Goal: Information Seeking & Learning: Check status

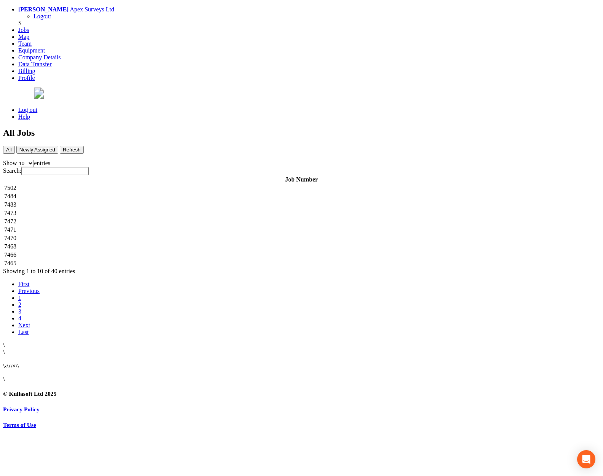
click at [189, 184] on td "7502" at bounding box center [301, 188] width 595 height 8
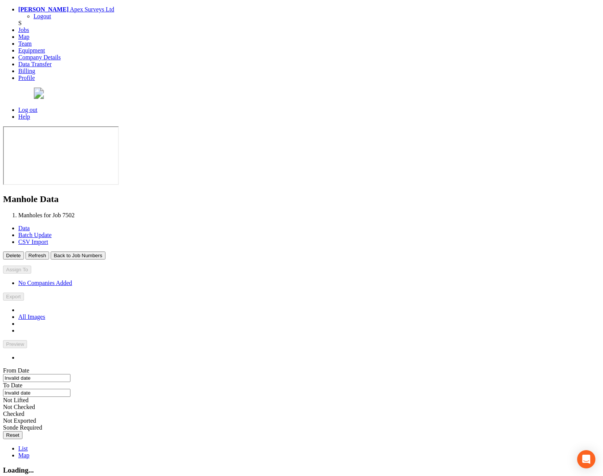
type input "[DATE]"
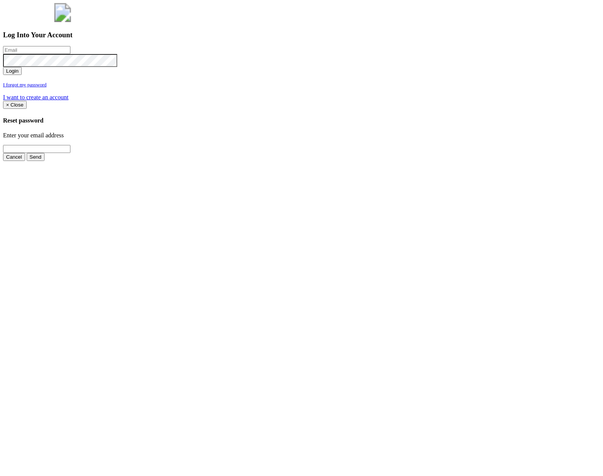
click at [70, 54] on input "email" at bounding box center [36, 50] width 67 height 8
type input "jimmy@pewtress.com"
click at [3, 67] on button "Login" at bounding box center [12, 71] width 19 height 8
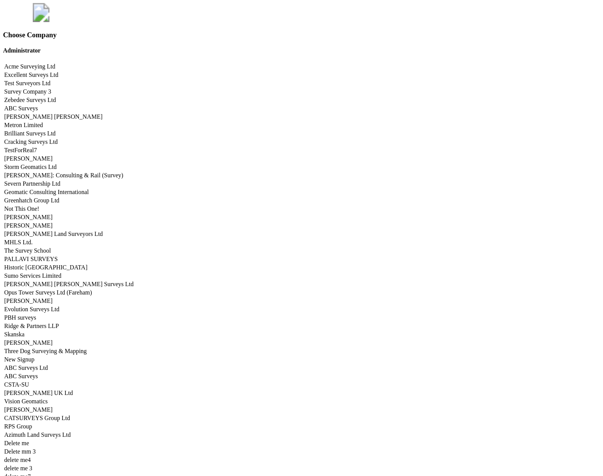
scroll to position [3765, 0]
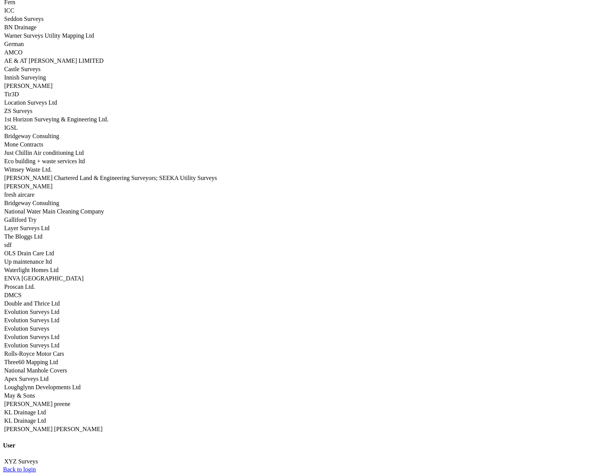
click at [48, 376] on link "Apex Surveys Ltd" at bounding box center [26, 379] width 44 height 6
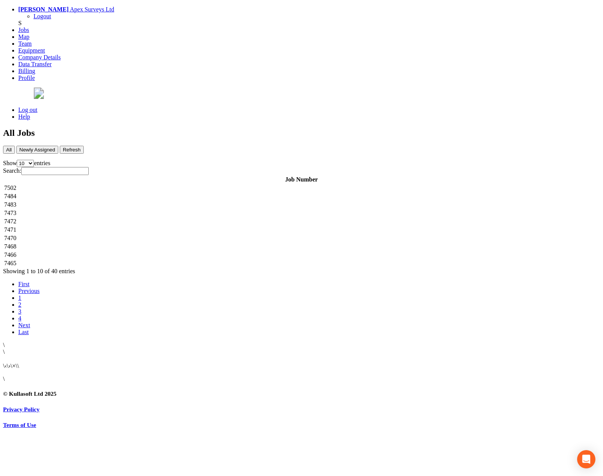
click at [161, 184] on td "7502" at bounding box center [301, 188] width 595 height 8
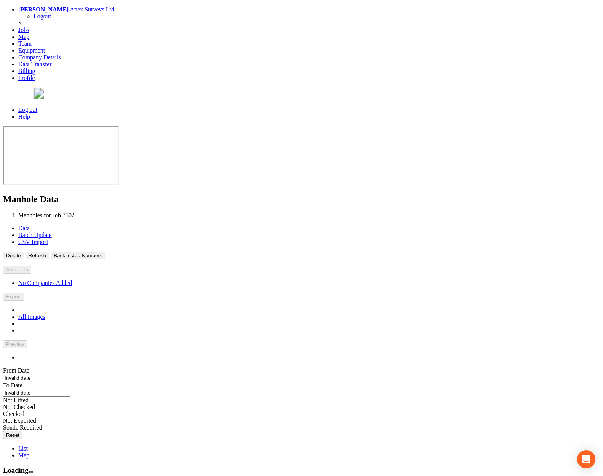
type input "[DATE]"
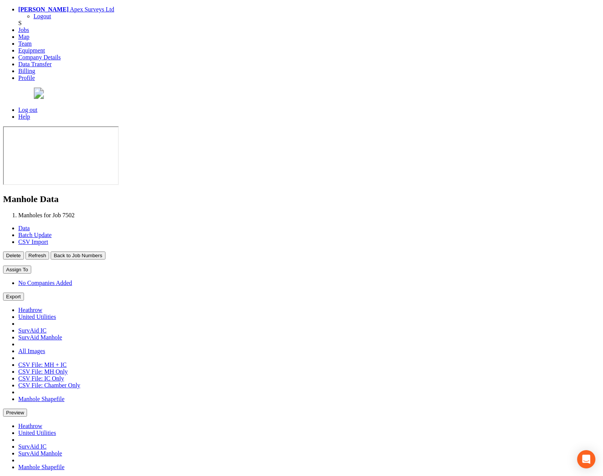
click at [105, 252] on button "Back to Job Numbers" at bounding box center [78, 256] width 54 height 8
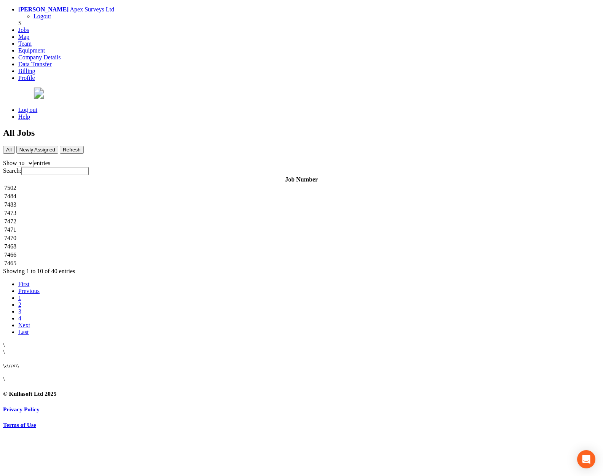
click at [177, 193] on td "7484" at bounding box center [301, 197] width 595 height 8
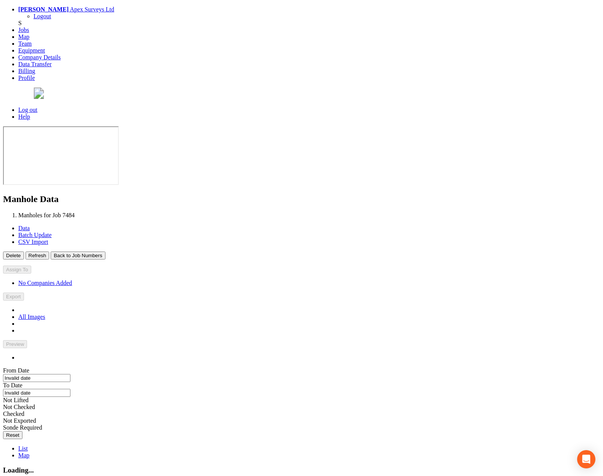
type input "[DATE]"
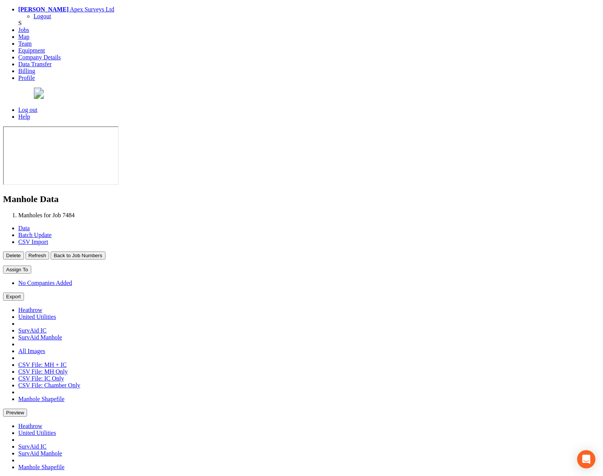
click at [105, 252] on button "Back to Job Numbers" at bounding box center [78, 256] width 54 height 8
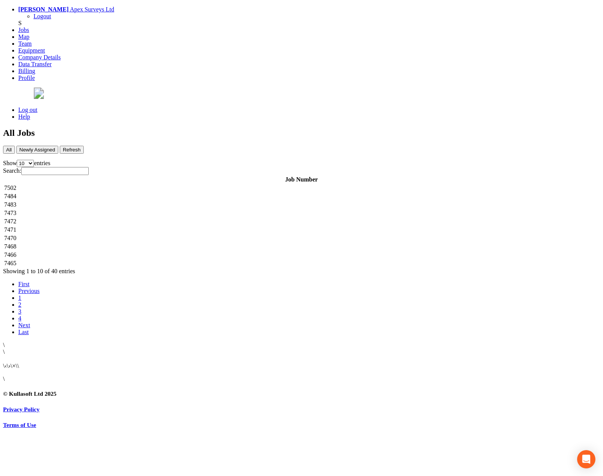
click at [158, 201] on td "7483" at bounding box center [301, 205] width 595 height 8
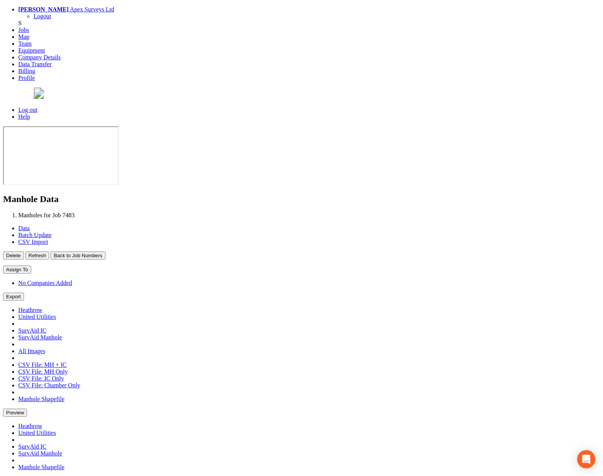
click at [105, 252] on button "Back to Job Numbers" at bounding box center [78, 256] width 54 height 8
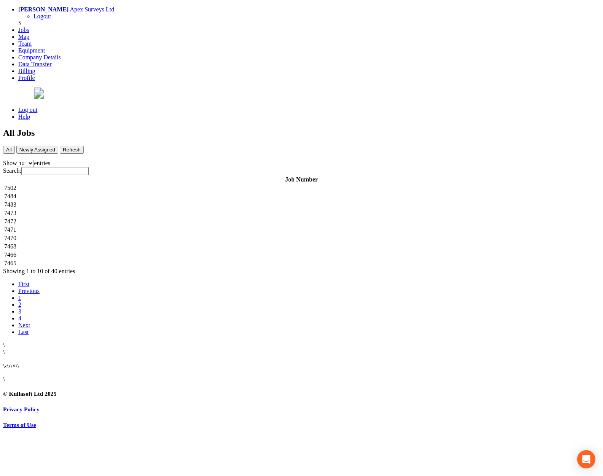
click at [155, 209] on td "7473" at bounding box center [301, 213] width 595 height 8
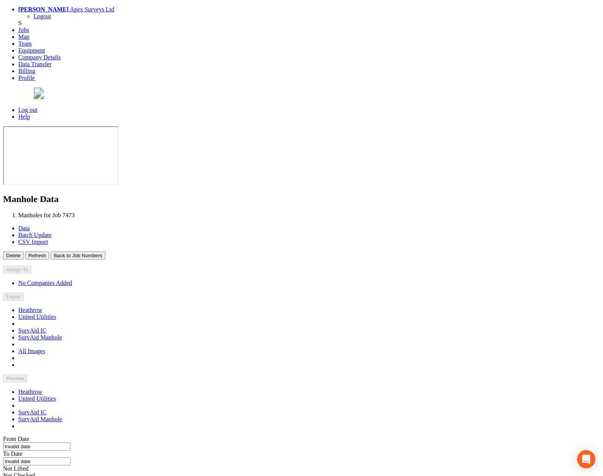
type input "[DATE]"
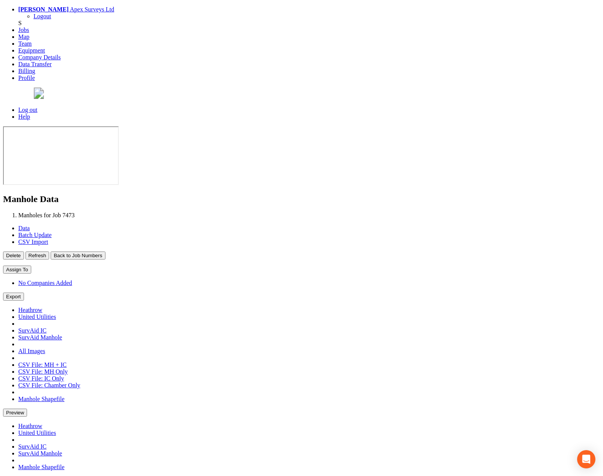
click at [105, 252] on button "Back to Job Numbers" at bounding box center [78, 256] width 54 height 8
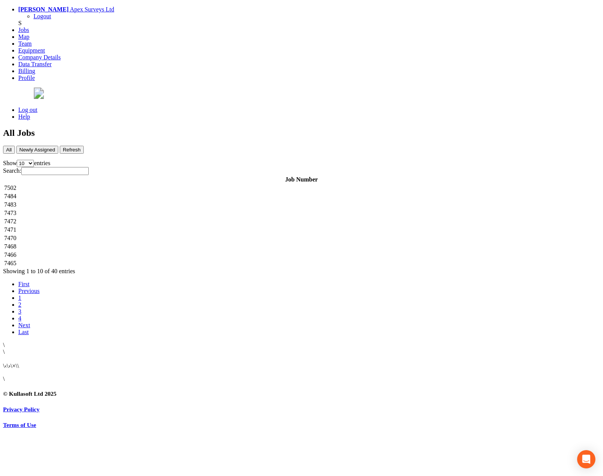
click at [152, 218] on td "7472" at bounding box center [301, 222] width 595 height 8
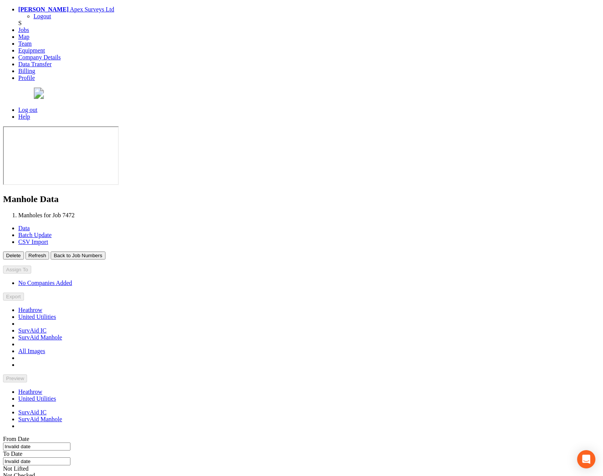
type input "[DATE]"
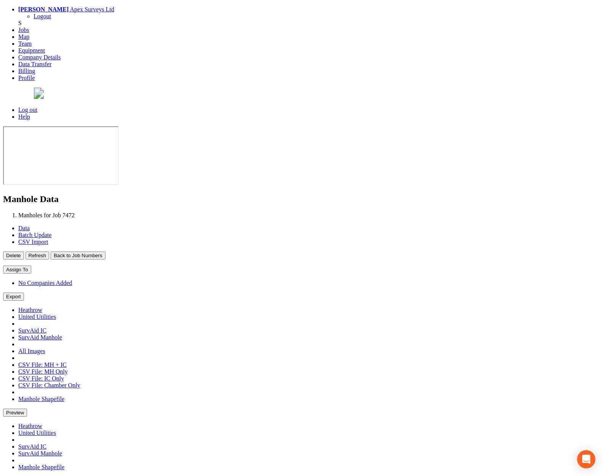
click at [105, 252] on button "Back to Job Numbers" at bounding box center [78, 256] width 54 height 8
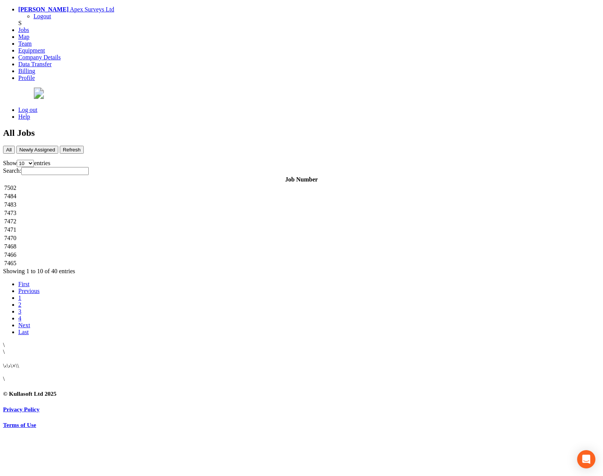
click at [148, 226] on td "7471" at bounding box center [301, 230] width 595 height 8
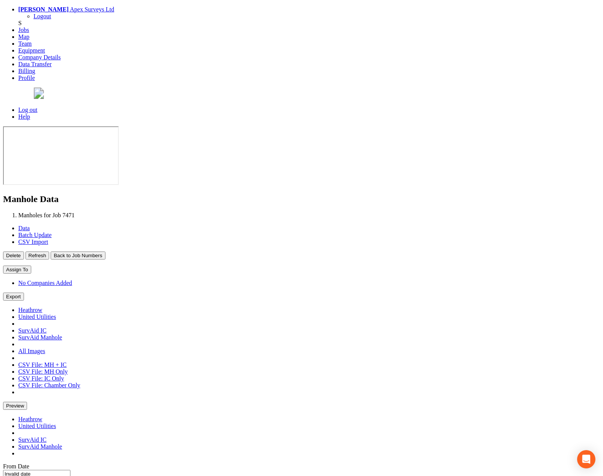
type input "[DATE]"
click at [105, 252] on button "Back to Job Numbers" at bounding box center [78, 256] width 54 height 8
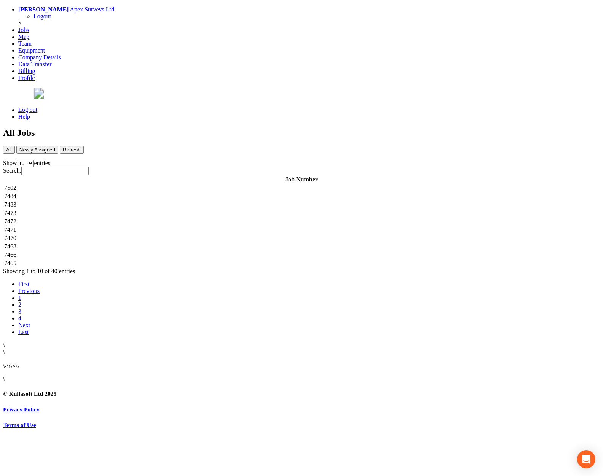
click at [154, 235] on td "7470" at bounding box center [301, 239] width 595 height 8
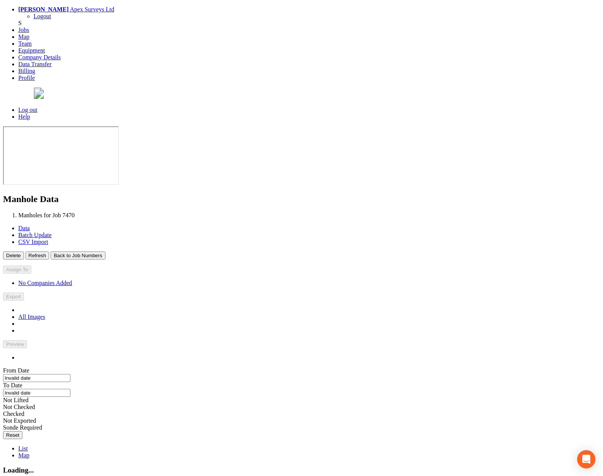
type input "[DATE]"
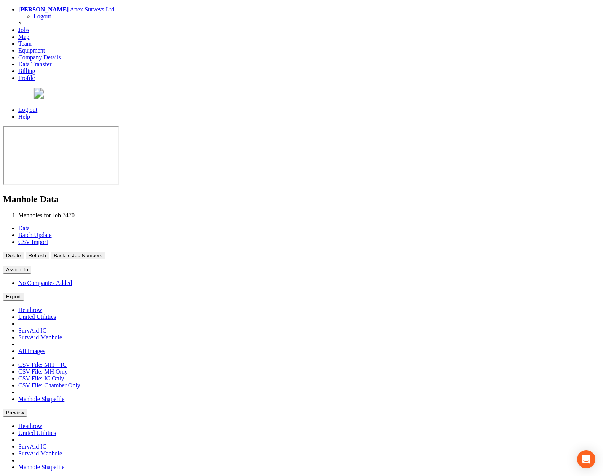
click at [105, 252] on button "Back to Job Numbers" at bounding box center [78, 256] width 54 height 8
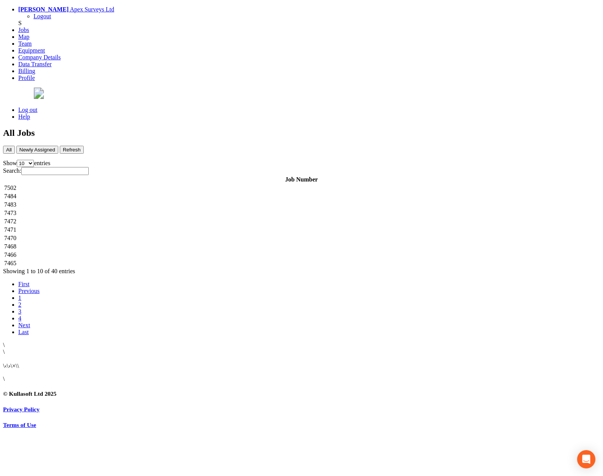
click at [146, 243] on td "7468" at bounding box center [301, 247] width 595 height 8
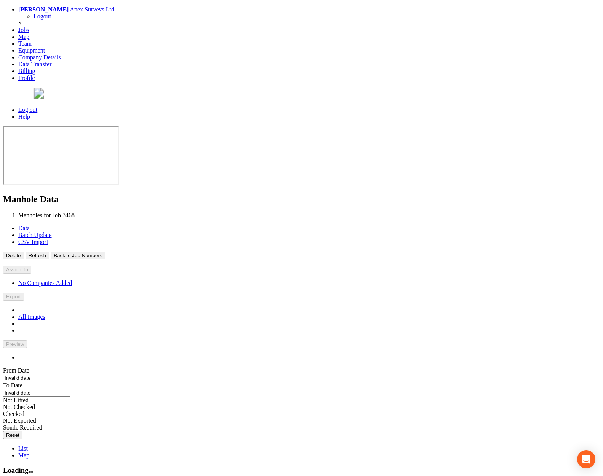
type input "[DATE]"
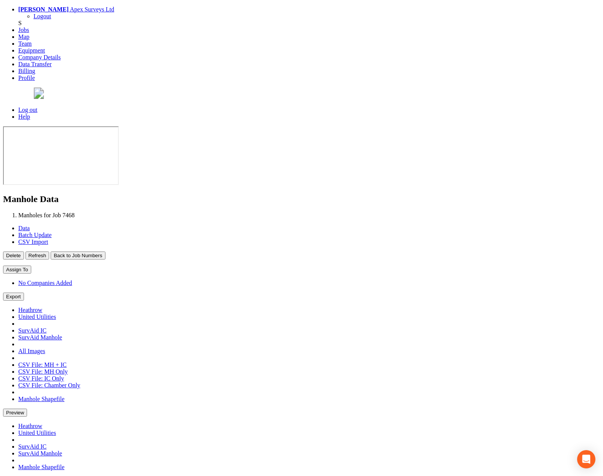
click at [105, 252] on button "Back to Job Numbers" at bounding box center [78, 256] width 54 height 8
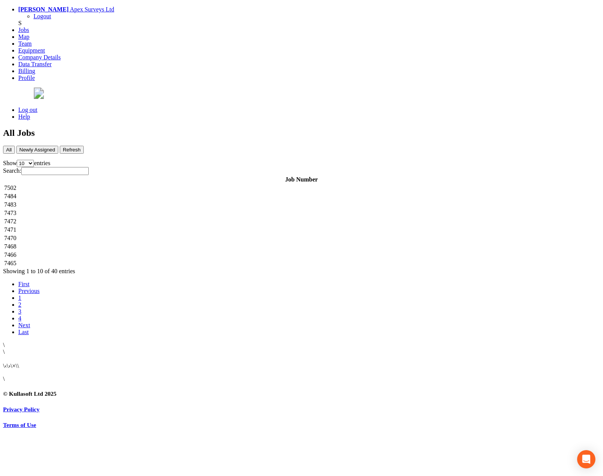
click at [148, 251] on td "7466" at bounding box center [301, 255] width 595 height 8
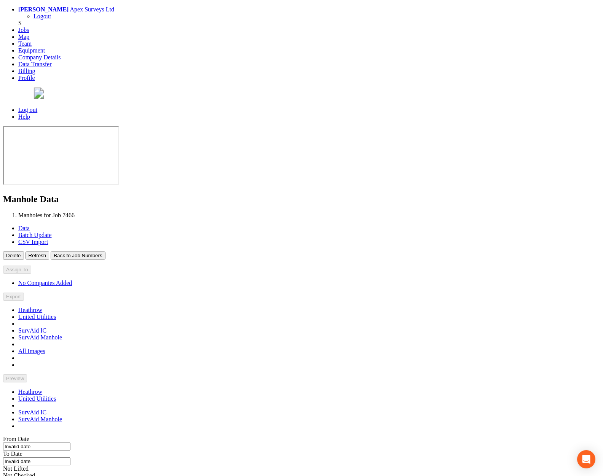
type input "[DATE]"
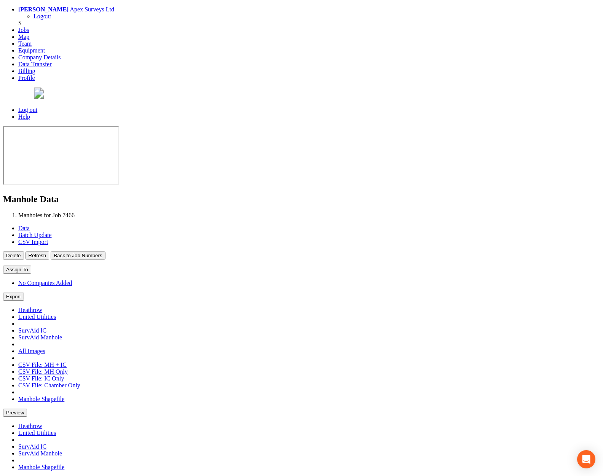
click at [105, 252] on button "Back to Job Numbers" at bounding box center [78, 256] width 54 height 8
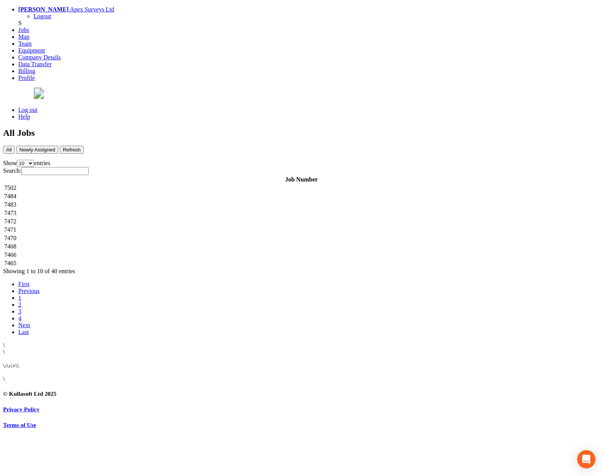
click at [148, 260] on td "7465" at bounding box center [301, 264] width 595 height 8
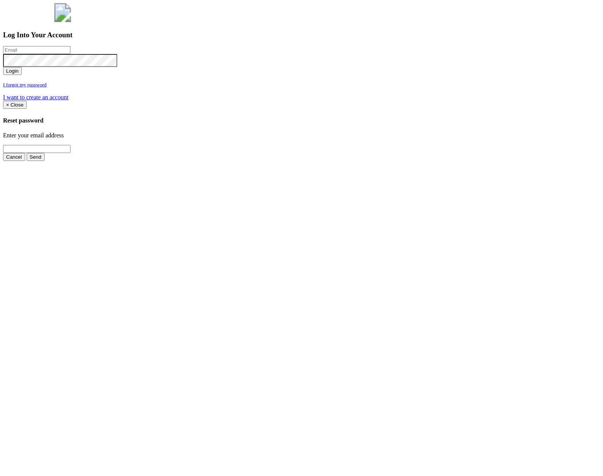
click at [70, 54] on input "email" at bounding box center [36, 50] width 67 height 8
type input "jimmy@pewtress.com"
click at [3, 67] on button "Login" at bounding box center [12, 71] width 19 height 8
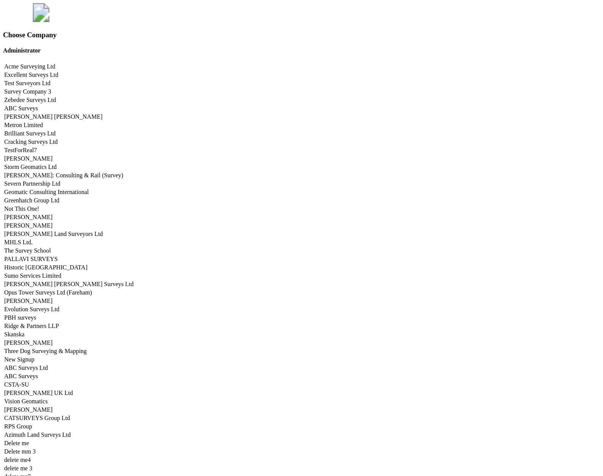
scroll to position [3765, 0]
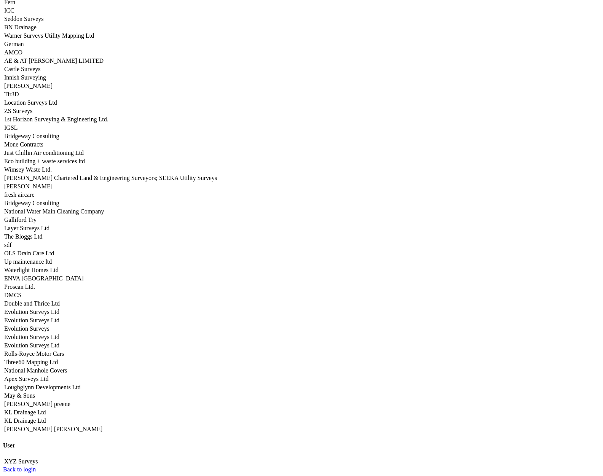
click at [48, 376] on link "Apex Surveys Ltd" at bounding box center [26, 379] width 44 height 6
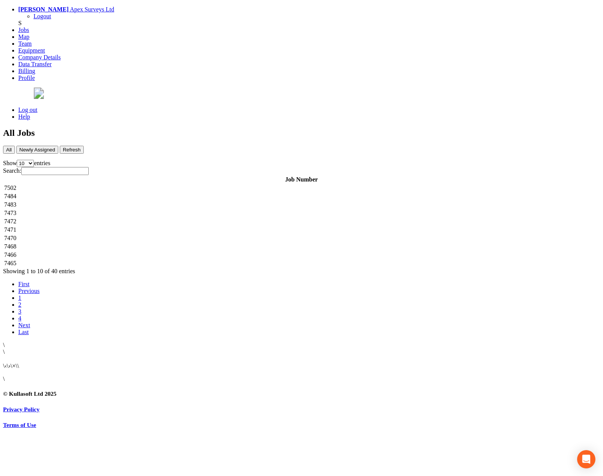
click at [169, 184] on td "7502" at bounding box center [301, 188] width 595 height 8
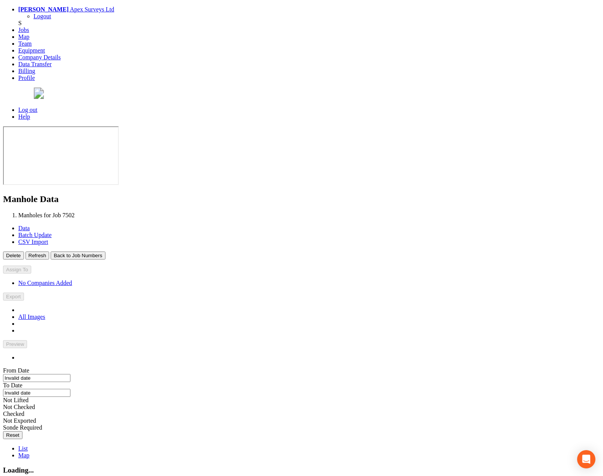
type input "[DATE]"
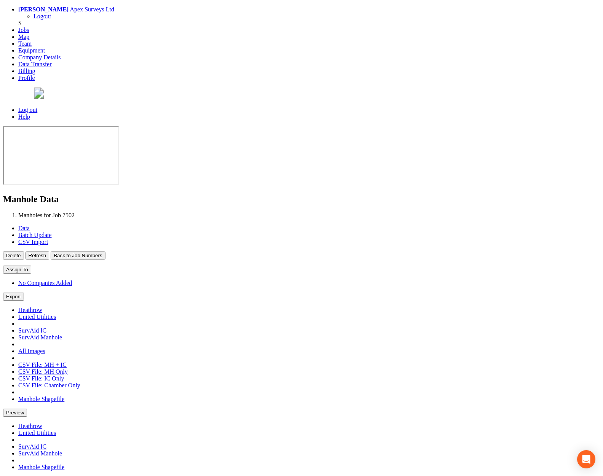
click at [105, 252] on button "Back to Job Numbers" at bounding box center [78, 256] width 54 height 8
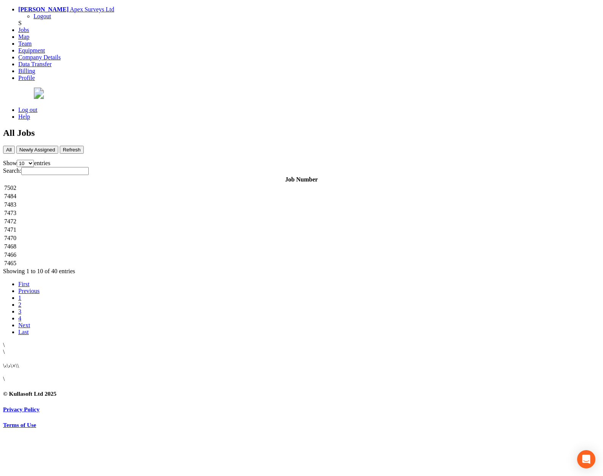
click at [171, 193] on td "7484" at bounding box center [301, 197] width 595 height 8
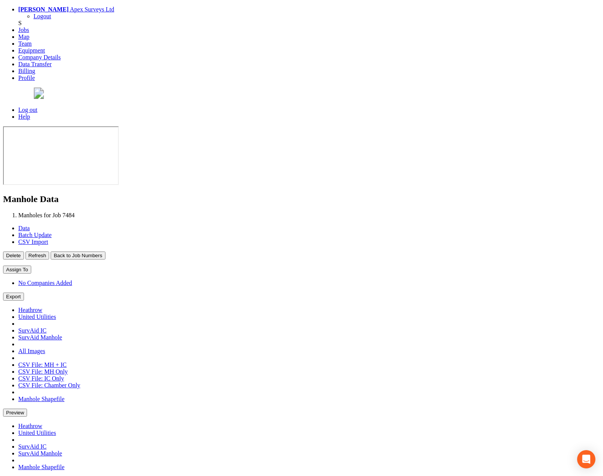
click at [105, 252] on button "Back to Job Numbers" at bounding box center [78, 256] width 54 height 8
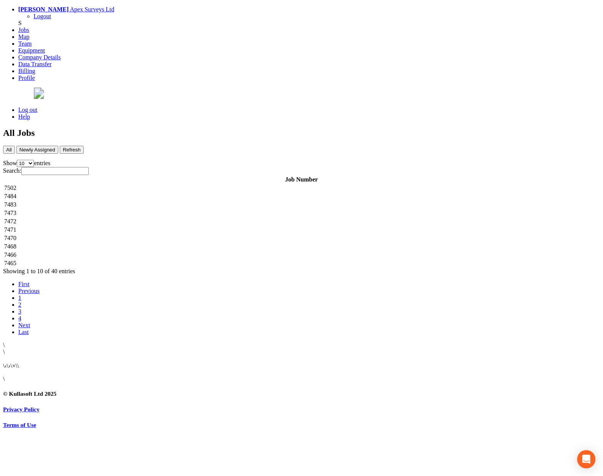
click at [163, 201] on td "7483" at bounding box center [301, 205] width 595 height 8
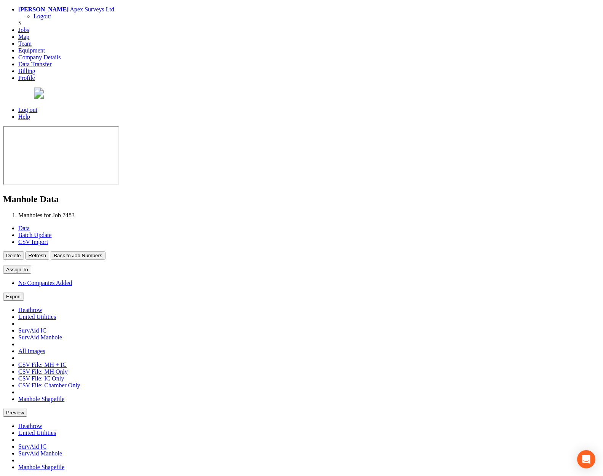
click at [105, 252] on button "Back to Job Numbers" at bounding box center [78, 256] width 54 height 8
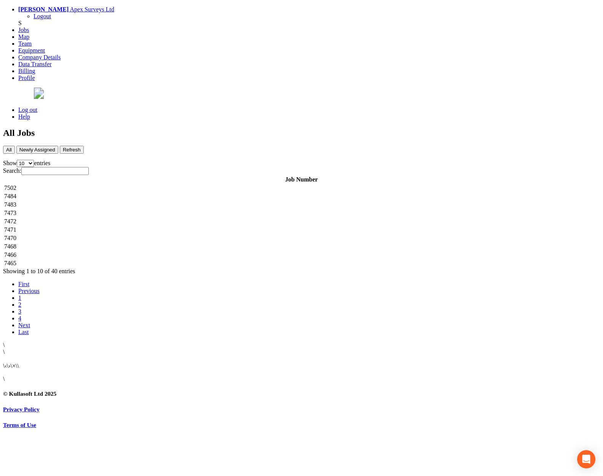
click at [160, 209] on td "7473" at bounding box center [301, 213] width 595 height 8
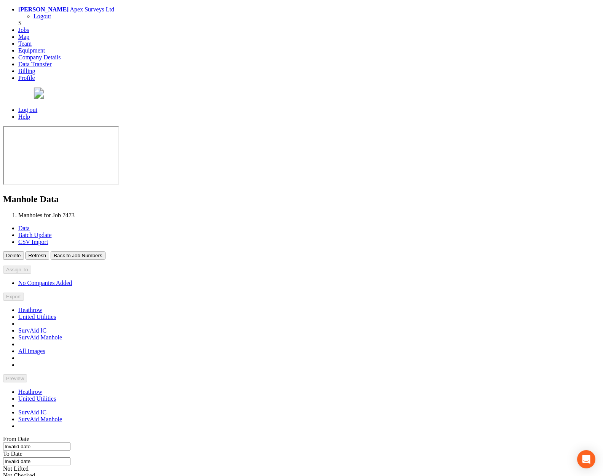
type input "[DATE]"
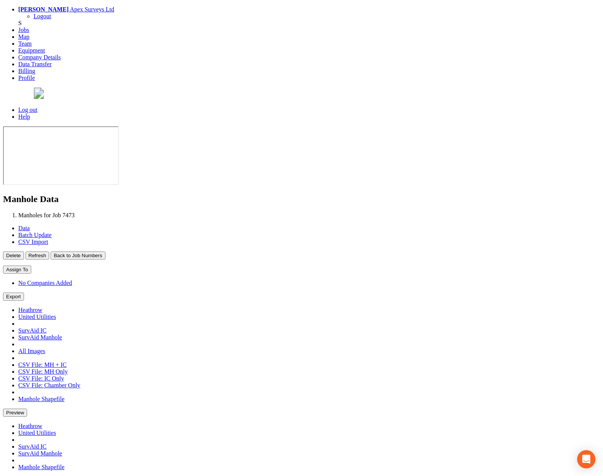
click at [105, 252] on button "Back to Job Numbers" at bounding box center [78, 256] width 54 height 8
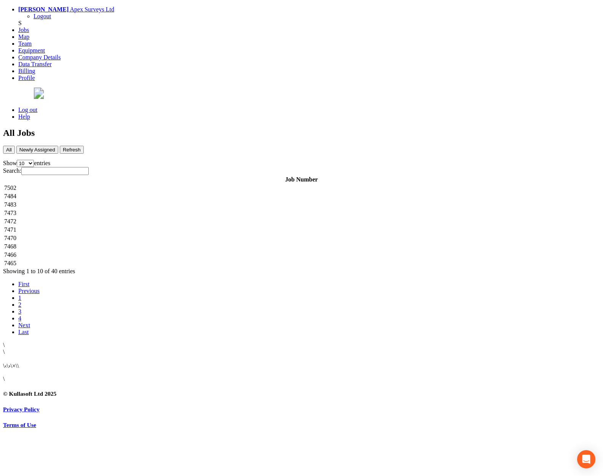
click at [147, 218] on td "7472" at bounding box center [301, 222] width 595 height 8
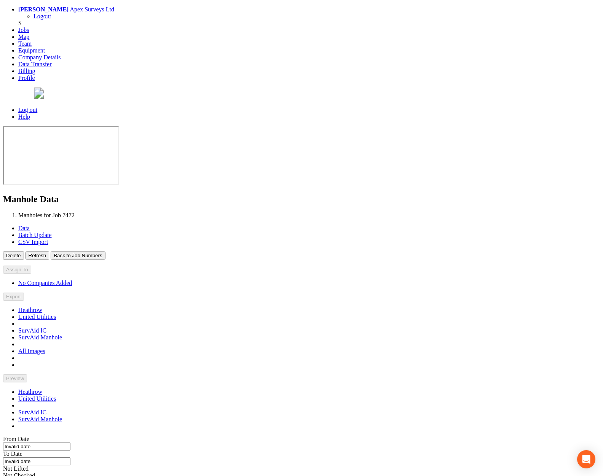
type input "[DATE]"
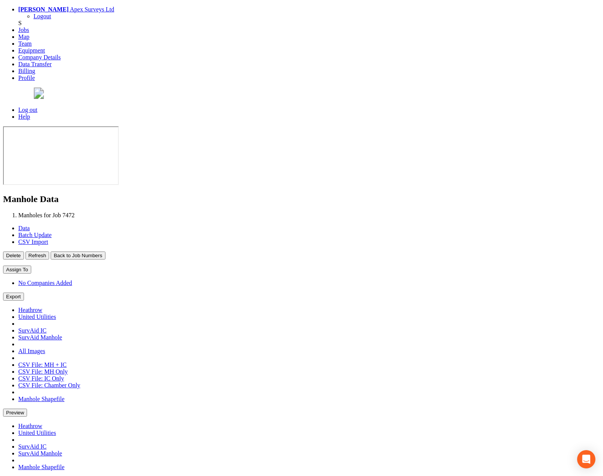
click at [105, 252] on button "Back to Job Numbers" at bounding box center [78, 256] width 54 height 8
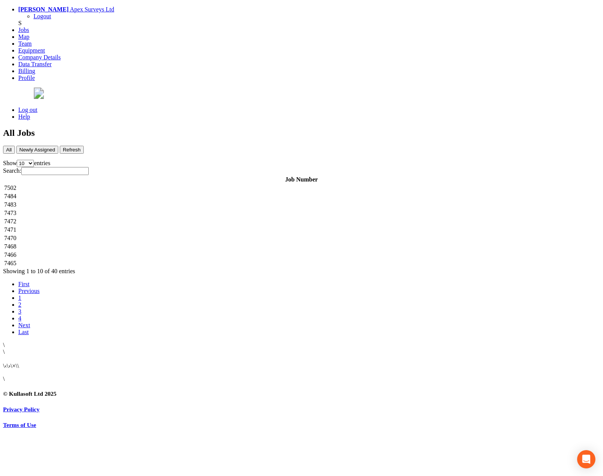
click at [147, 226] on td "7471" at bounding box center [301, 230] width 595 height 8
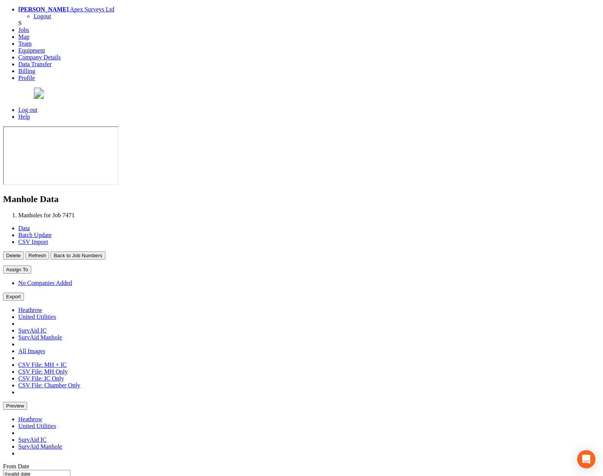
type input "[DATE]"
click at [105, 252] on button "Back to Job Numbers" at bounding box center [78, 256] width 54 height 8
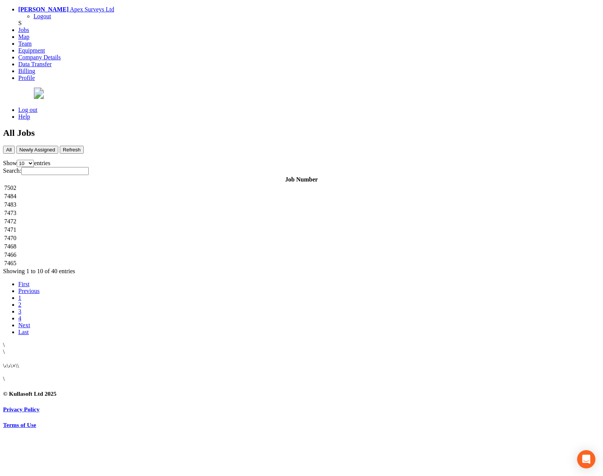
click at [150, 243] on td "7468" at bounding box center [301, 247] width 595 height 8
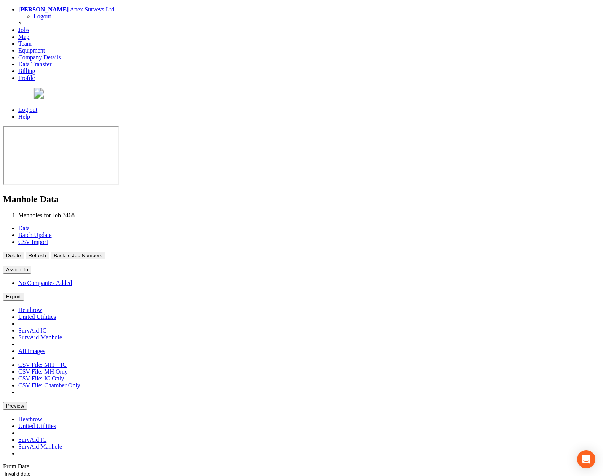
type input "[DATE]"
click at [105, 252] on button "Back to Job Numbers" at bounding box center [78, 256] width 54 height 8
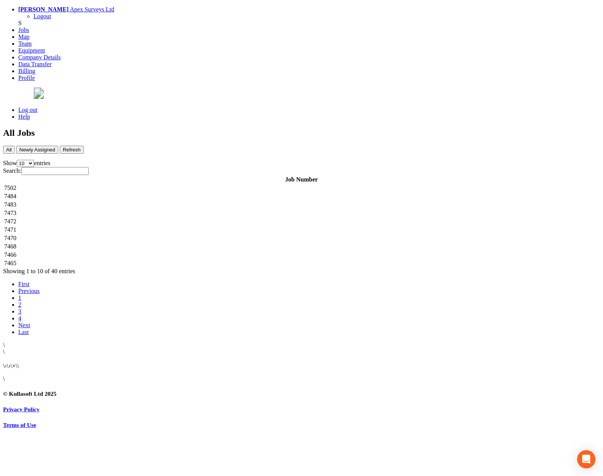
click at [145, 251] on td "7466" at bounding box center [301, 255] width 595 height 8
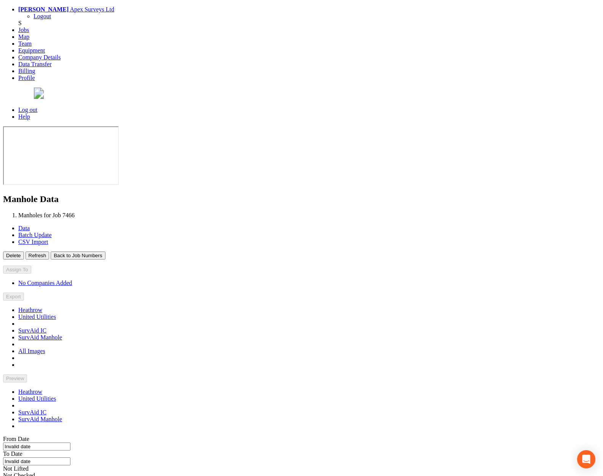
type input "[DATE]"
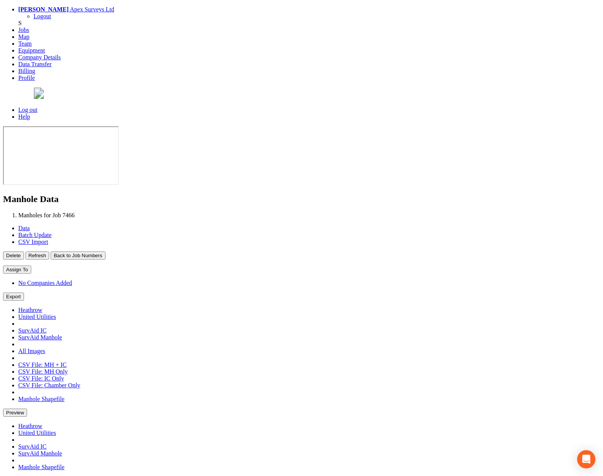
click at [105, 252] on button "Back to Job Numbers" at bounding box center [78, 256] width 54 height 8
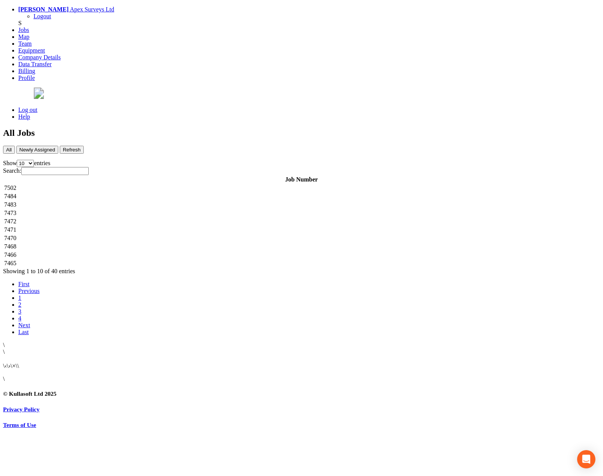
click at [150, 260] on td "7465" at bounding box center [301, 264] width 595 height 8
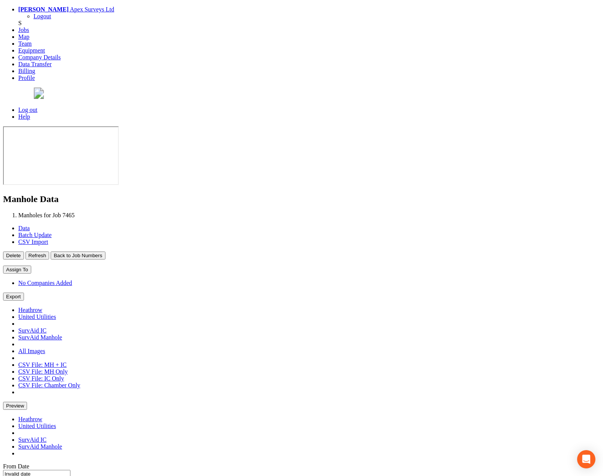
type input "[DATE]"
click at [105, 252] on button "Back to Job Numbers" at bounding box center [78, 256] width 54 height 8
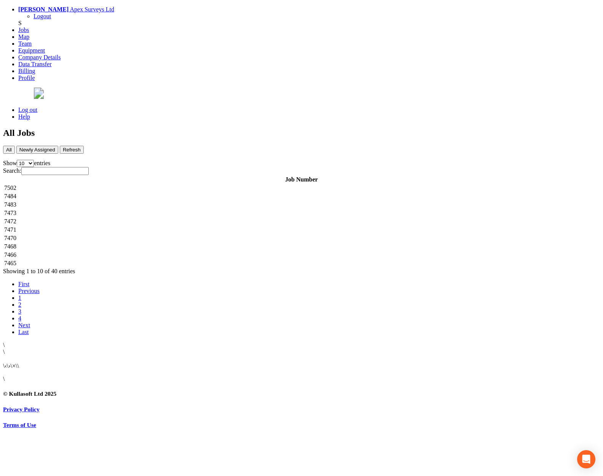
click at [167, 184] on td "7502" at bounding box center [301, 188] width 595 height 8
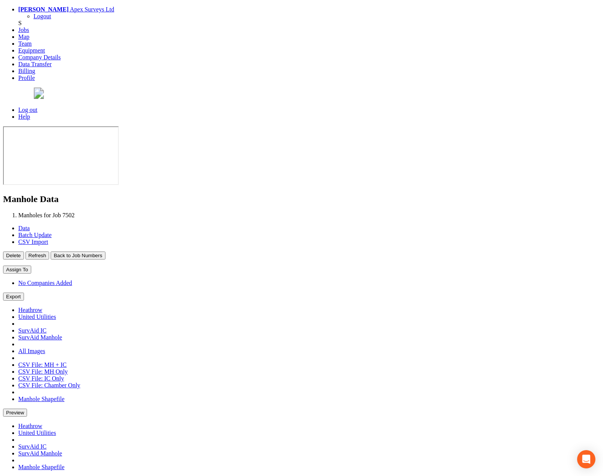
click at [105, 252] on button "Back to Job Numbers" at bounding box center [78, 256] width 54 height 8
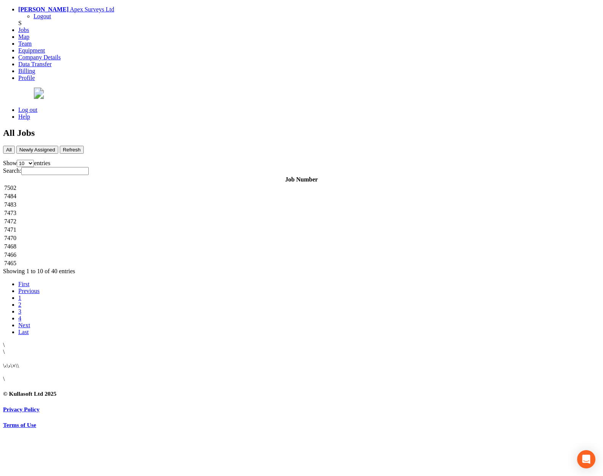
click at [162, 193] on td "7484" at bounding box center [301, 197] width 595 height 8
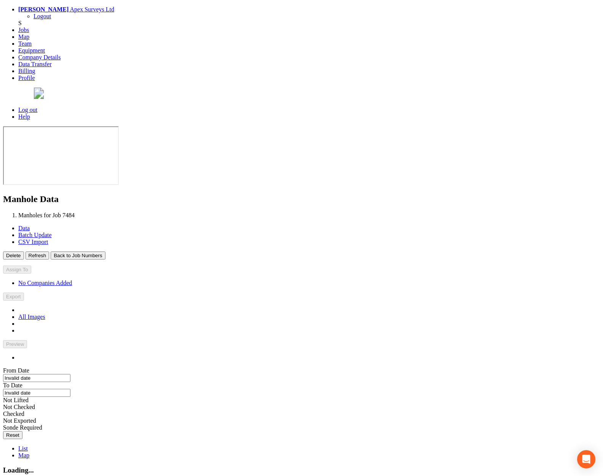
type input "[DATE]"
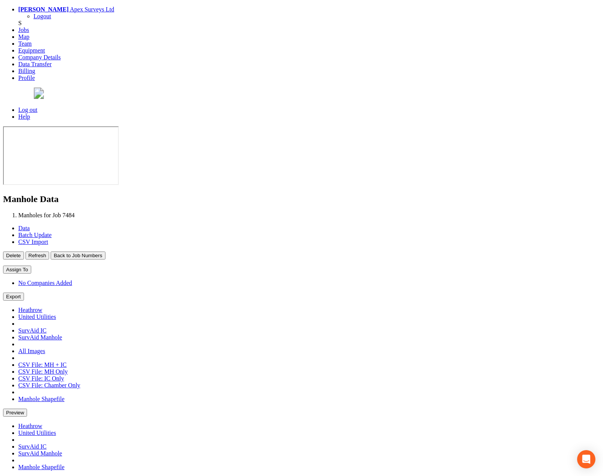
click at [105, 252] on button "Back to Job Numbers" at bounding box center [78, 256] width 54 height 8
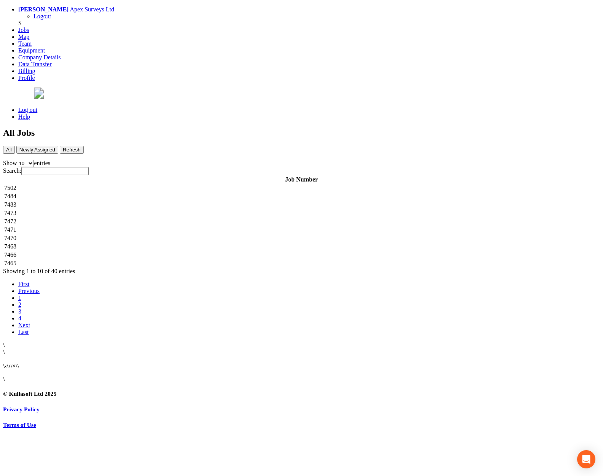
click at [154, 201] on td "7483" at bounding box center [301, 205] width 595 height 8
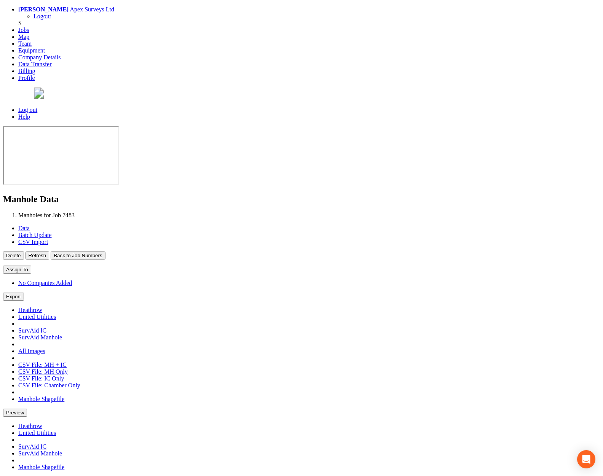
click at [105, 252] on button "Back to Job Numbers" at bounding box center [78, 256] width 54 height 8
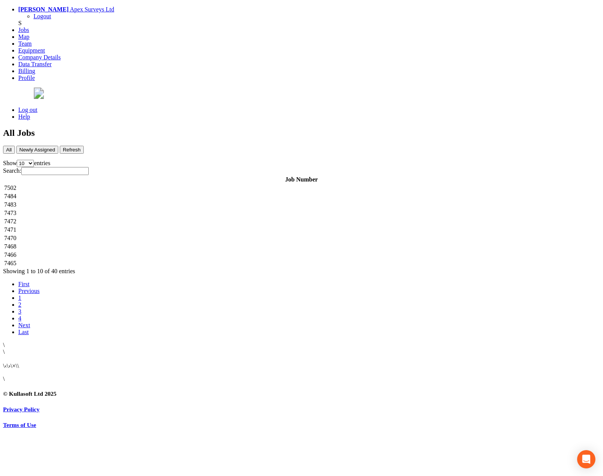
click at [152, 209] on td "7473" at bounding box center [301, 213] width 595 height 8
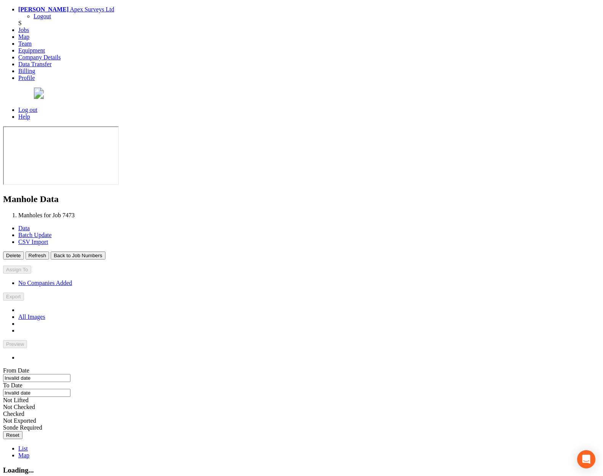
type input "[DATE]"
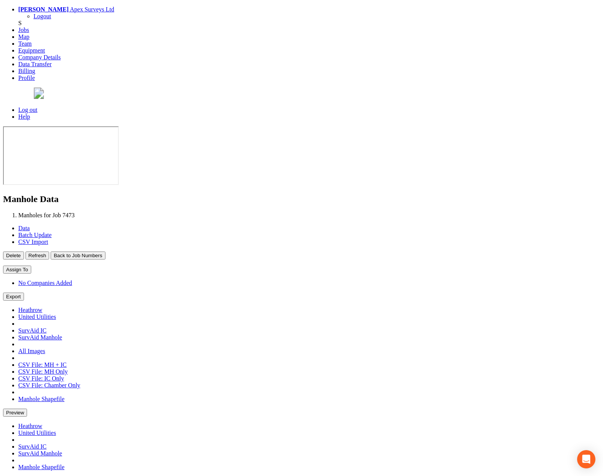
click at [105, 252] on button "Back to Job Numbers" at bounding box center [78, 256] width 54 height 8
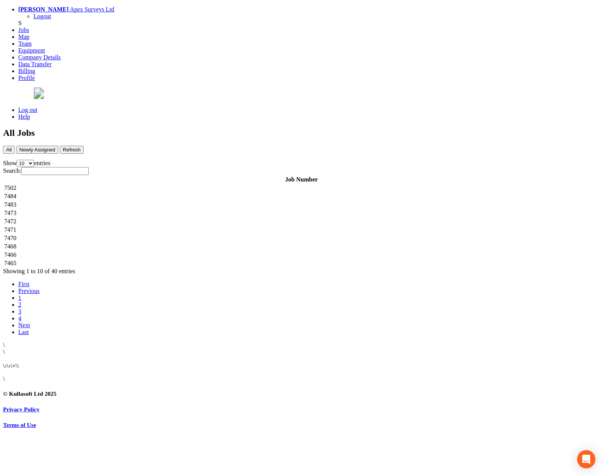
click at [150, 218] on td "7472" at bounding box center [301, 222] width 595 height 8
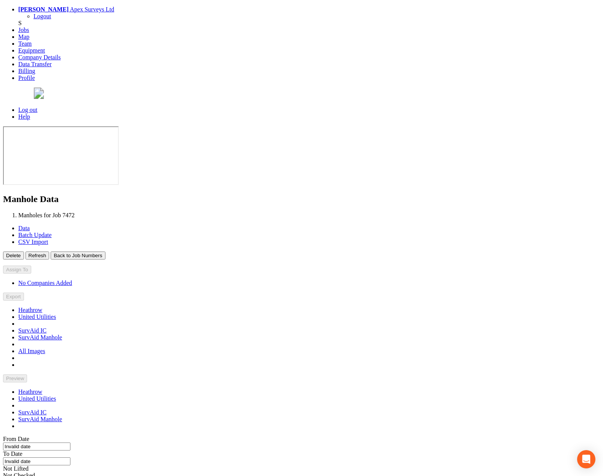
type input "[DATE]"
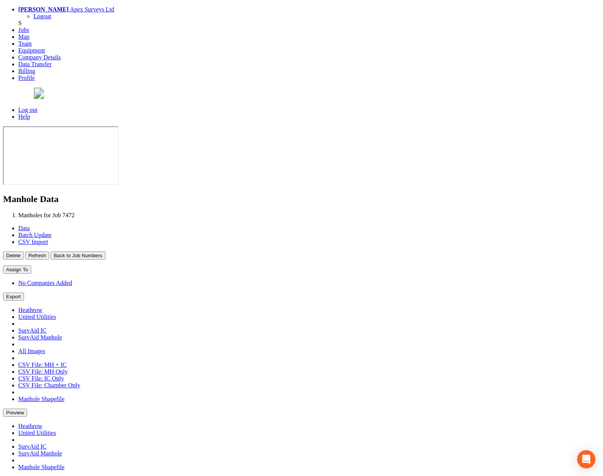
click at [105, 252] on button "Back to Job Numbers" at bounding box center [78, 256] width 54 height 8
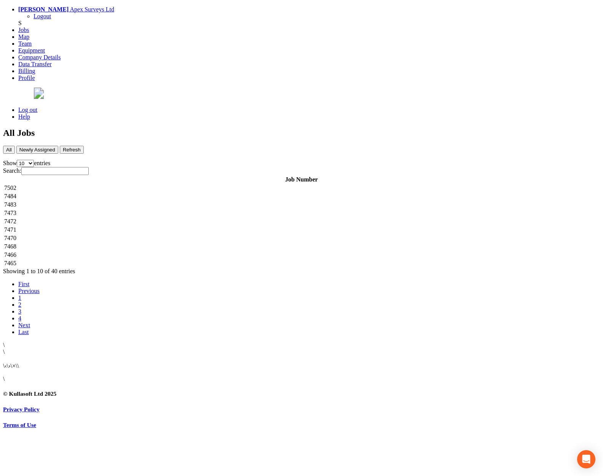
click at [163, 226] on td "7471" at bounding box center [301, 230] width 595 height 8
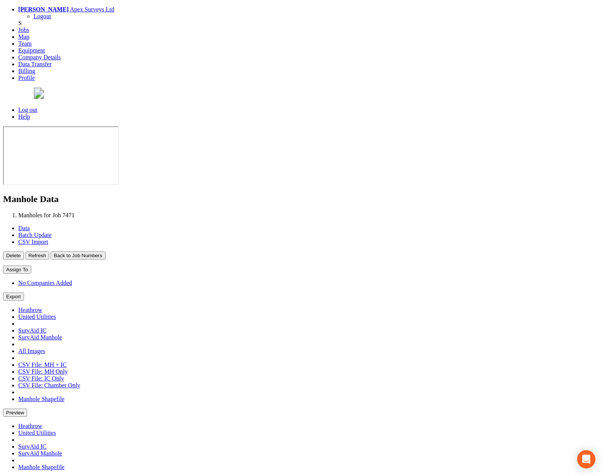
type input "[DATE]"
click at [105, 252] on button "Back to Job Numbers" at bounding box center [78, 256] width 54 height 8
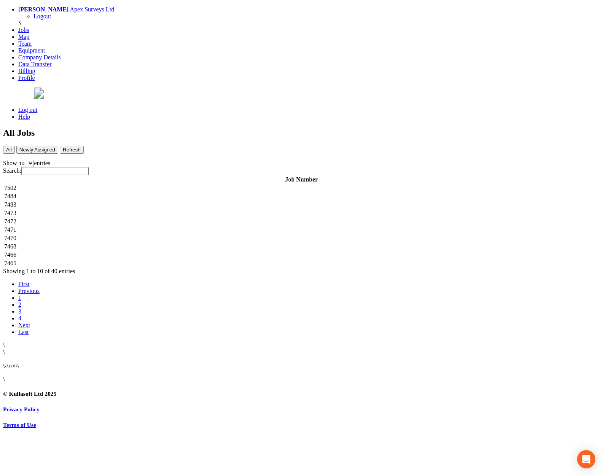
click at [149, 243] on td "7468" at bounding box center [301, 247] width 595 height 8
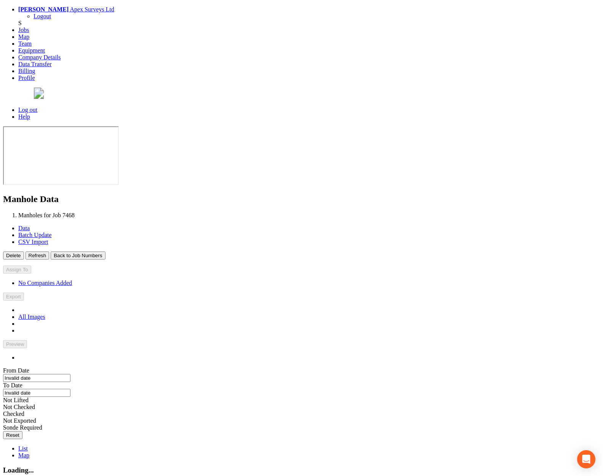
type input "[DATE]"
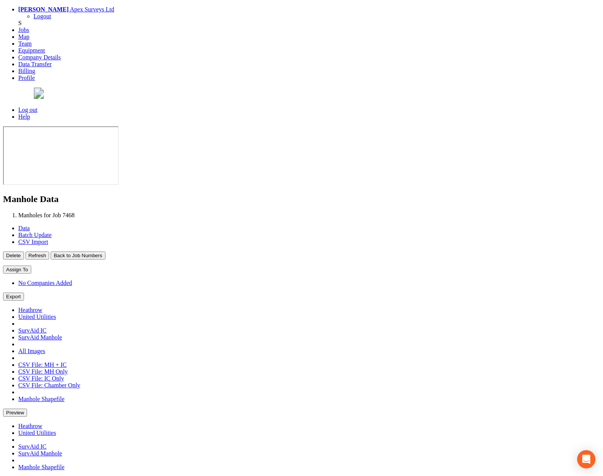
click at [105, 252] on button "Back to Job Numbers" at bounding box center [78, 256] width 54 height 8
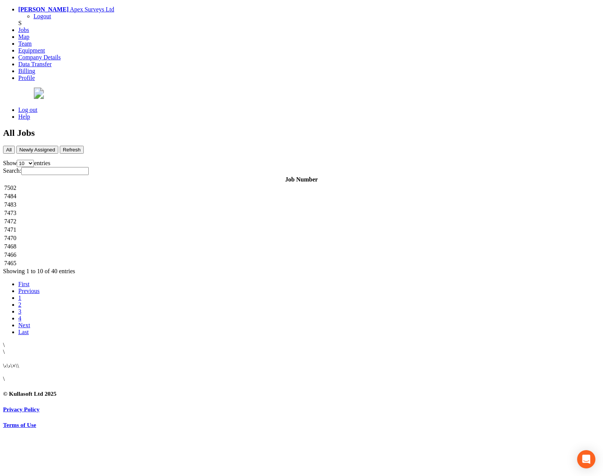
click at [146, 251] on td "7466" at bounding box center [301, 255] width 595 height 8
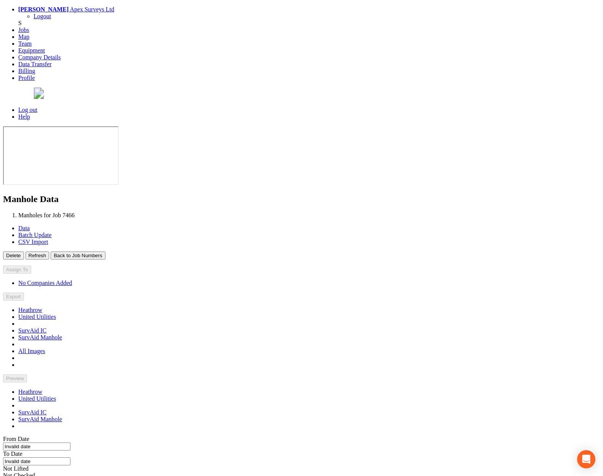
type input "[DATE]"
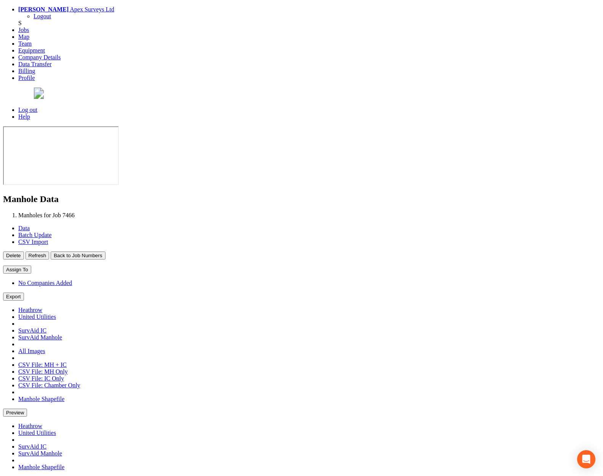
click at [105, 252] on button "Back to Job Numbers" at bounding box center [78, 256] width 54 height 8
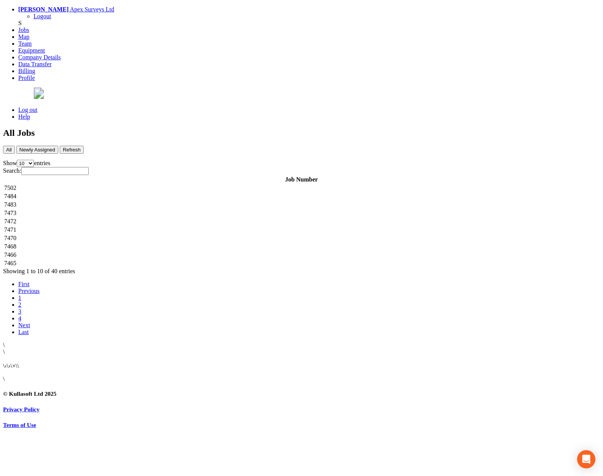
click at [142, 260] on td "7465" at bounding box center [301, 264] width 595 height 8
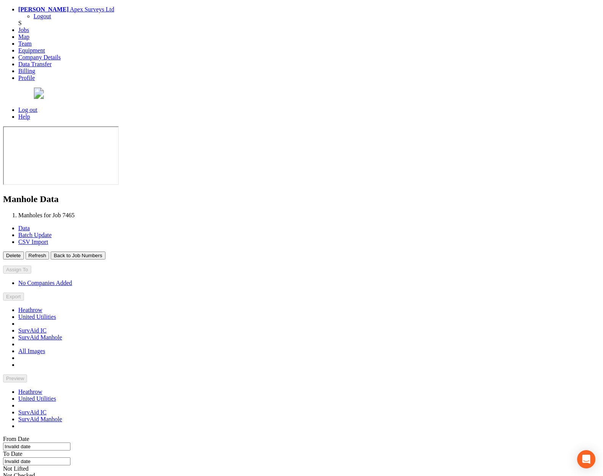
type input "[DATE]"
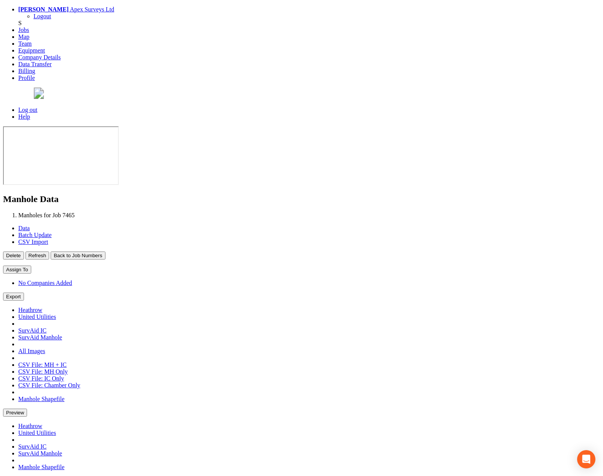
click at [105, 252] on button "Back to Job Numbers" at bounding box center [78, 256] width 54 height 8
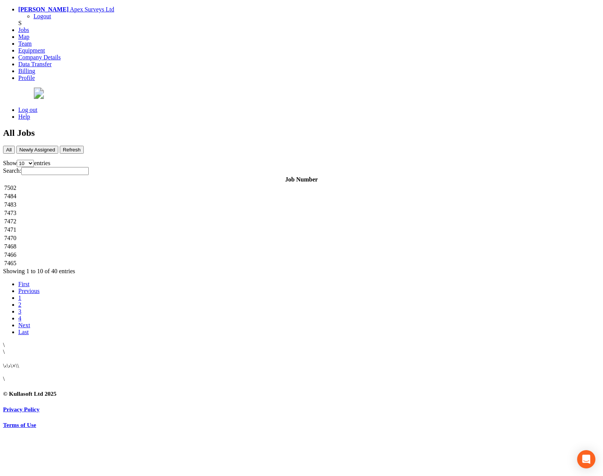
click at [156, 184] on td "7502" at bounding box center [301, 188] width 595 height 8
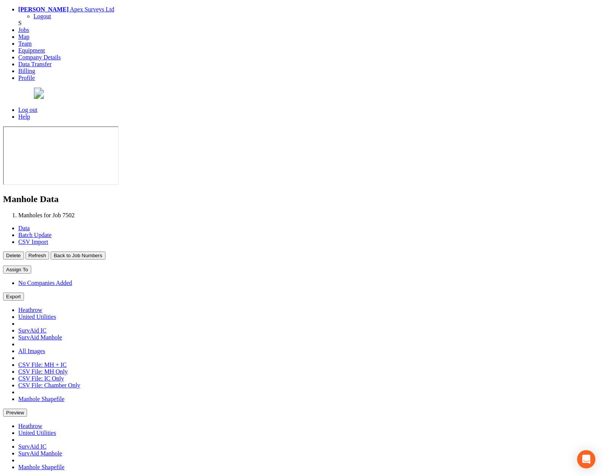
click at [105, 252] on button "Back to Job Numbers" at bounding box center [78, 256] width 54 height 8
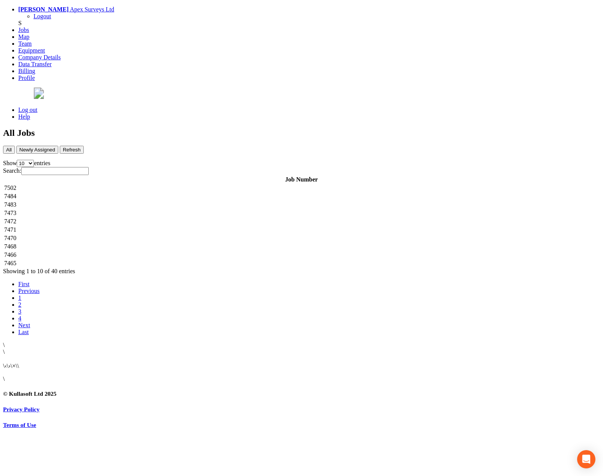
click at [152, 193] on td "7484" at bounding box center [301, 197] width 595 height 8
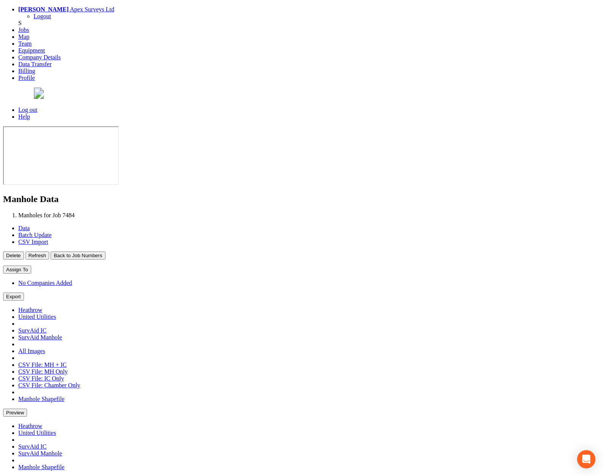
click at [105, 252] on button "Back to Job Numbers" at bounding box center [78, 256] width 54 height 8
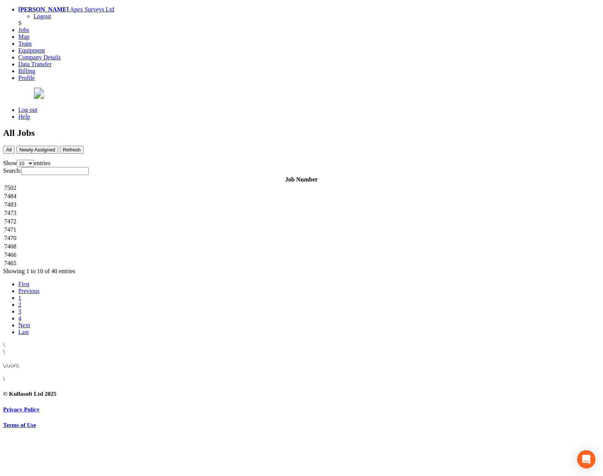
click at [154, 201] on td "7483" at bounding box center [301, 205] width 595 height 8
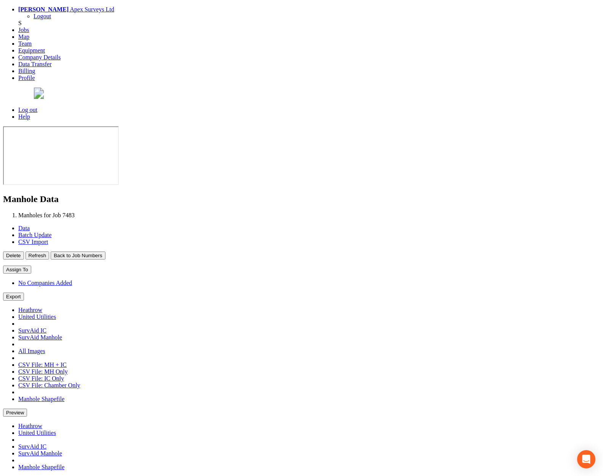
click at [105, 252] on button "Back to Job Numbers" at bounding box center [78, 256] width 54 height 8
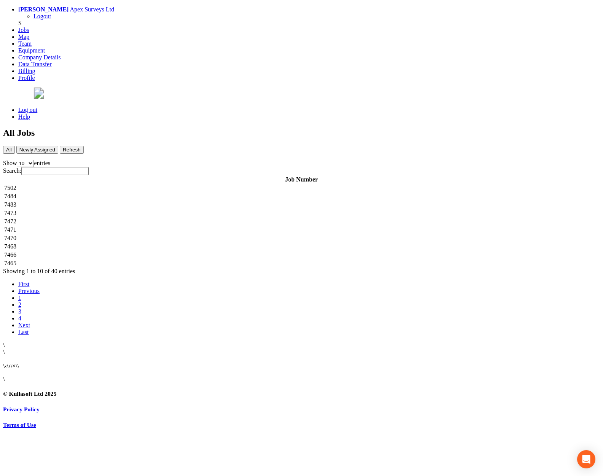
click at [148, 209] on td "7473" at bounding box center [301, 213] width 595 height 8
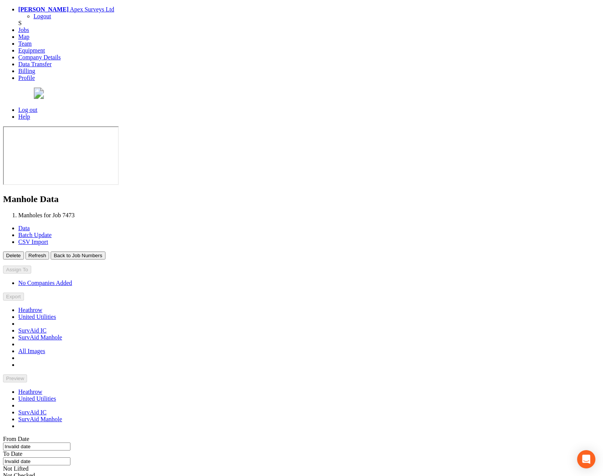
type input "[DATE]"
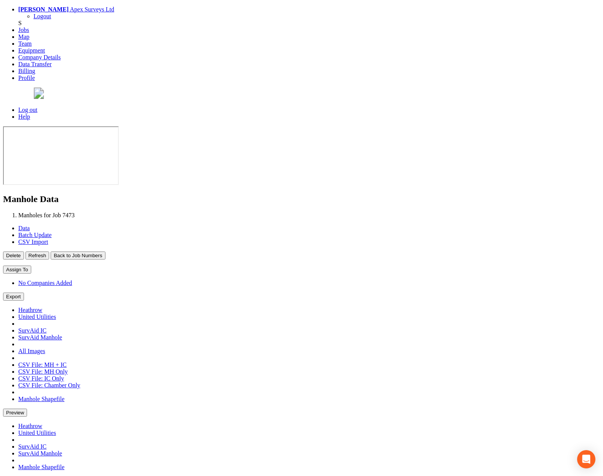
click at [105, 252] on button "Back to Job Numbers" at bounding box center [78, 256] width 54 height 8
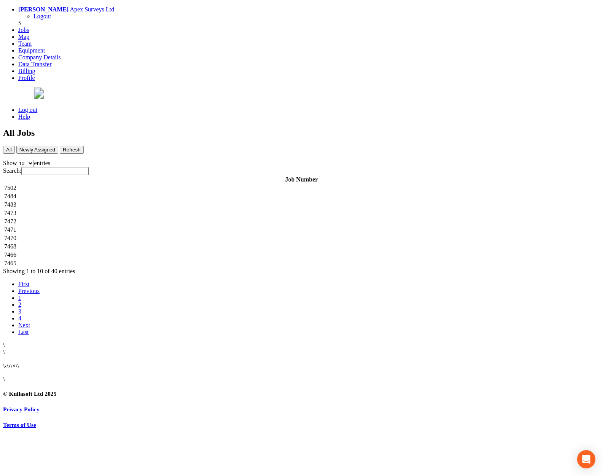
click at [150, 209] on td "7473" at bounding box center [301, 213] width 595 height 8
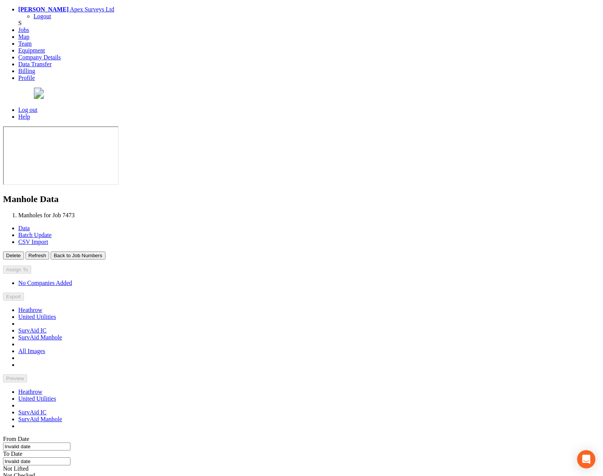
type input "[DATE]"
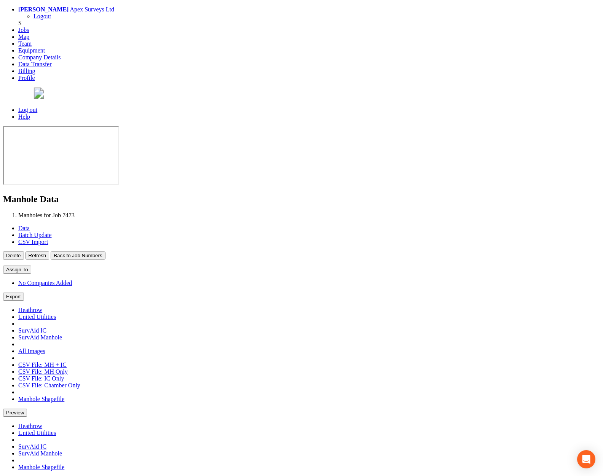
click at [105, 252] on button "Back to Job Numbers" at bounding box center [78, 256] width 54 height 8
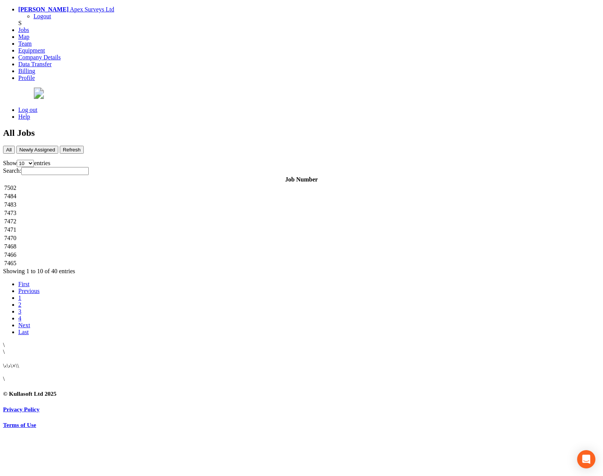
click at [148, 218] on td "7472" at bounding box center [301, 222] width 595 height 8
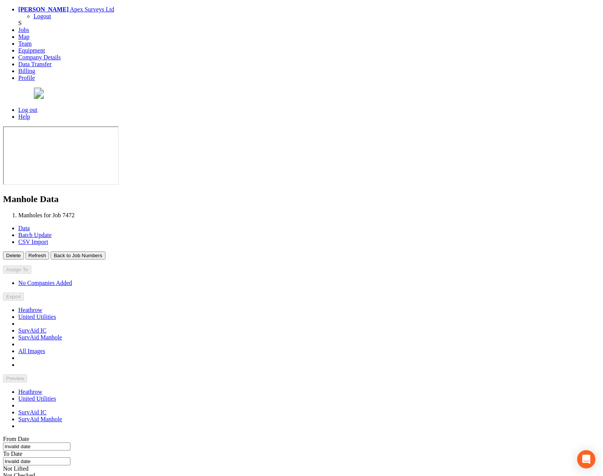
type input "[DATE]"
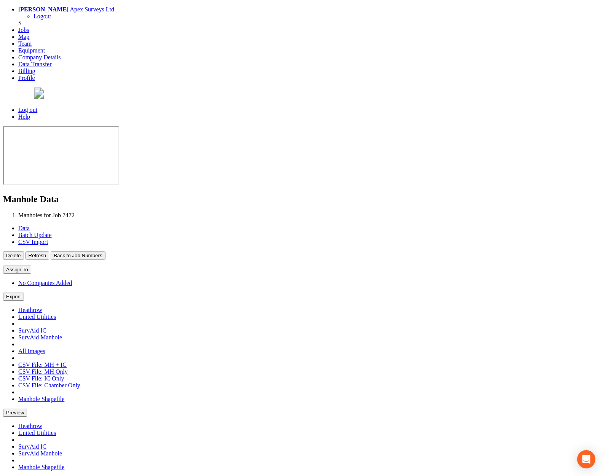
click at [105, 252] on button "Back to Job Numbers" at bounding box center [78, 256] width 54 height 8
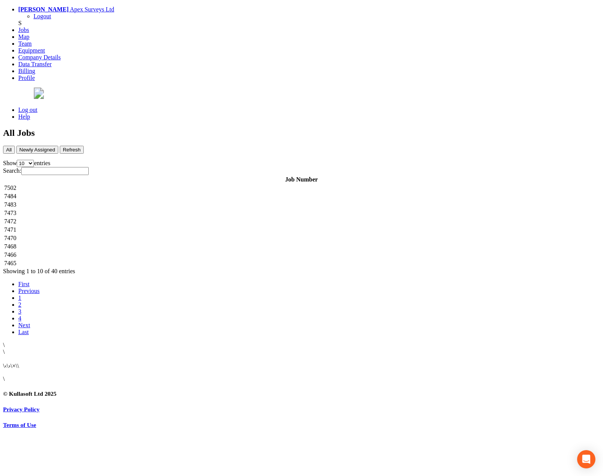
click at [150, 218] on td "7472" at bounding box center [301, 222] width 595 height 8
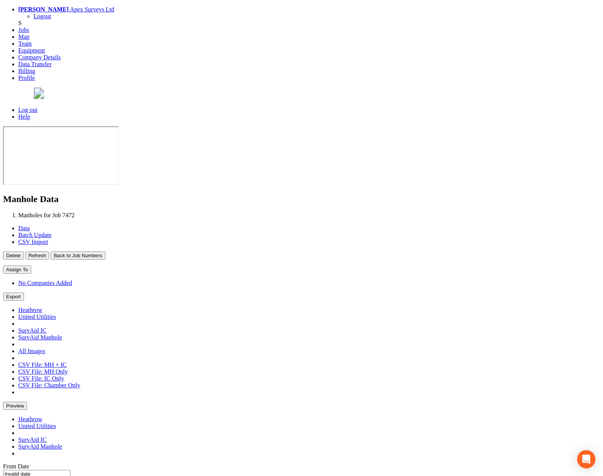
type input "[DATE]"
click at [105, 252] on button "Back to Job Numbers" at bounding box center [78, 256] width 54 height 8
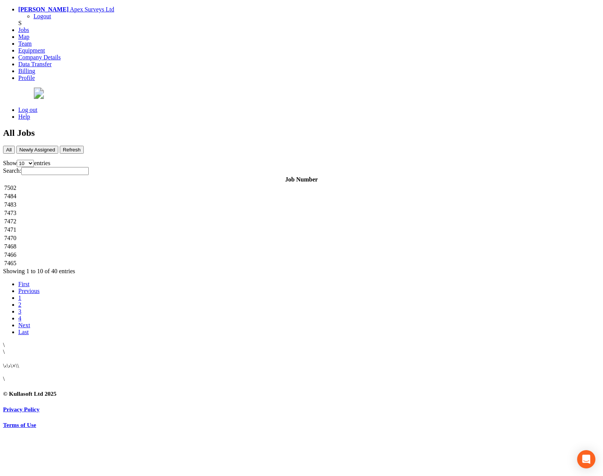
click at [140, 243] on td "7468" at bounding box center [301, 247] width 595 height 8
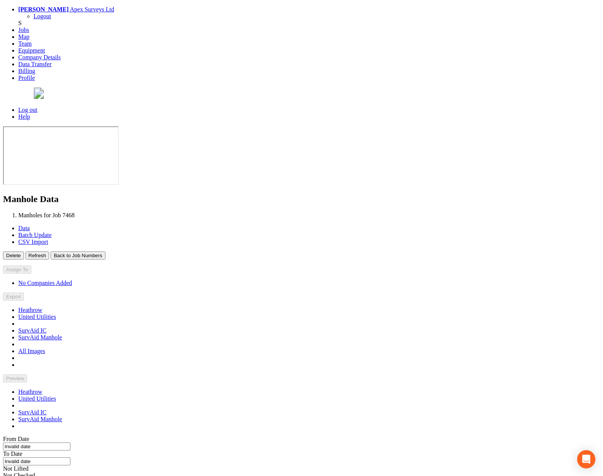
type input "[DATE]"
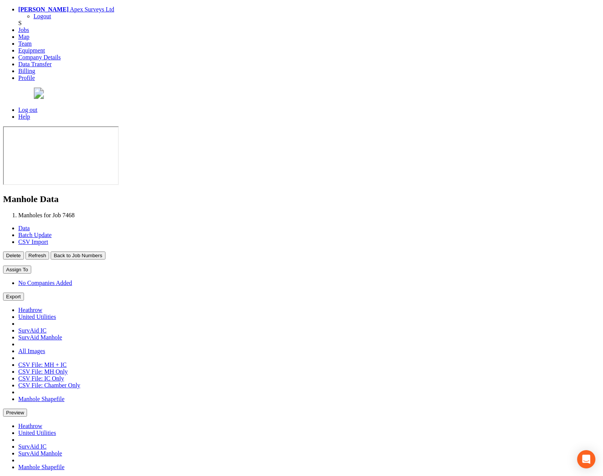
click at [105, 252] on button "Back to Job Numbers" at bounding box center [78, 256] width 54 height 8
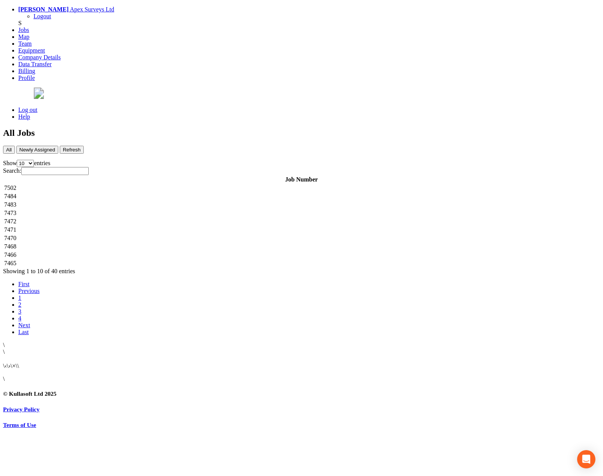
click at [145, 251] on td "7466" at bounding box center [301, 255] width 595 height 8
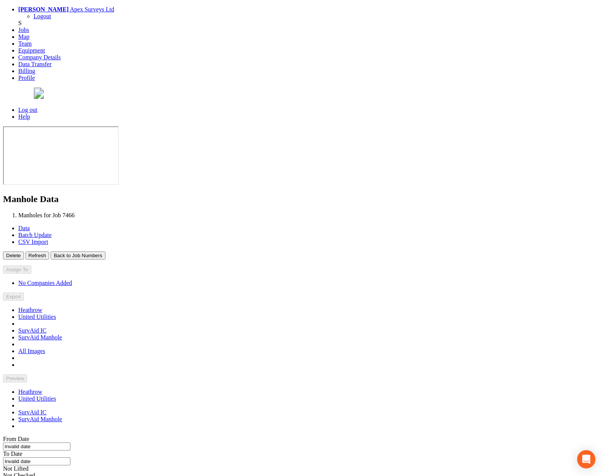
type input "[DATE]"
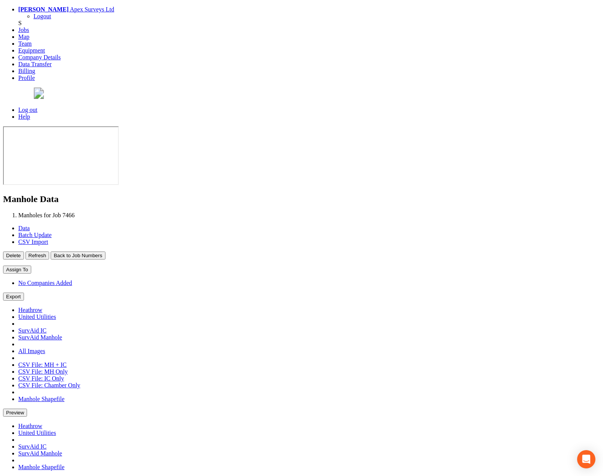
click at [156, 252] on p "Delete Refresh Back to Job Numbers" at bounding box center [301, 256] width 597 height 8
click at [105, 252] on button "Back to Job Numbers" at bounding box center [78, 256] width 54 height 8
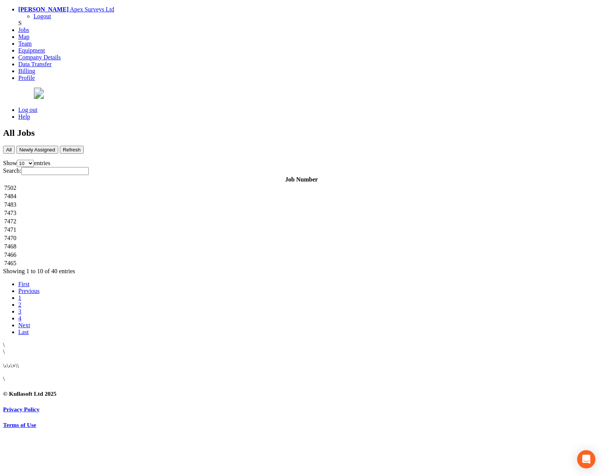
click at [147, 260] on td "7465" at bounding box center [301, 264] width 595 height 8
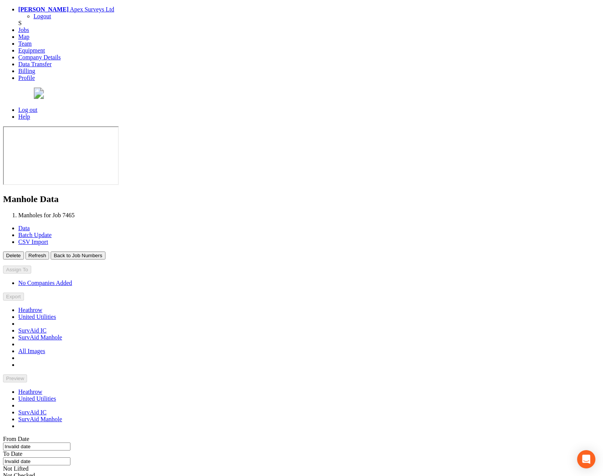
type input "[DATE]"
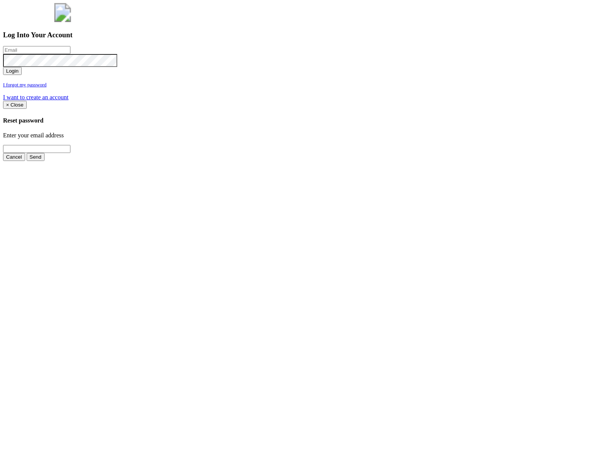
click at [70, 54] on input "email" at bounding box center [36, 50] width 67 height 8
type input "jimmy@pewtress.com"
click at [22, 75] on button "Login" at bounding box center [12, 71] width 19 height 8
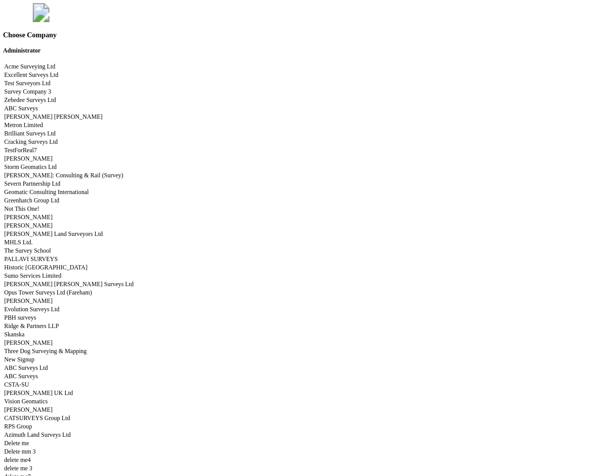
scroll to position [3765, 0]
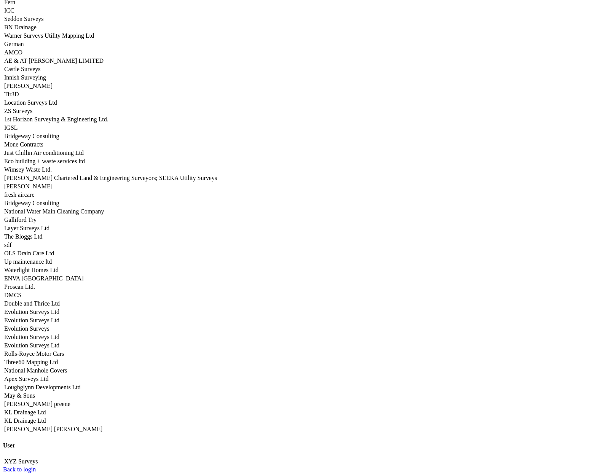
click at [48, 376] on link "Apex Surveys Ltd" at bounding box center [26, 379] width 44 height 6
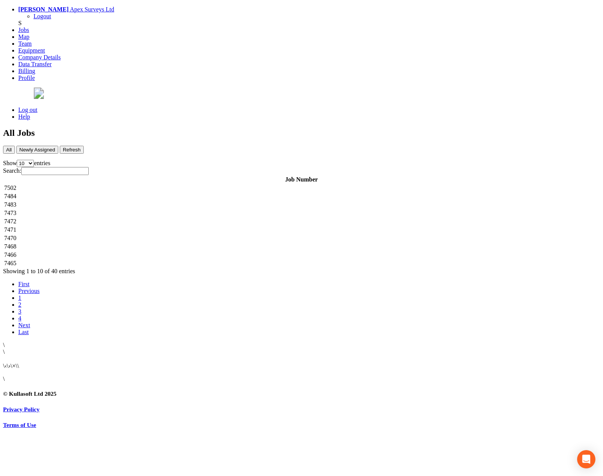
click at [215, 184] on td "7502" at bounding box center [301, 188] width 595 height 8
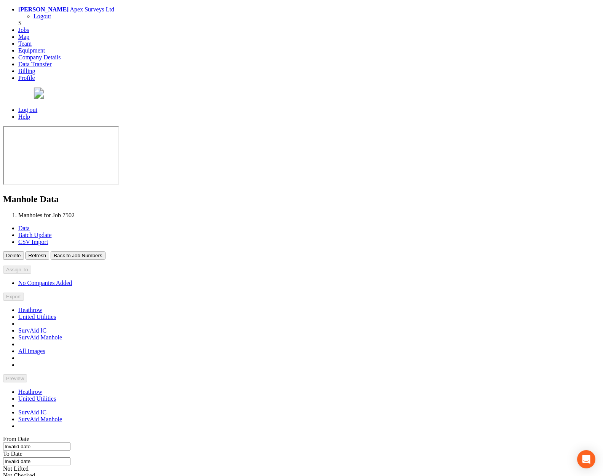
type input "[DATE]"
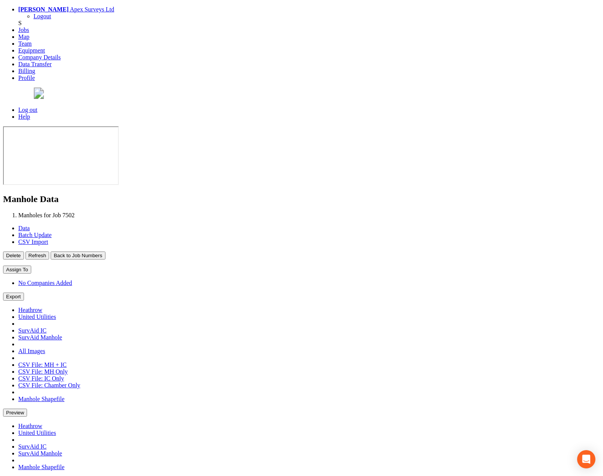
click at [105, 252] on button "Back to Job Numbers" at bounding box center [78, 256] width 54 height 8
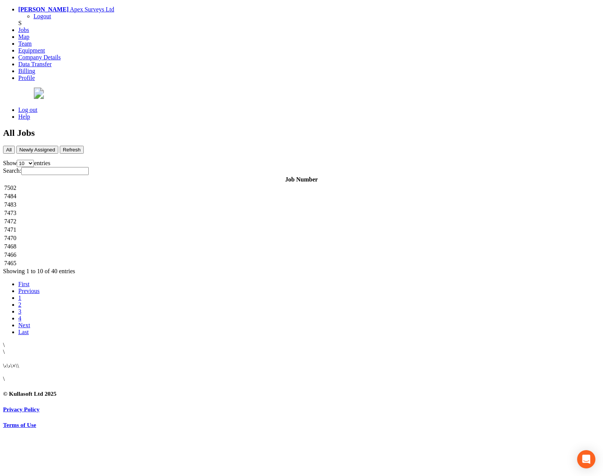
click at [180, 193] on td "7484" at bounding box center [301, 197] width 595 height 8
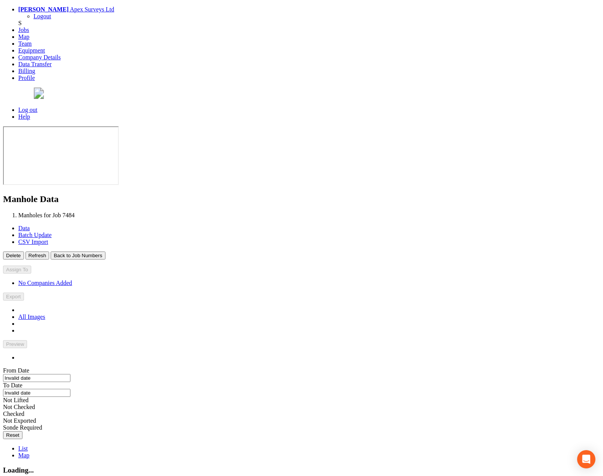
type input "[DATE]"
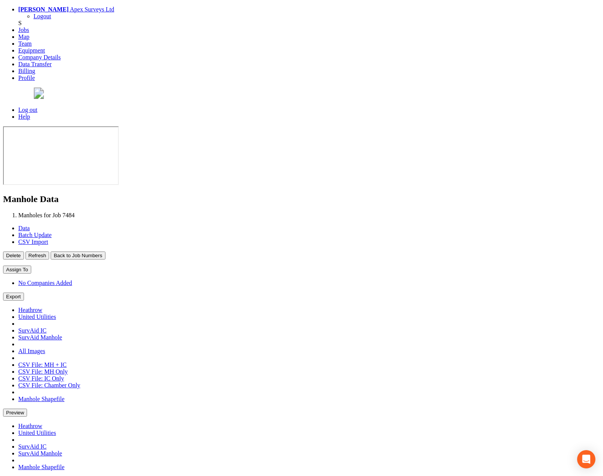
click at [105, 252] on button "Back to Job Numbers" at bounding box center [78, 256] width 54 height 8
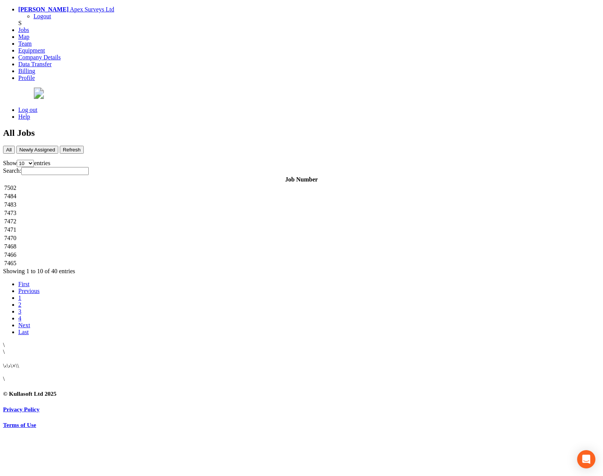
click at [164, 201] on td "7483" at bounding box center [301, 205] width 595 height 8
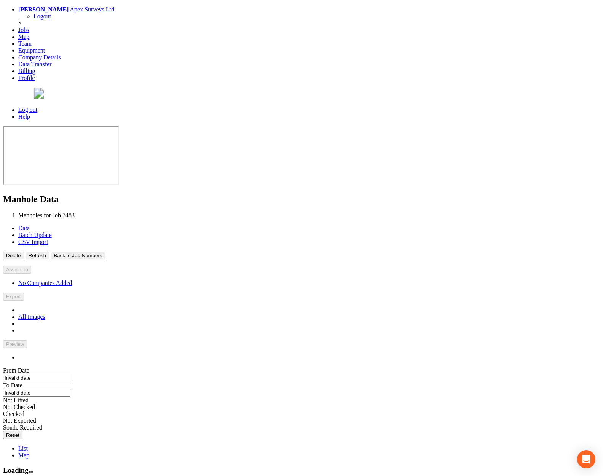
type input "[DATE]"
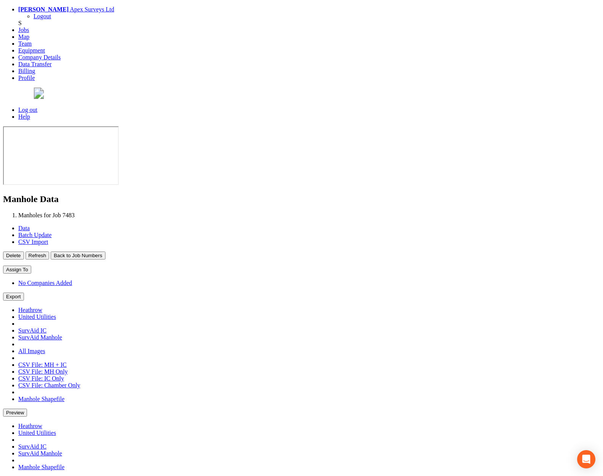
click at [105, 252] on button "Back to Job Numbers" at bounding box center [78, 256] width 54 height 8
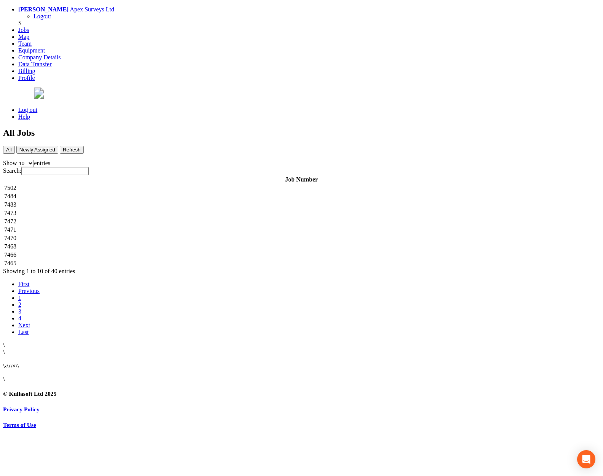
click at [163, 209] on td "7473" at bounding box center [301, 213] width 595 height 8
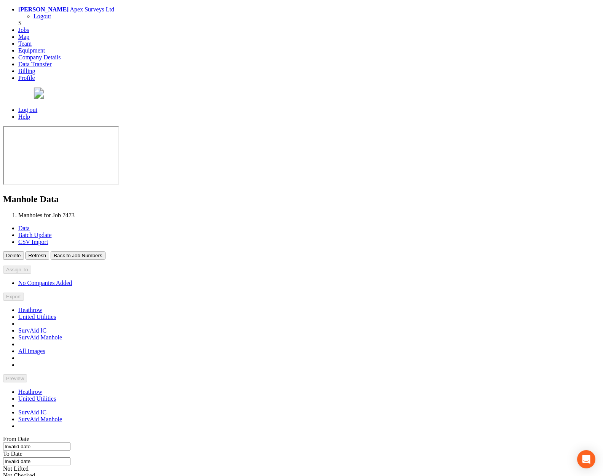
type input "[DATE]"
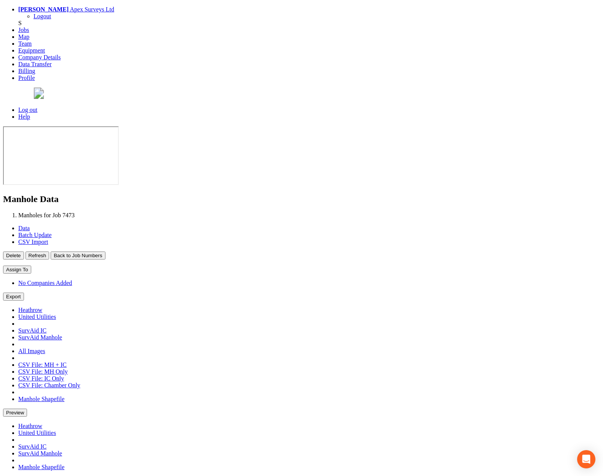
click at [105, 252] on button "Back to Job Numbers" at bounding box center [78, 256] width 54 height 8
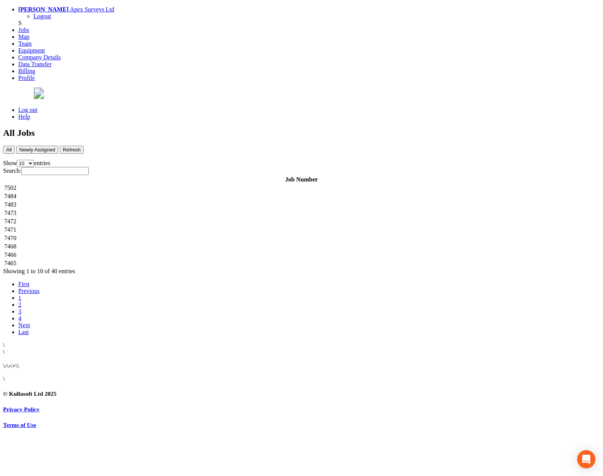
click at [160, 218] on td "7472" at bounding box center [301, 222] width 595 height 8
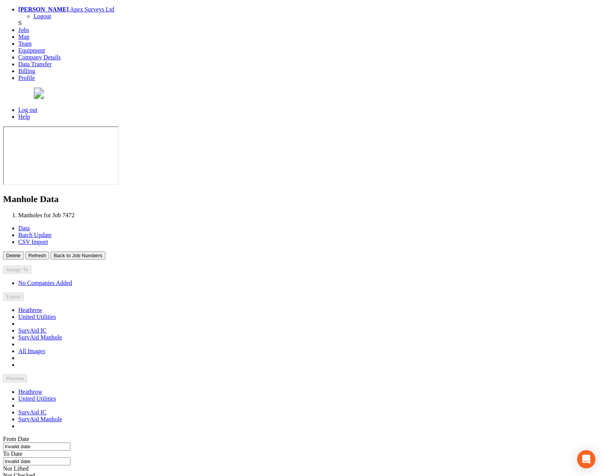
type input "[DATE]"
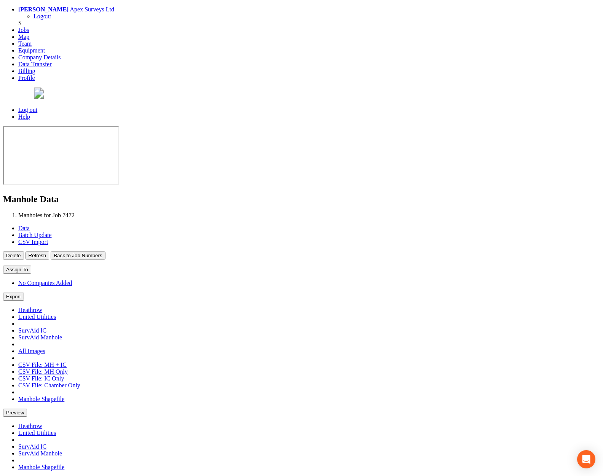
click at [105, 252] on button "Back to Job Numbers" at bounding box center [78, 256] width 54 height 8
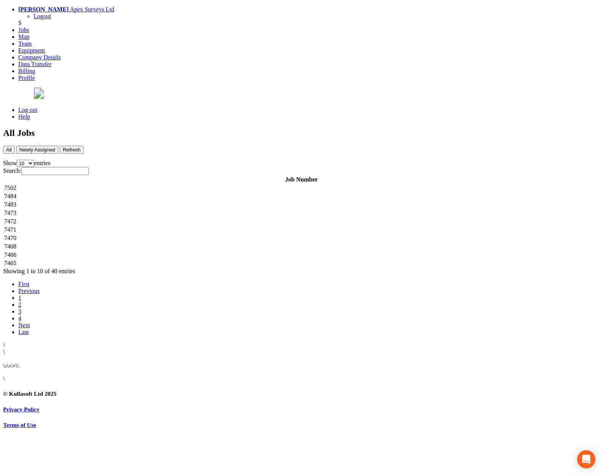
click at [165, 226] on td "7471" at bounding box center [301, 230] width 595 height 8
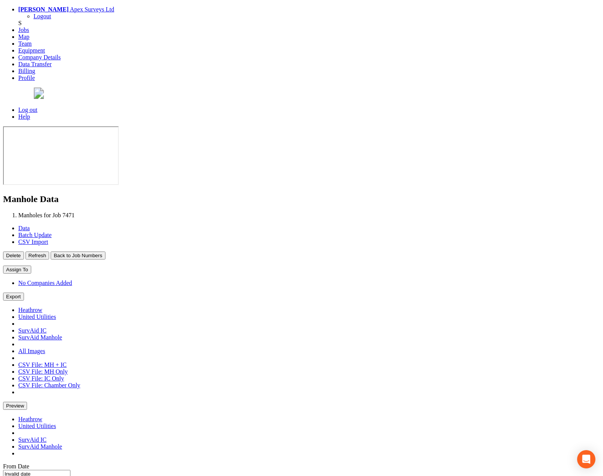
type input "[DATE]"
click at [105, 252] on button "Back to Job Numbers" at bounding box center [78, 256] width 54 height 8
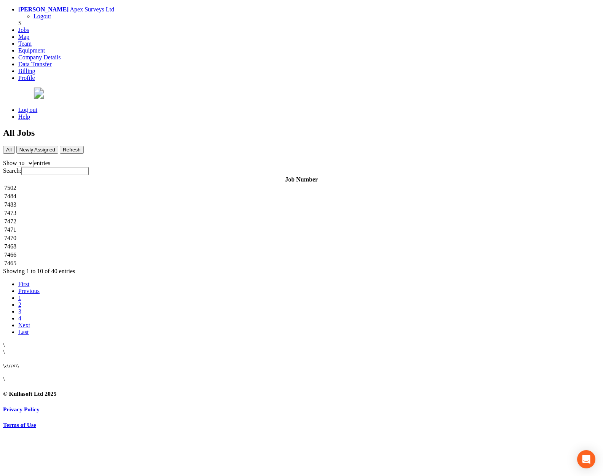
click at [160, 243] on td "7468" at bounding box center [301, 247] width 595 height 8
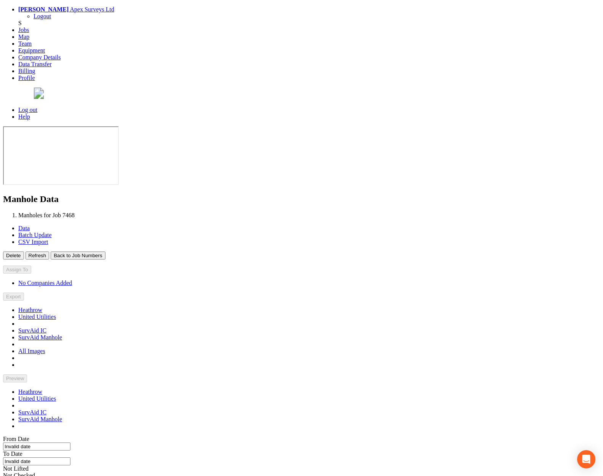
type input "[DATE]"
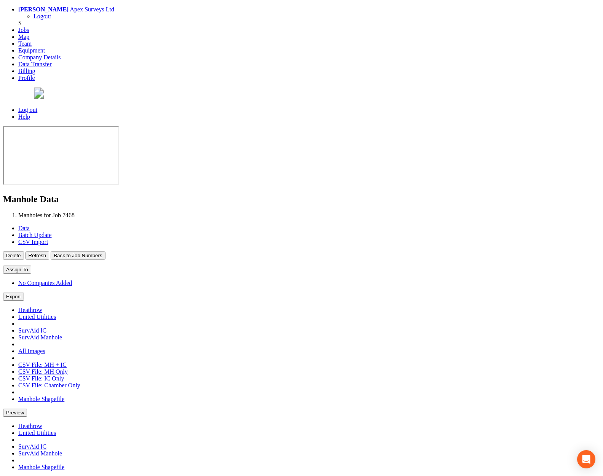
click at [105, 252] on button "Back to Job Numbers" at bounding box center [78, 256] width 54 height 8
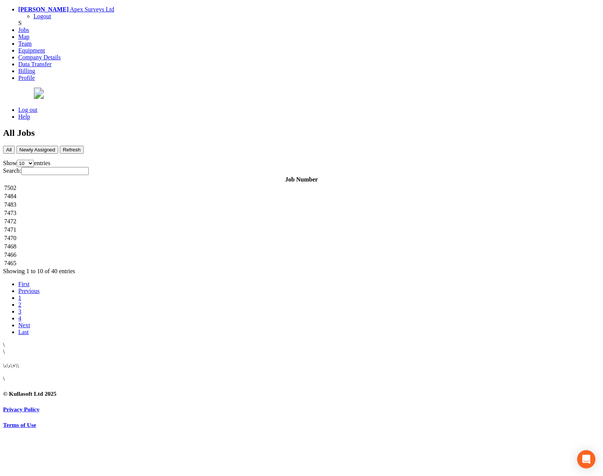
click at [143, 251] on td "7466" at bounding box center [301, 255] width 595 height 8
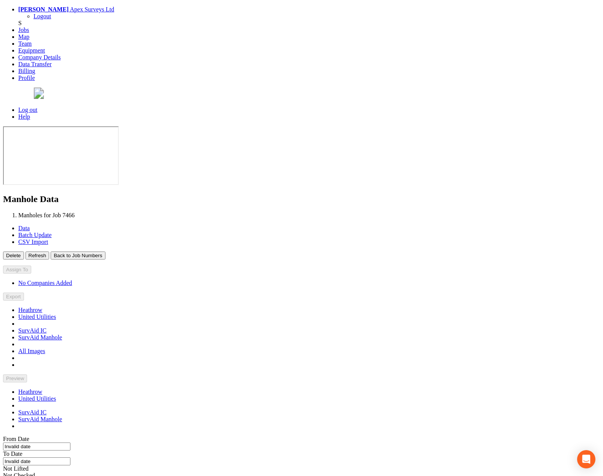
type input "[DATE]"
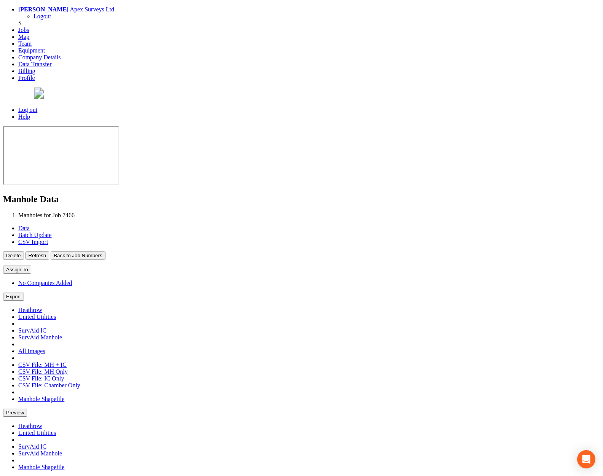
click at [105, 252] on button "Back to Job Numbers" at bounding box center [78, 256] width 54 height 8
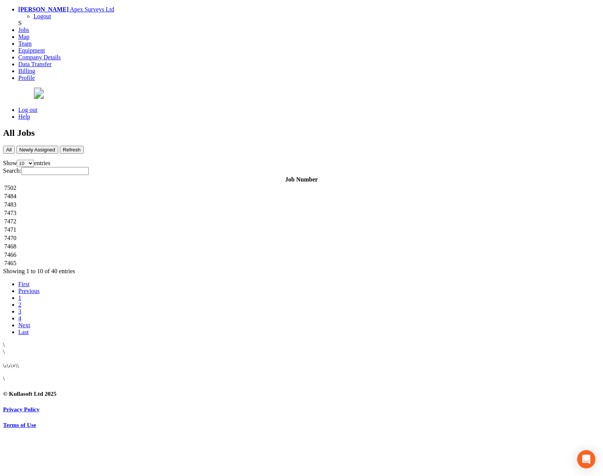
click at [152, 260] on td "7465" at bounding box center [301, 264] width 595 height 8
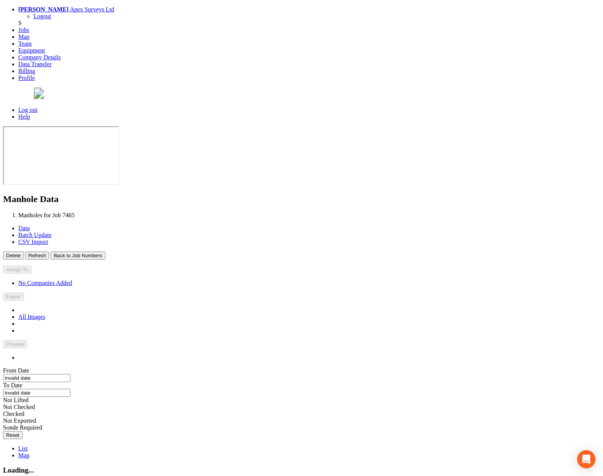
type input "[DATE]"
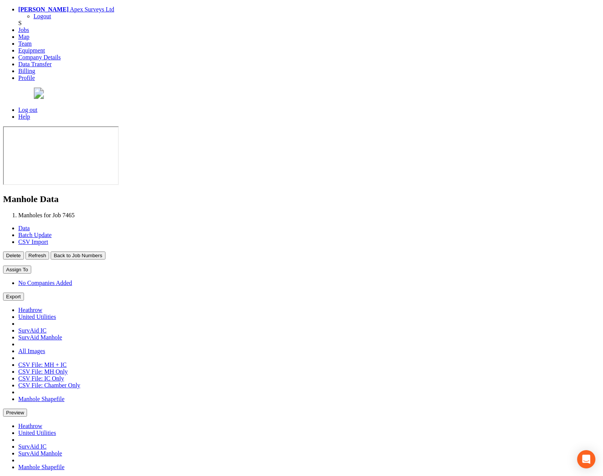
click at [105, 252] on button "Back to Job Numbers" at bounding box center [78, 256] width 54 height 8
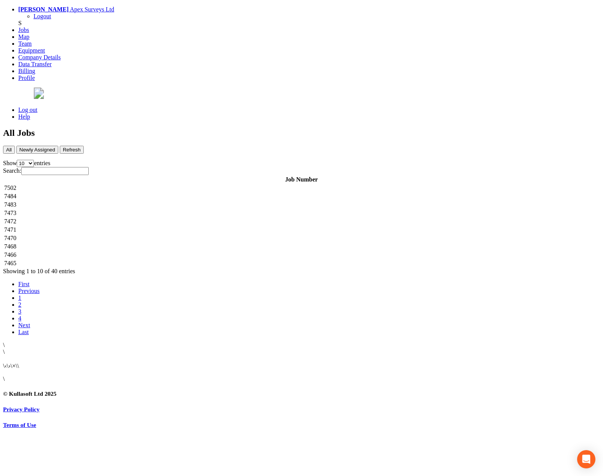
click at [162, 184] on td "7502" at bounding box center [301, 188] width 595 height 8
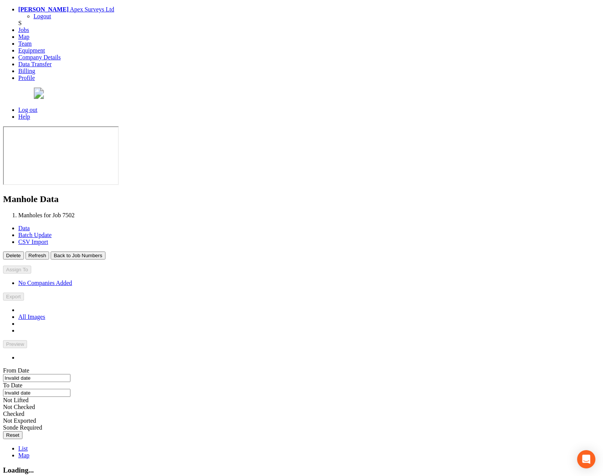
type input "[DATE]"
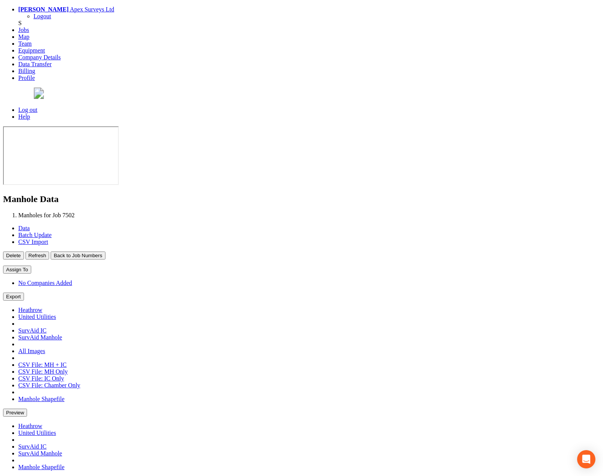
click at [105, 252] on button "Back to Job Numbers" at bounding box center [78, 256] width 54 height 8
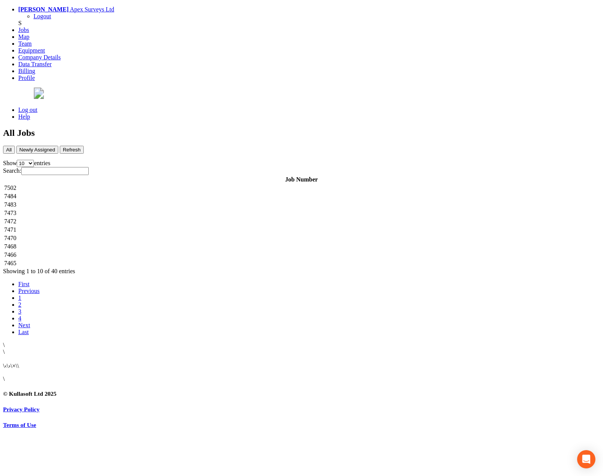
click at [164, 193] on td "7484" at bounding box center [301, 197] width 595 height 8
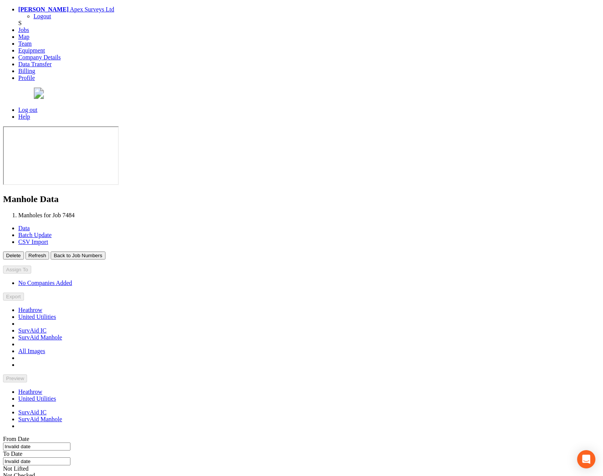
type input "[DATE]"
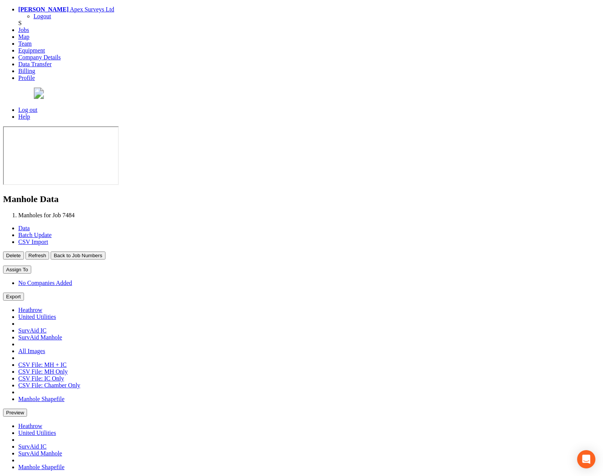
click at [105, 252] on button "Back to Job Numbers" at bounding box center [78, 256] width 54 height 8
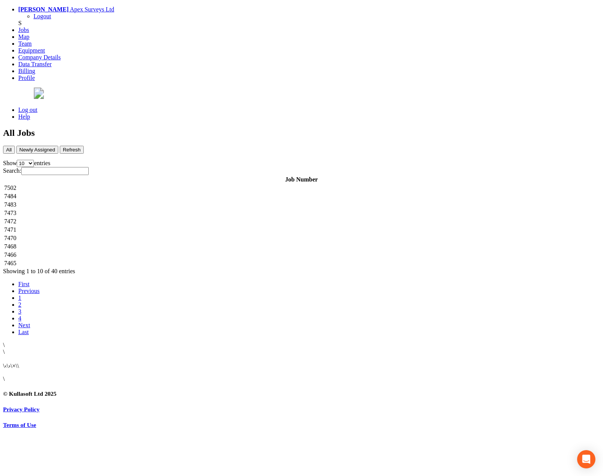
click at [155, 209] on td "7473" at bounding box center [301, 213] width 595 height 8
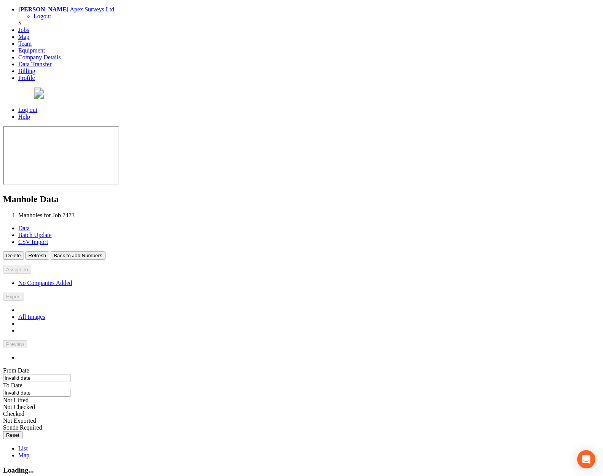
type input "[DATE]"
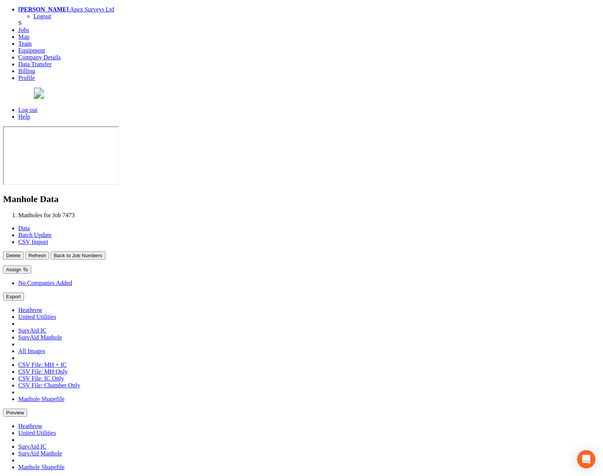
click at [105, 252] on button "Back to Job Numbers" at bounding box center [78, 256] width 54 height 8
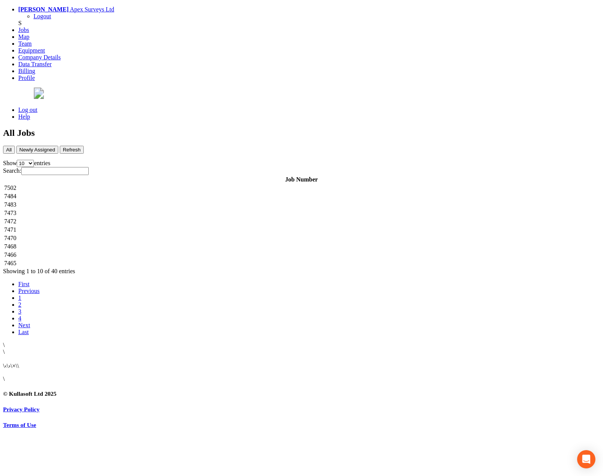
click at [145, 218] on td "7472" at bounding box center [301, 222] width 595 height 8
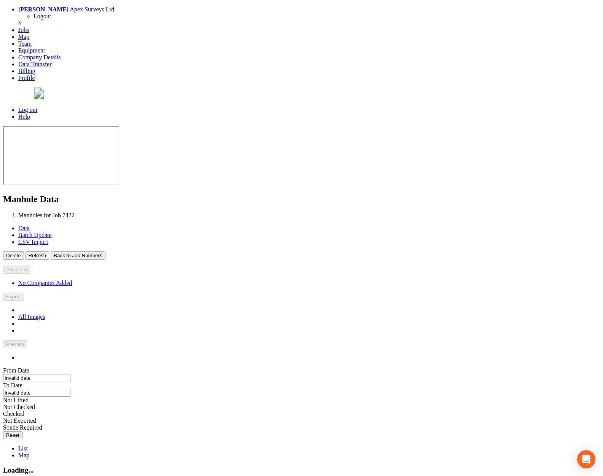
type input "[DATE]"
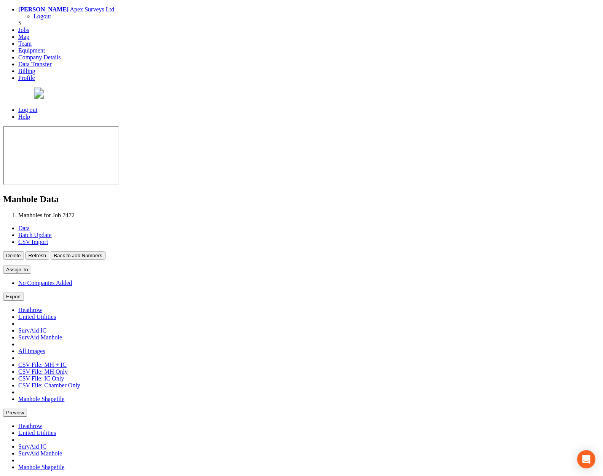
click at [105, 252] on button "Back to Job Numbers" at bounding box center [78, 256] width 54 height 8
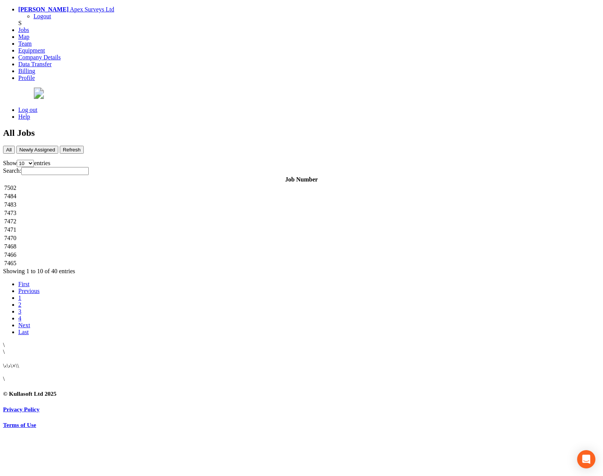
click at [146, 235] on td "7470" at bounding box center [301, 239] width 595 height 8
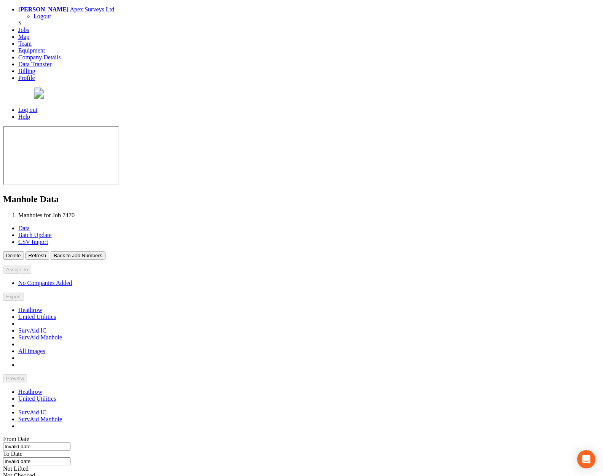
type input "[DATE]"
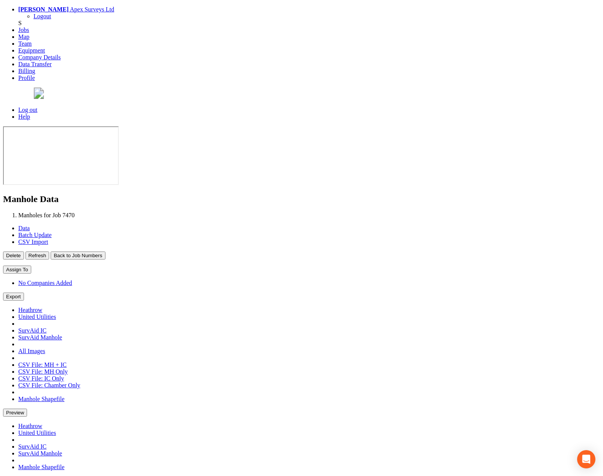
click at [105, 252] on button "Back to Job Numbers" at bounding box center [78, 256] width 54 height 8
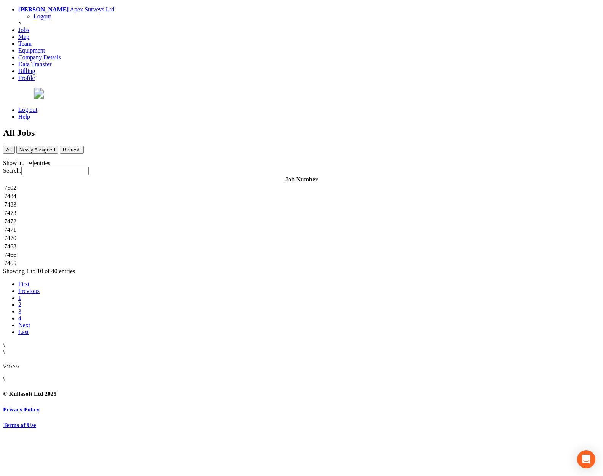
click at [141, 243] on td "7468" at bounding box center [301, 247] width 595 height 8
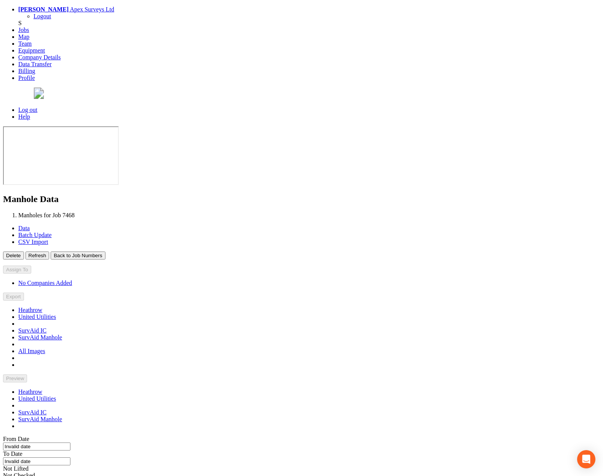
type input "[DATE]"
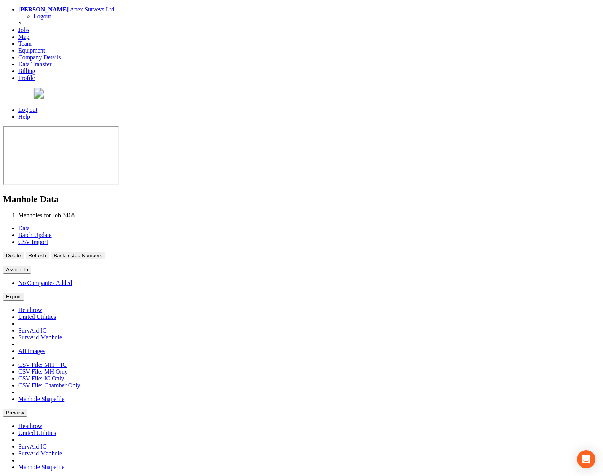
click at [105, 252] on button "Back to Job Numbers" at bounding box center [78, 256] width 54 height 8
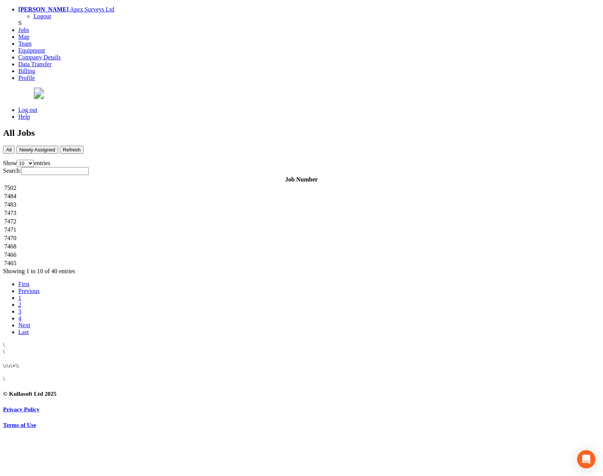
click at [153, 251] on td "7466" at bounding box center [301, 255] width 595 height 8
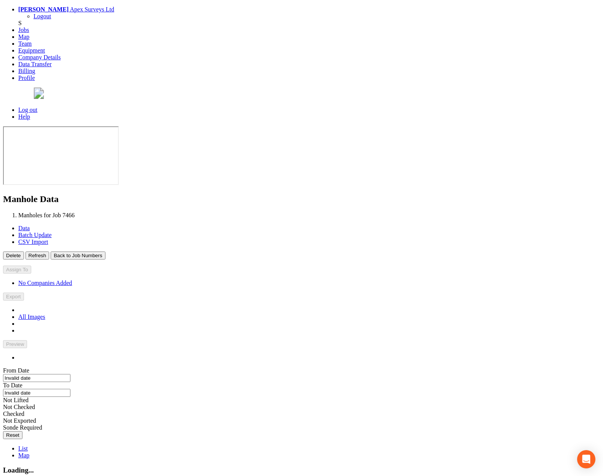
type input "[DATE]"
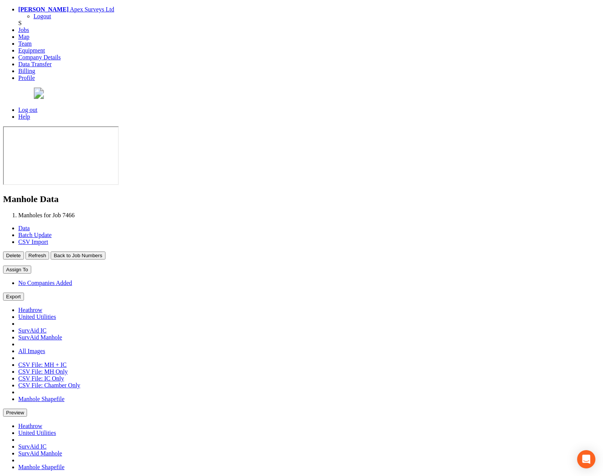
click at [105, 252] on button "Back to Job Numbers" at bounding box center [78, 256] width 54 height 8
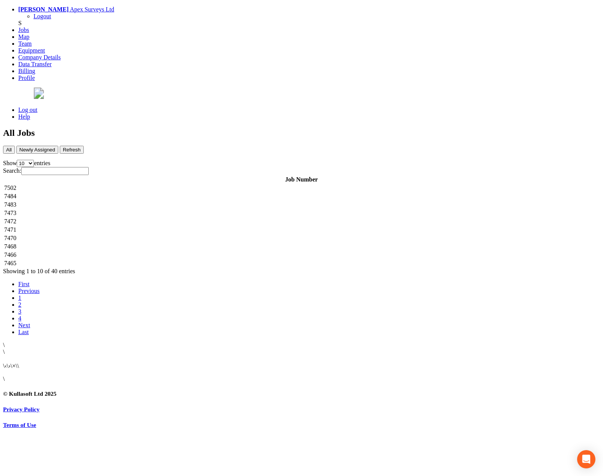
click at [148, 260] on td "7465" at bounding box center [301, 264] width 595 height 8
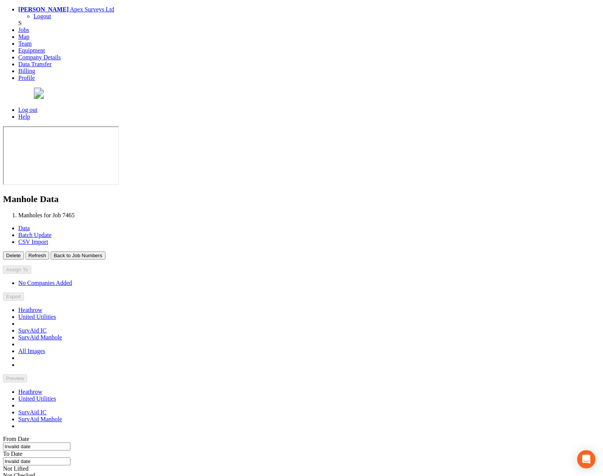
type input "[DATE]"
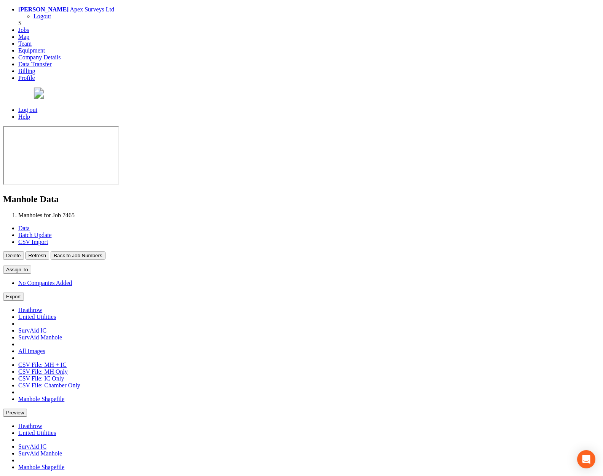
click at [105, 252] on button "Back to Job Numbers" at bounding box center [78, 256] width 54 height 8
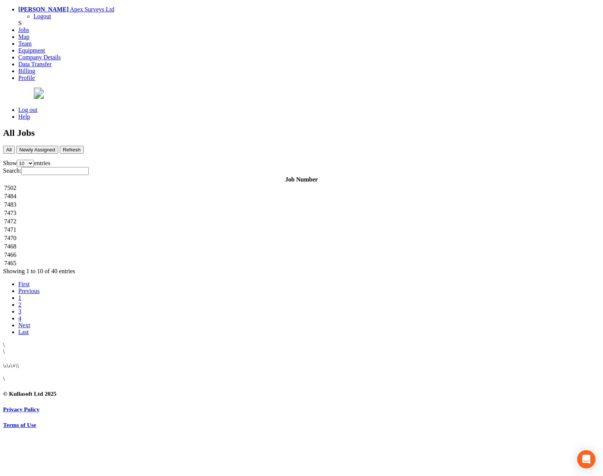
click at [171, 184] on td "7502" at bounding box center [301, 188] width 595 height 8
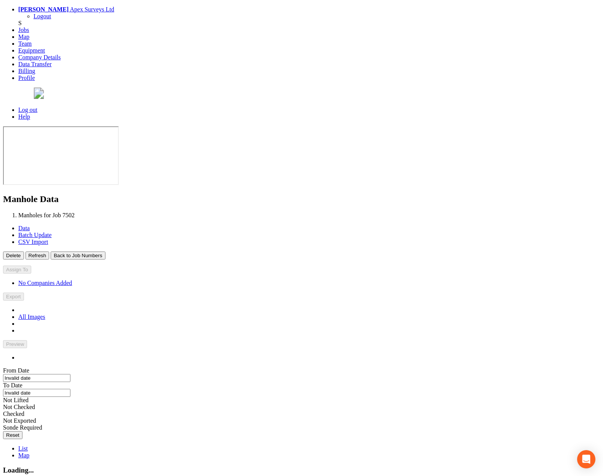
type input "[DATE]"
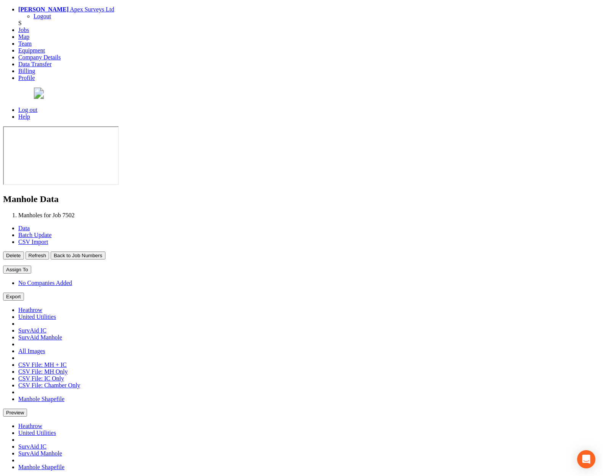
click at [105, 252] on button "Back to Job Numbers" at bounding box center [78, 256] width 54 height 8
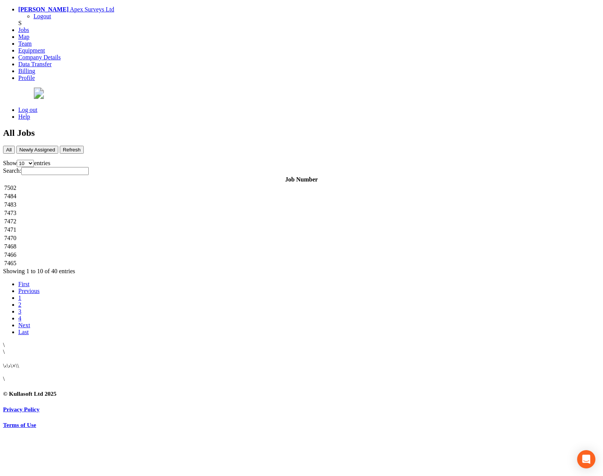
click at [161, 193] on td "7484" at bounding box center [301, 197] width 595 height 8
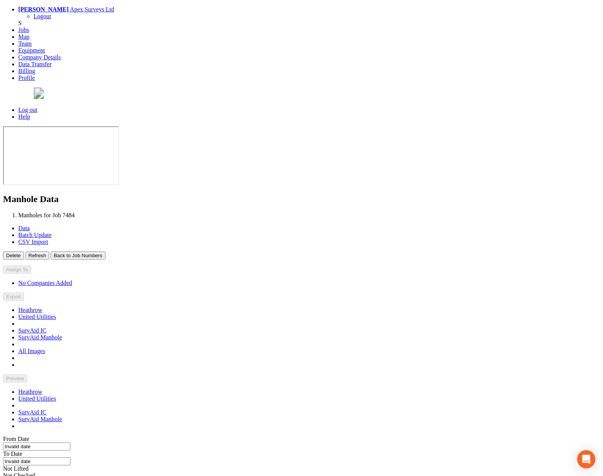
type input "[DATE]"
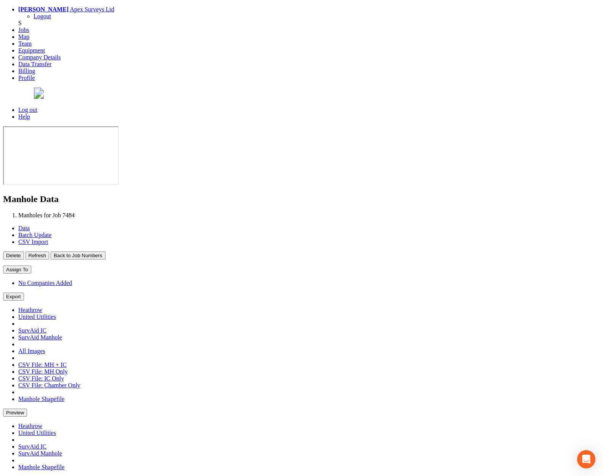
click at [105, 252] on button "Back to Job Numbers" at bounding box center [78, 256] width 54 height 8
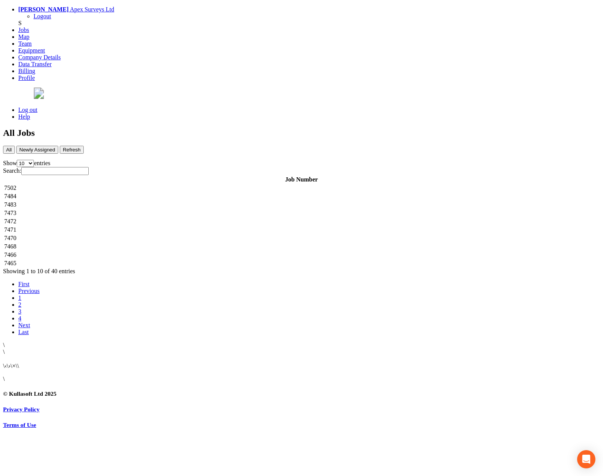
click at [167, 209] on td "7473" at bounding box center [301, 213] width 595 height 8
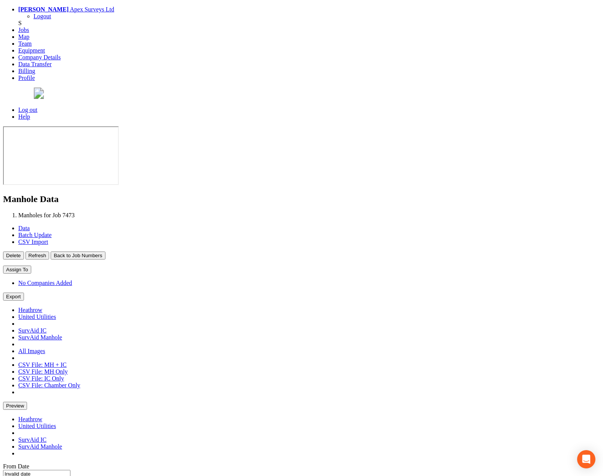
type input "[DATE]"
click at [105, 252] on button "Back to Job Numbers" at bounding box center [78, 256] width 54 height 8
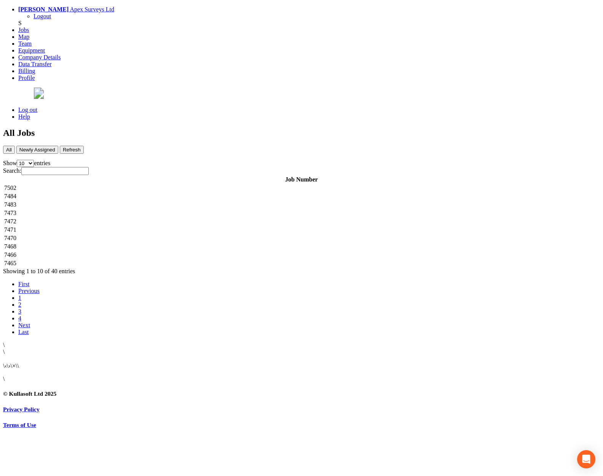
click at [163, 218] on td "7472" at bounding box center [301, 222] width 595 height 8
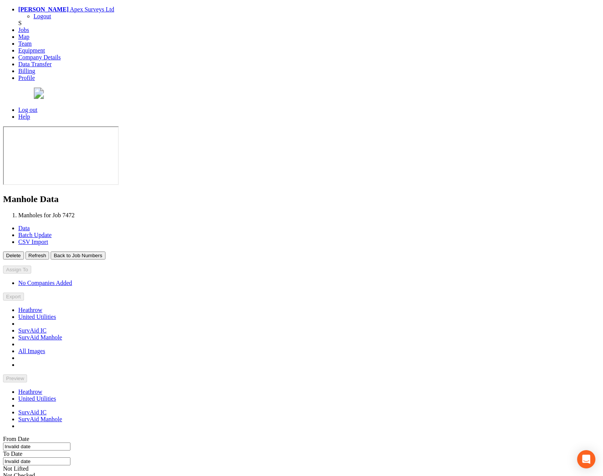
type input "[DATE]"
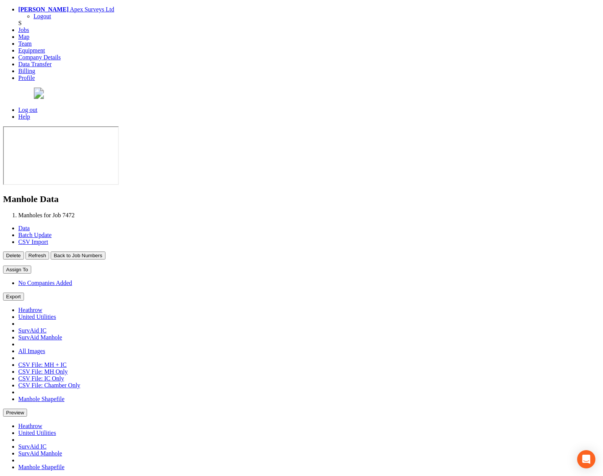
click at [105, 252] on button "Back to Job Numbers" at bounding box center [78, 256] width 54 height 8
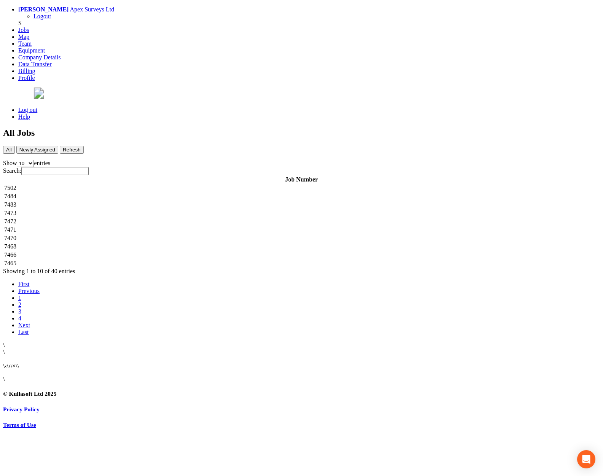
click at [156, 226] on td "7471" at bounding box center [301, 230] width 595 height 8
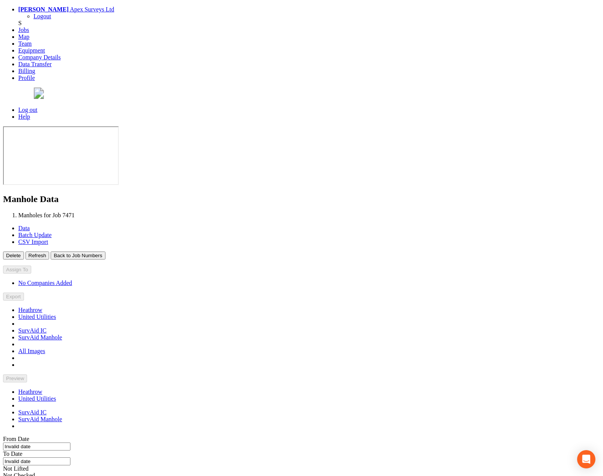
type input "[DATE]"
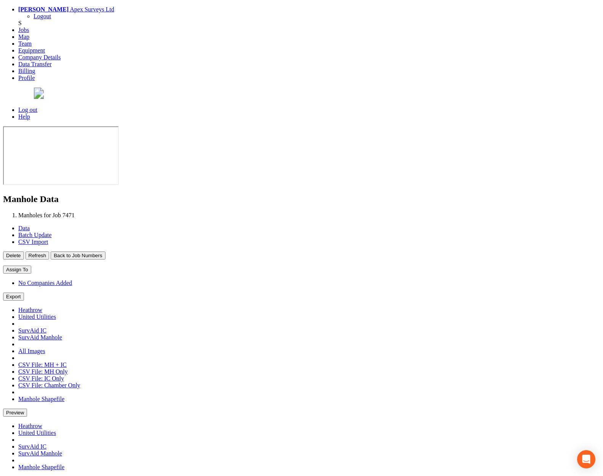
click at [105, 252] on button "Back to Job Numbers" at bounding box center [78, 256] width 54 height 8
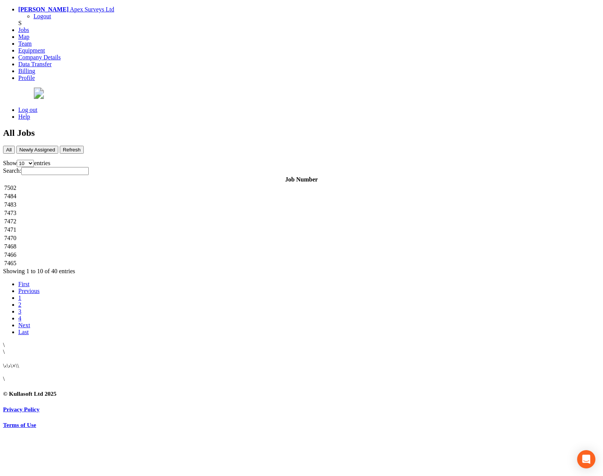
click at [148, 235] on td "7470" at bounding box center [301, 239] width 595 height 8
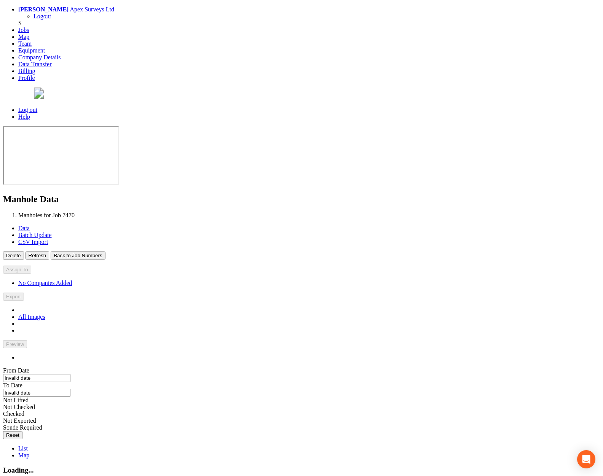
type input "[DATE]"
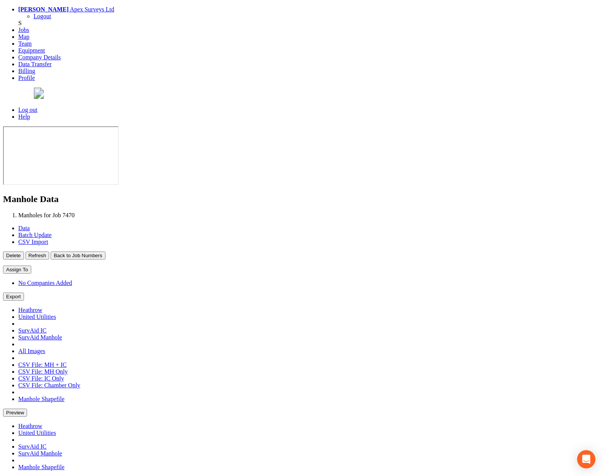
click at [105, 252] on button "Back to Job Numbers" at bounding box center [78, 256] width 54 height 8
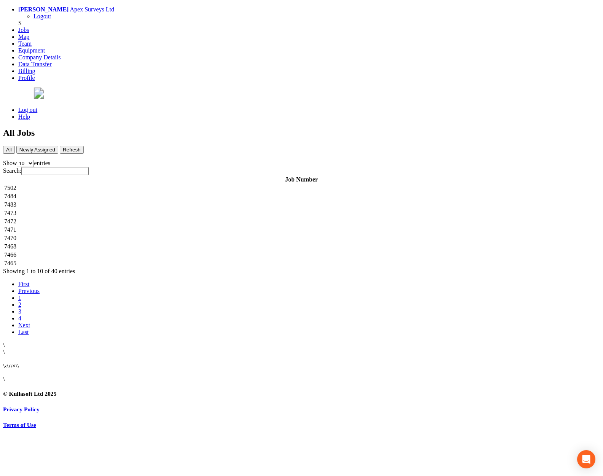
click at [157, 243] on td "7468" at bounding box center [301, 247] width 595 height 8
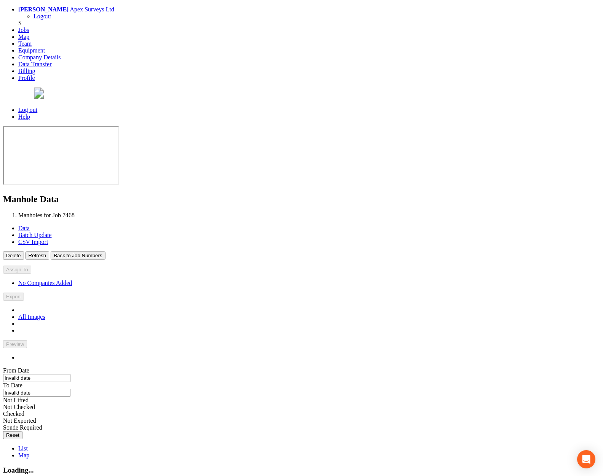
type input "[DATE]"
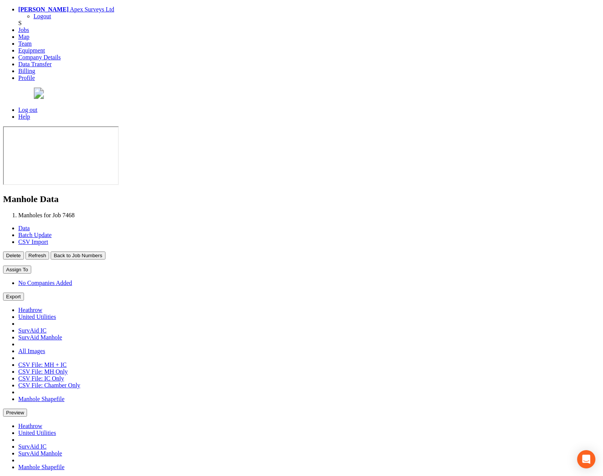
click at [105, 252] on button "Back to Job Numbers" at bounding box center [78, 256] width 54 height 8
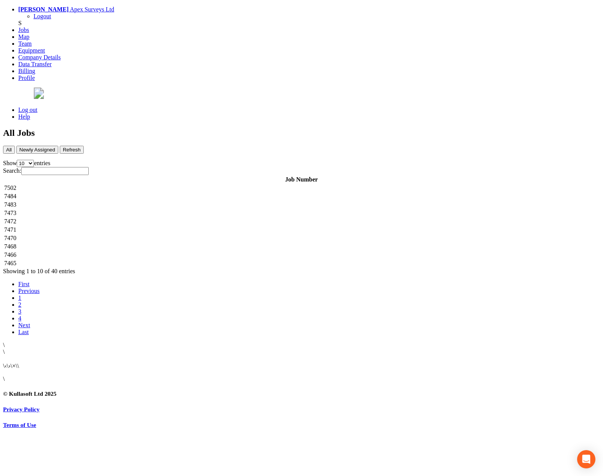
click at [166, 251] on td "7466" at bounding box center [301, 255] width 595 height 8
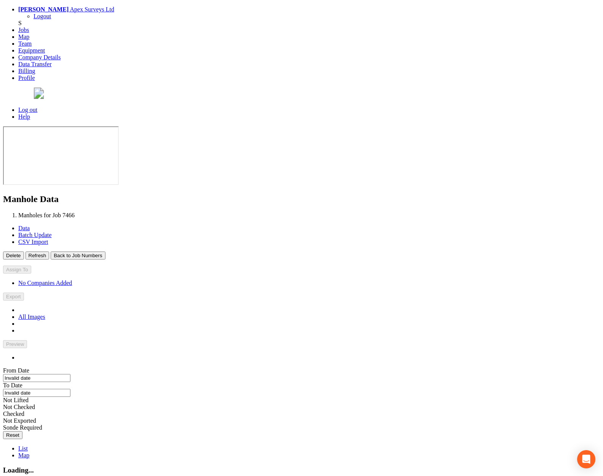
type input "[DATE]"
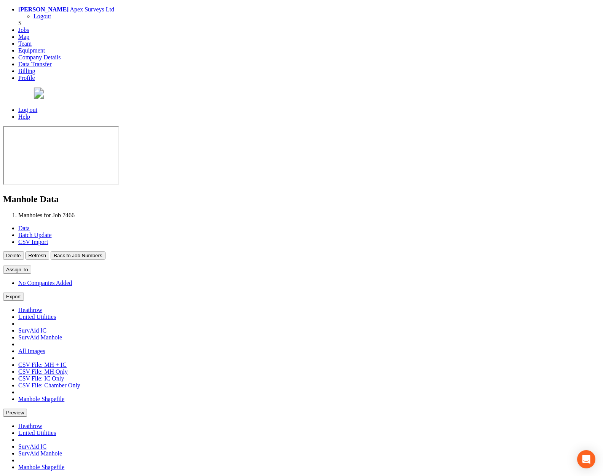
click at [105, 252] on button "Back to Job Numbers" at bounding box center [78, 256] width 54 height 8
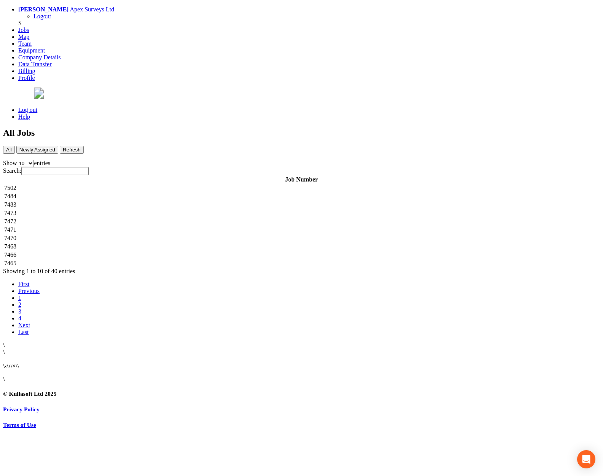
click at [176, 260] on td "7465" at bounding box center [301, 264] width 595 height 8
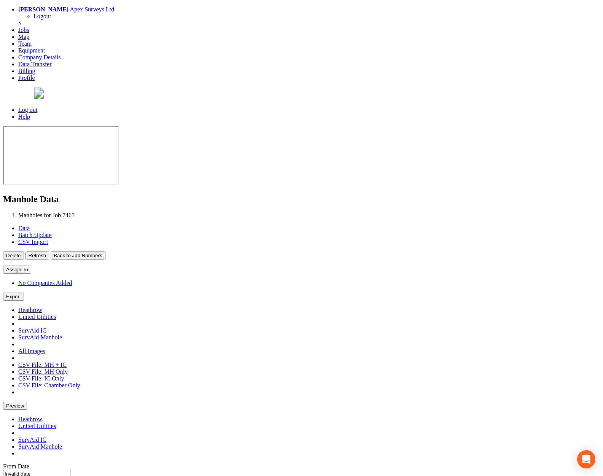
type input "[DATE]"
click at [105, 252] on button "Back to Job Numbers" at bounding box center [78, 256] width 54 height 8
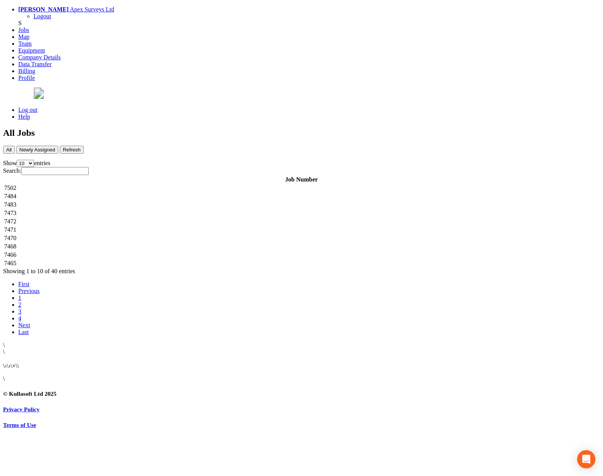
click at [174, 251] on td "7466" at bounding box center [301, 255] width 595 height 8
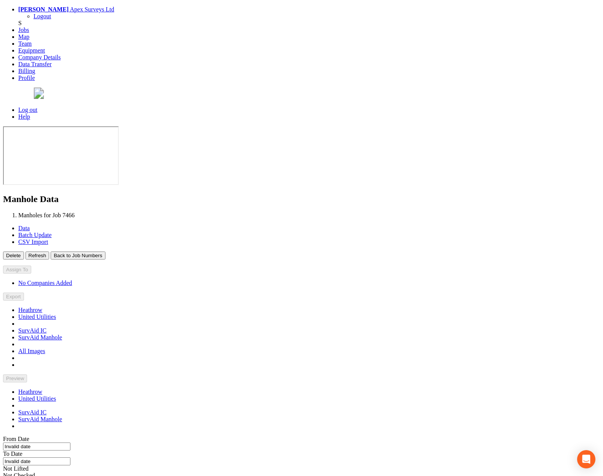
type input "[DATE]"
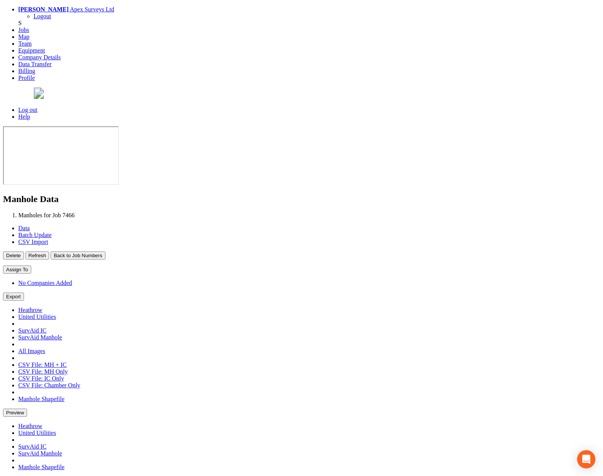
click at [105, 252] on button "Back to Job Numbers" at bounding box center [78, 256] width 54 height 8
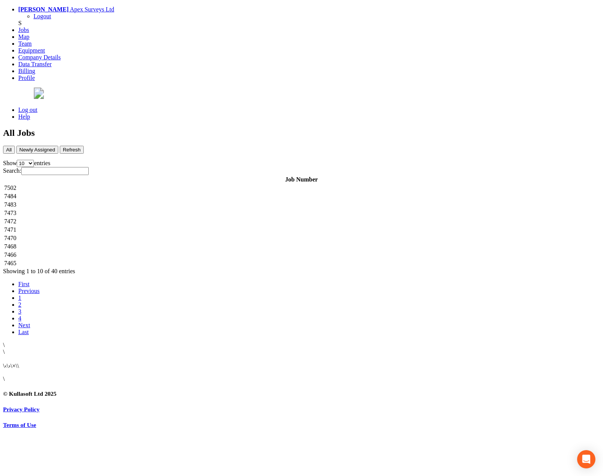
click at [164, 243] on td "7468" at bounding box center [301, 247] width 595 height 8
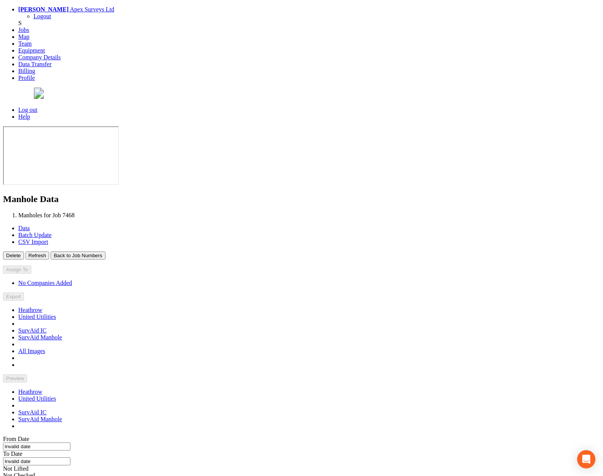
type input "[DATE]"
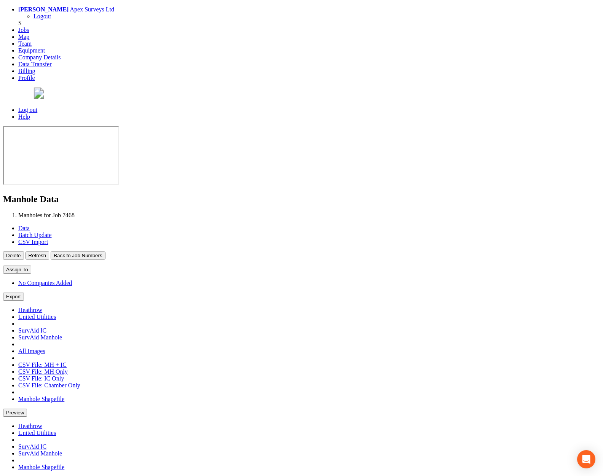
click at [105, 252] on button "Back to Job Numbers" at bounding box center [78, 256] width 54 height 8
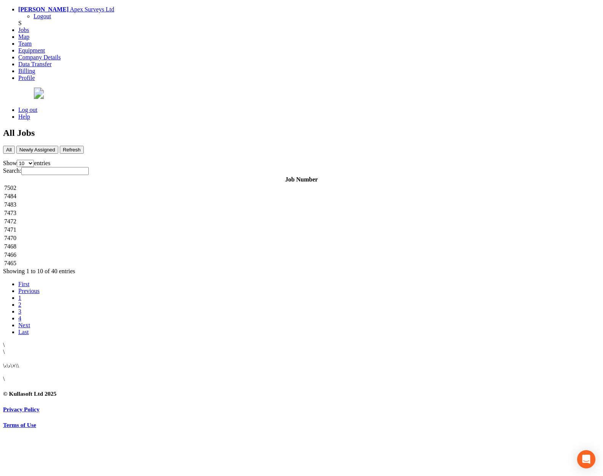
click at [161, 226] on td "7471" at bounding box center [301, 230] width 595 height 8
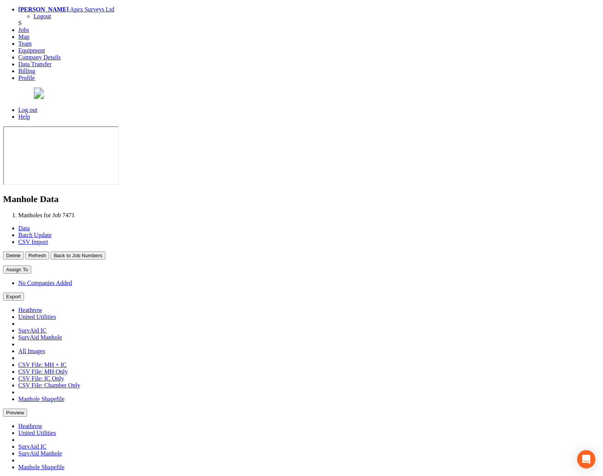
type input "[DATE]"
click at [105, 252] on button "Back to Job Numbers" at bounding box center [78, 256] width 54 height 8
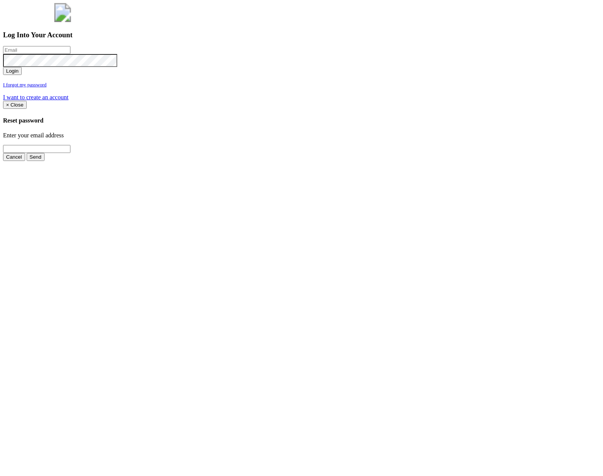
click at [70, 54] on input "email" at bounding box center [36, 50] width 67 height 8
type input "[PERSON_NAME][EMAIL_ADDRESS][PERSON_NAME][DOMAIN_NAME]"
click at [3, 67] on button "Login" at bounding box center [12, 71] width 19 height 8
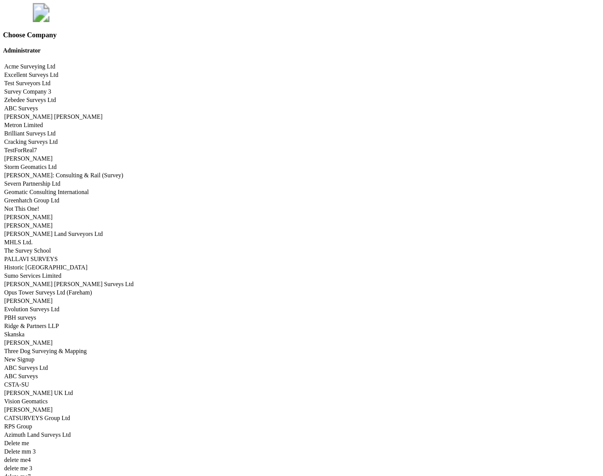
scroll to position [3765, 0]
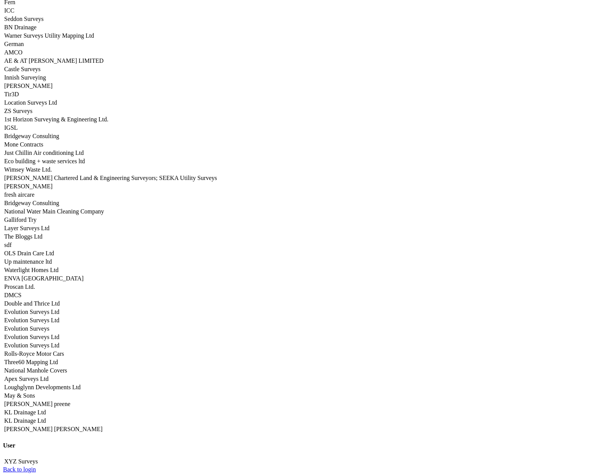
click at [48, 376] on link "Apex Surveys Ltd" at bounding box center [26, 379] width 44 height 6
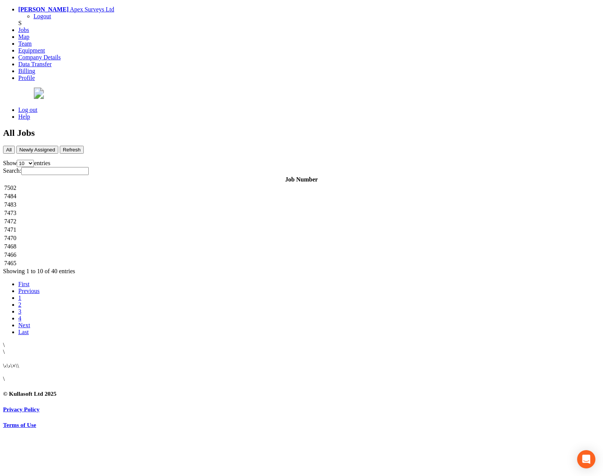
click at [167, 260] on td "7465" at bounding box center [301, 264] width 595 height 8
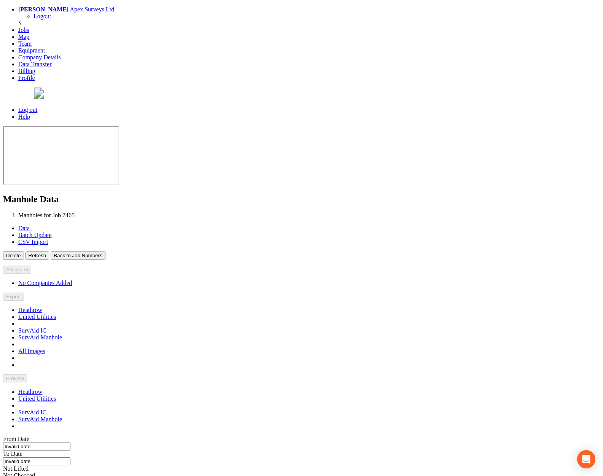
type input "[DATE]"
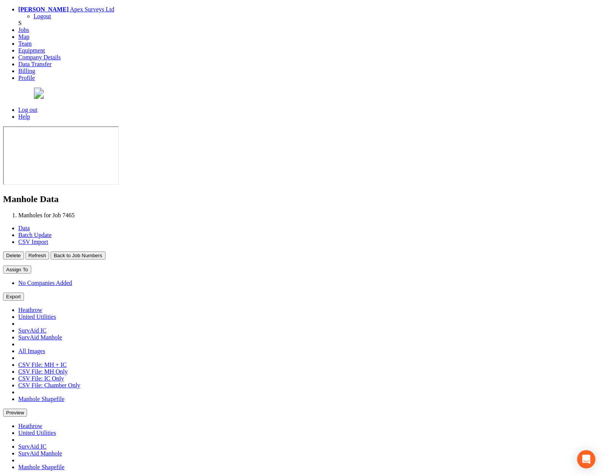
click at [105, 252] on button "Back to Job Numbers" at bounding box center [78, 256] width 54 height 8
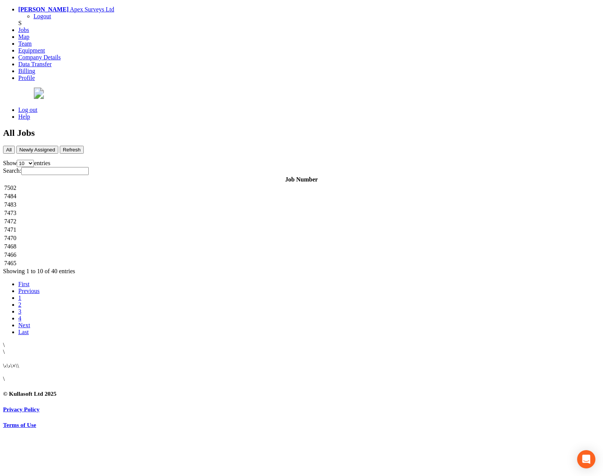
click at [184, 251] on td "7466" at bounding box center [301, 255] width 595 height 8
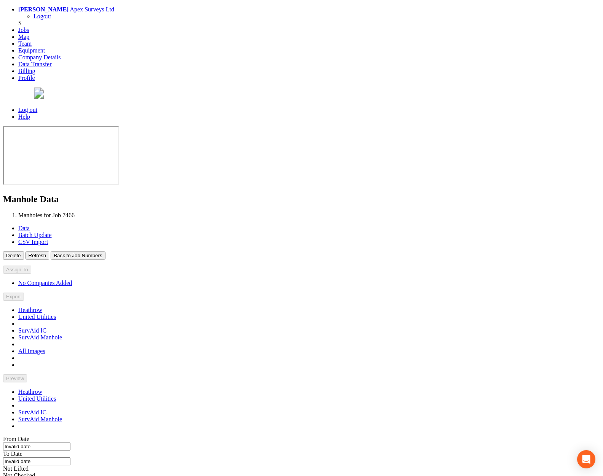
type input "[DATE]"
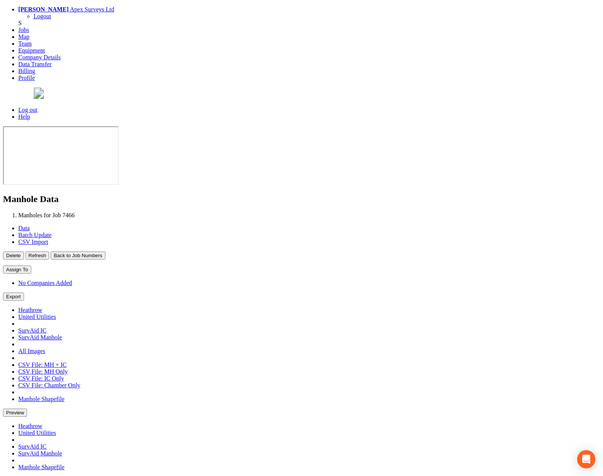
click at [105, 252] on button "Back to Job Numbers" at bounding box center [78, 256] width 54 height 8
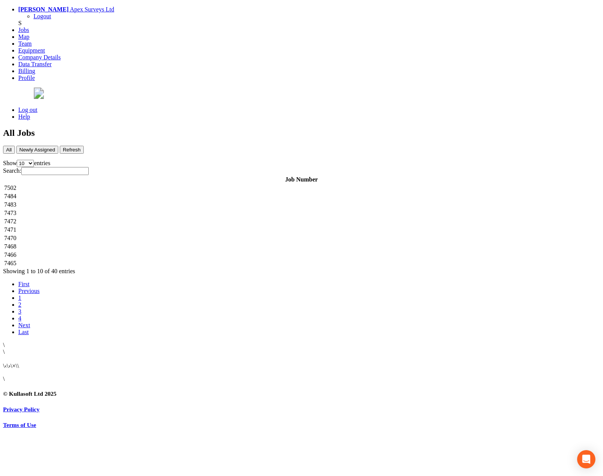
click at [179, 243] on td "7468" at bounding box center [301, 247] width 595 height 8
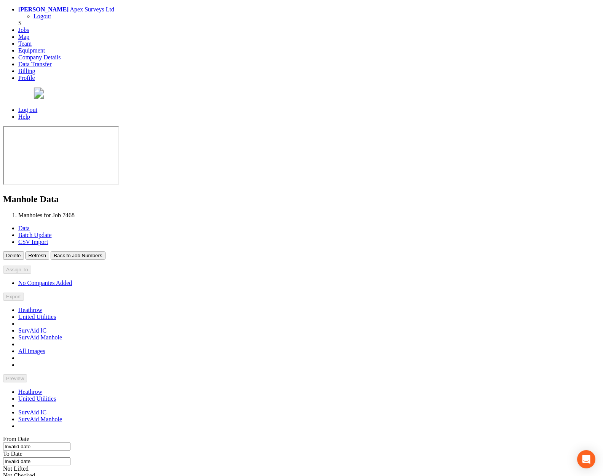
type input "[DATE]"
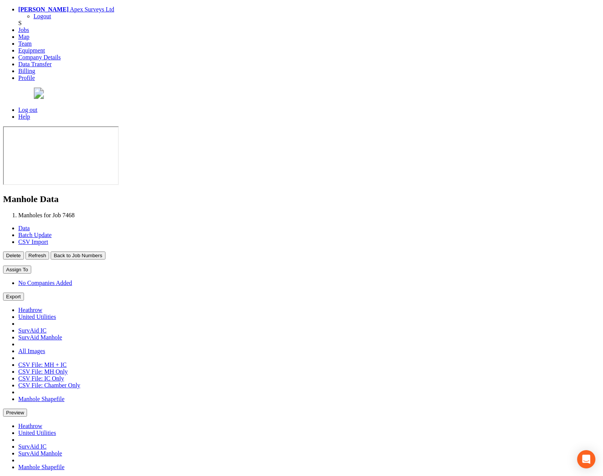
click at [105, 252] on button "Back to Job Numbers" at bounding box center [78, 256] width 54 height 8
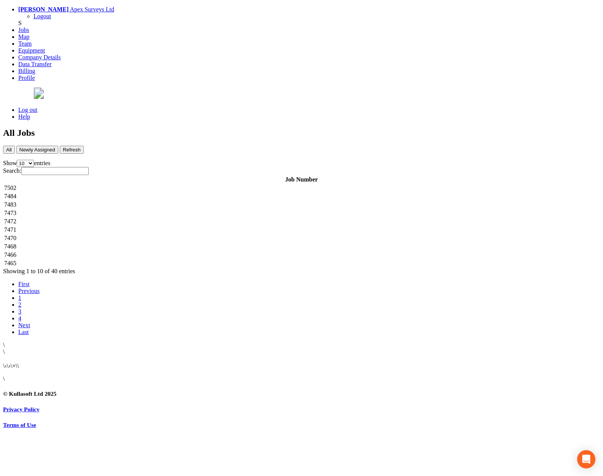
click at [175, 235] on td "7470" at bounding box center [301, 239] width 595 height 8
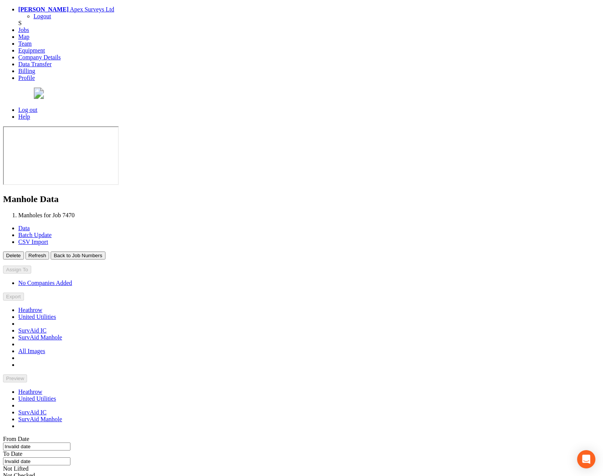
type input "[DATE]"
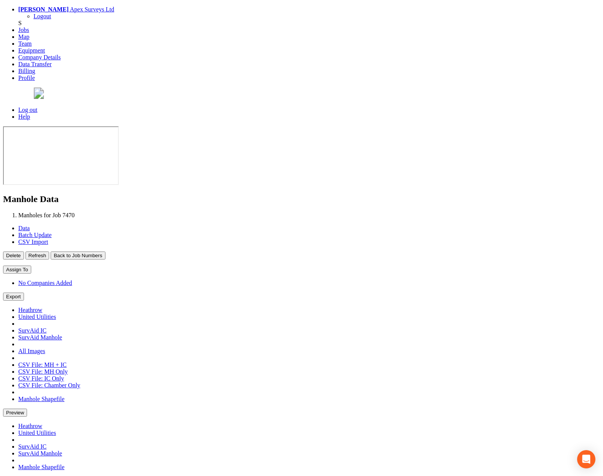
click at [105, 252] on button "Back to Job Numbers" at bounding box center [78, 256] width 54 height 8
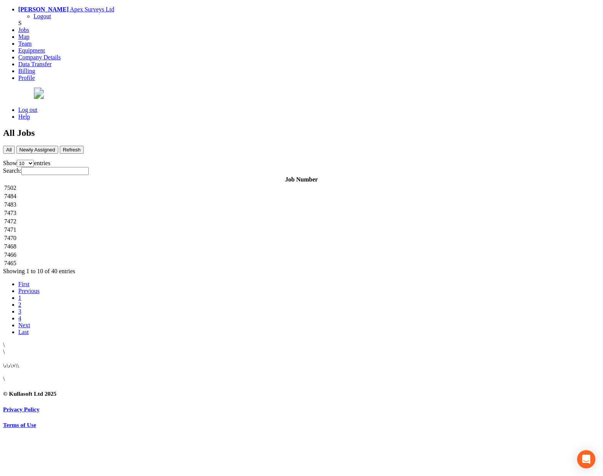
click at [182, 235] on td "7470" at bounding box center [301, 239] width 595 height 8
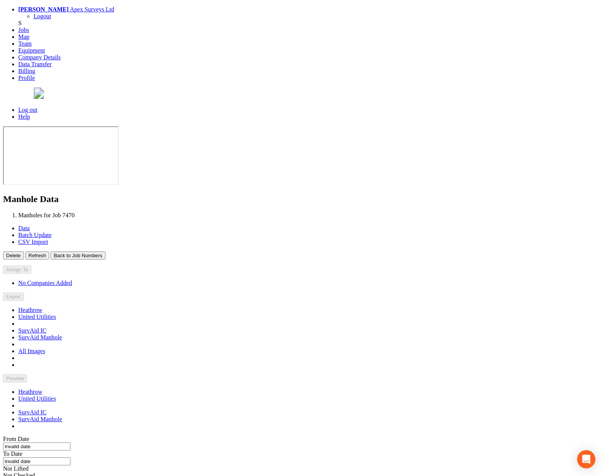
type input "[DATE]"
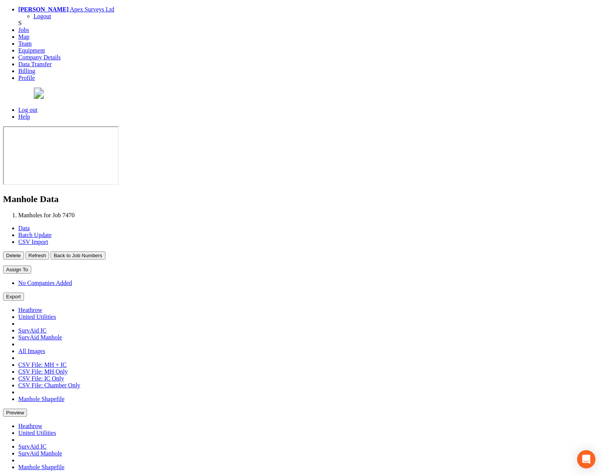
click at [105, 252] on button "Back to Job Numbers" at bounding box center [78, 256] width 54 height 8
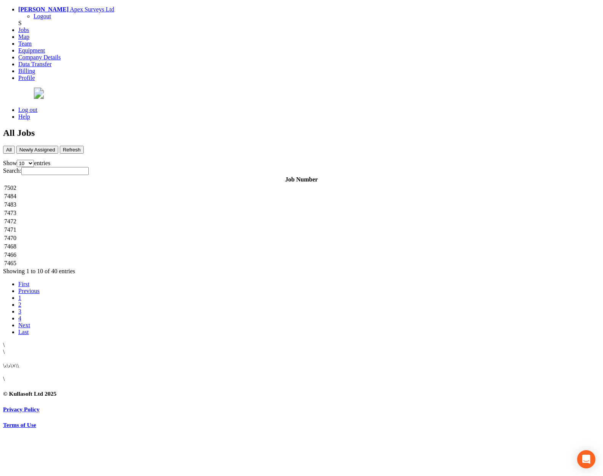
click at [167, 226] on td "7471" at bounding box center [301, 230] width 595 height 8
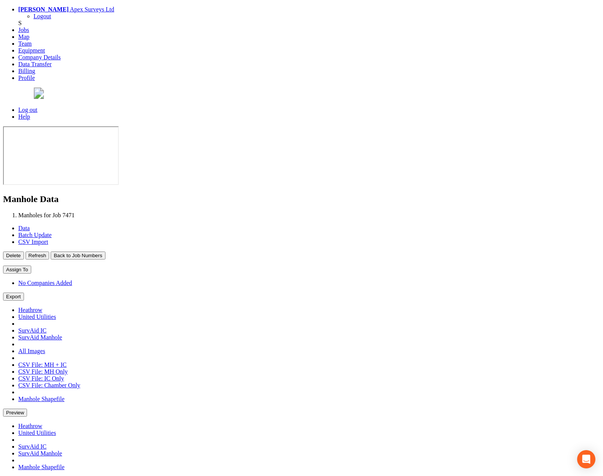
type input "[DATE]"
click at [105, 252] on button "Back to Job Numbers" at bounding box center [78, 256] width 54 height 8
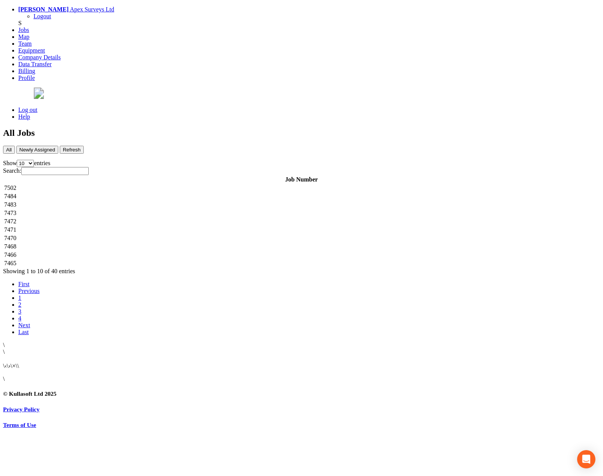
click at [172, 218] on td "7472" at bounding box center [301, 222] width 595 height 8
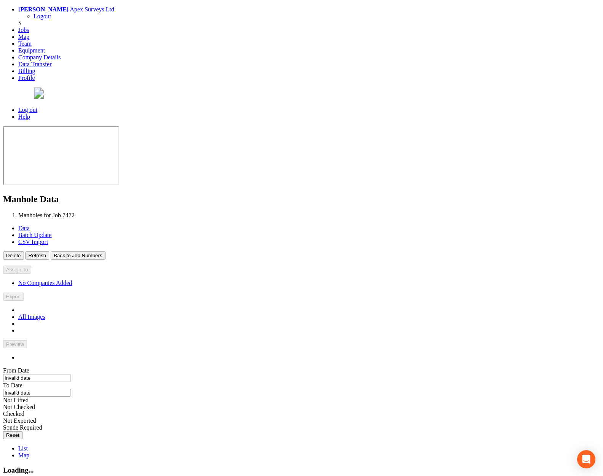
type input "[DATE]"
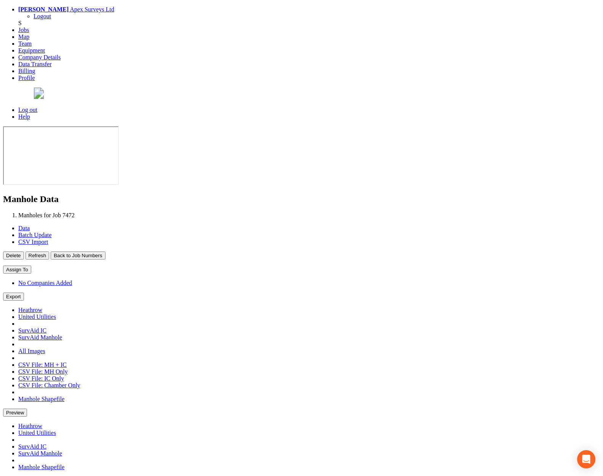
click at [105, 252] on button "Back to Job Numbers" at bounding box center [78, 256] width 54 height 8
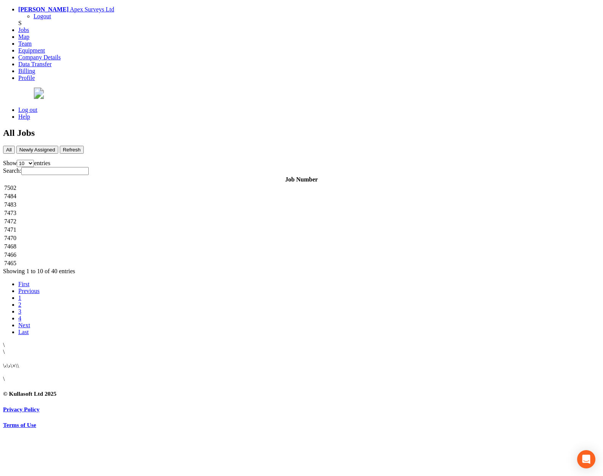
click at [164, 201] on td "7483" at bounding box center [301, 205] width 595 height 8
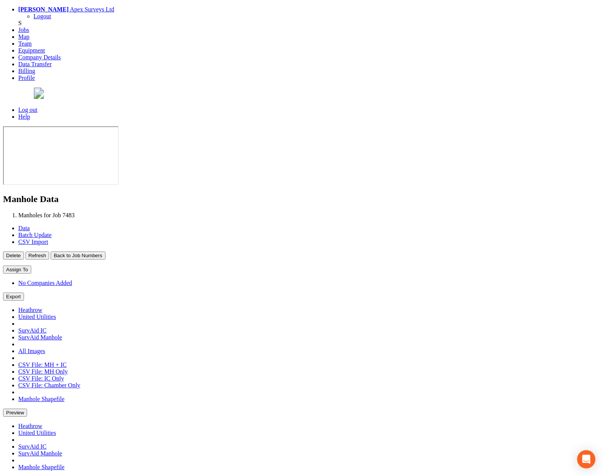
click at [105, 252] on button "Back to Job Numbers" at bounding box center [78, 256] width 54 height 8
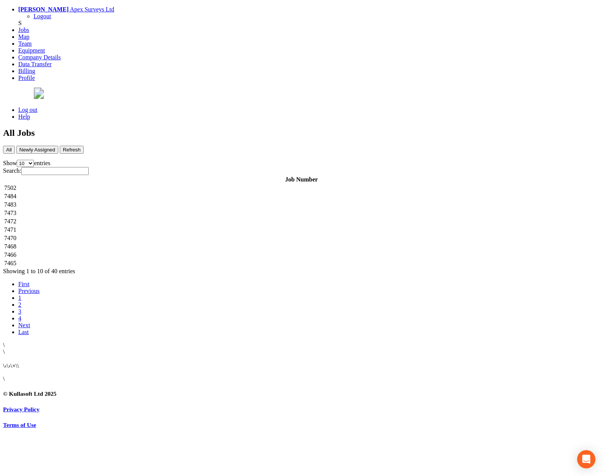
click at [165, 201] on td "7483" at bounding box center [301, 205] width 595 height 8
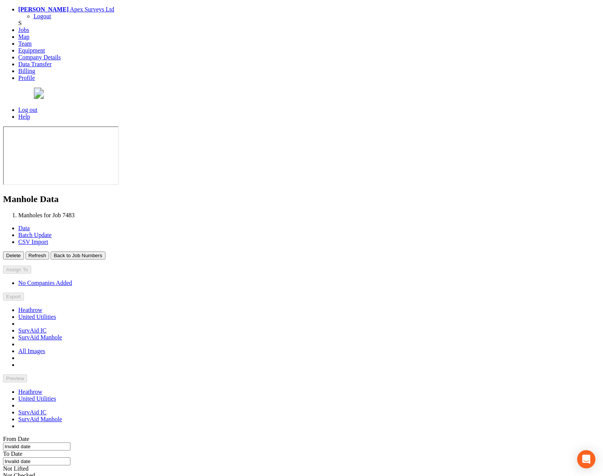
type input "[DATE]"
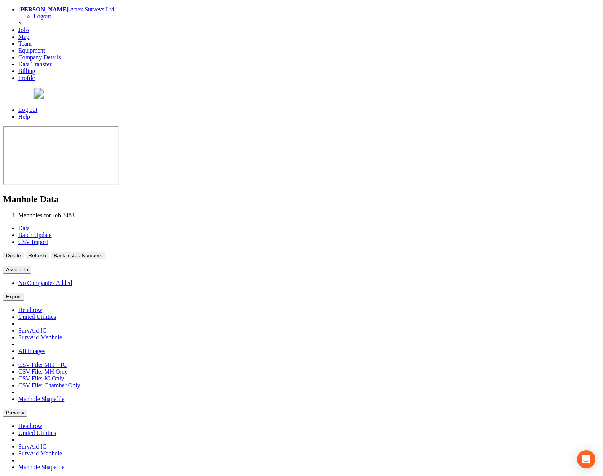
click at [105, 252] on button "Back to Job Numbers" at bounding box center [78, 256] width 54 height 8
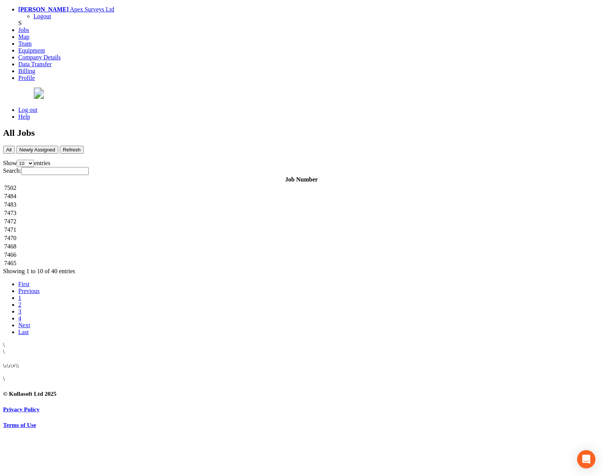
click at [166, 193] on td "7484" at bounding box center [301, 197] width 595 height 8
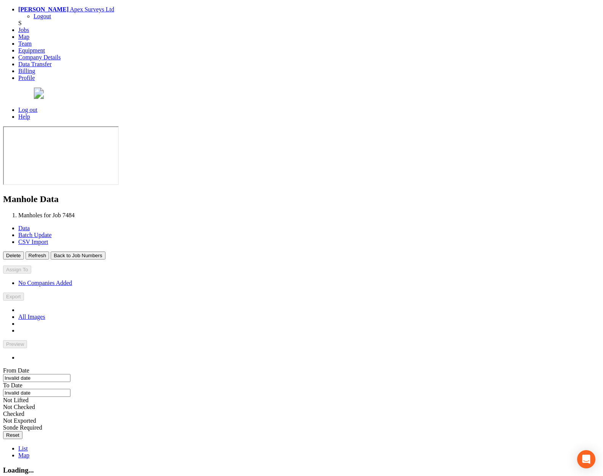
type input "[DATE]"
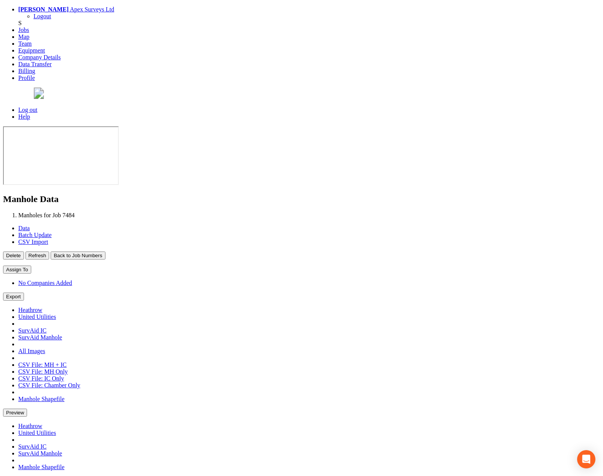
click at [105, 252] on button "Back to Job Numbers" at bounding box center [78, 256] width 54 height 8
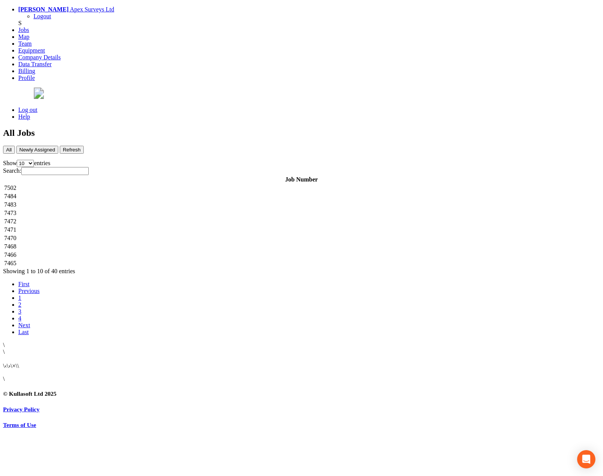
click at [170, 184] on td "7502" at bounding box center [301, 188] width 595 height 8
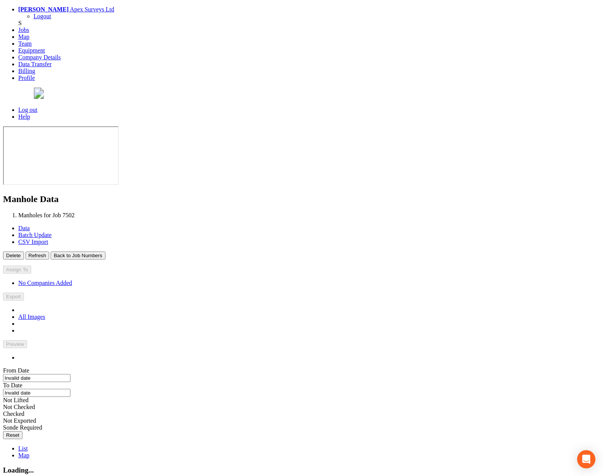
type input "[DATE]"
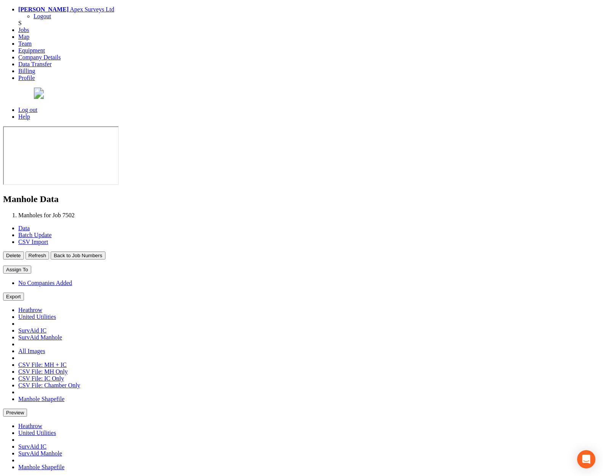
click at [105, 252] on button "Back to Job Numbers" at bounding box center [78, 256] width 54 height 8
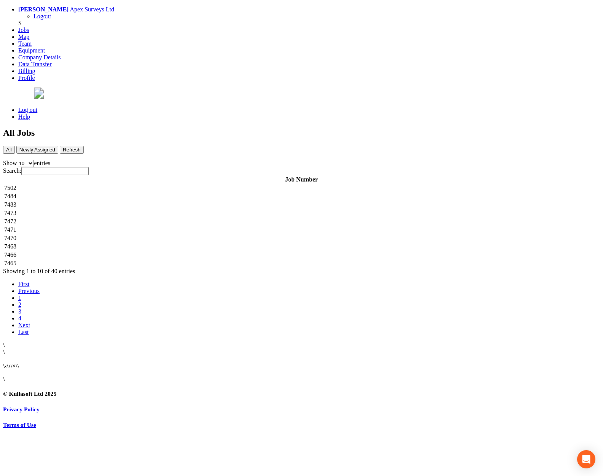
click at [170, 193] on td "7484" at bounding box center [301, 197] width 595 height 8
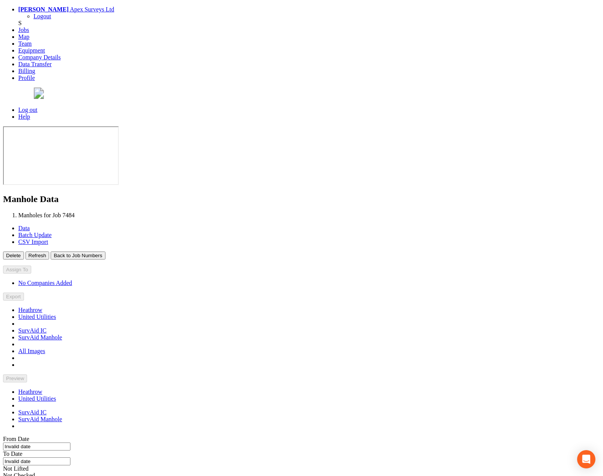
type input "[DATE]"
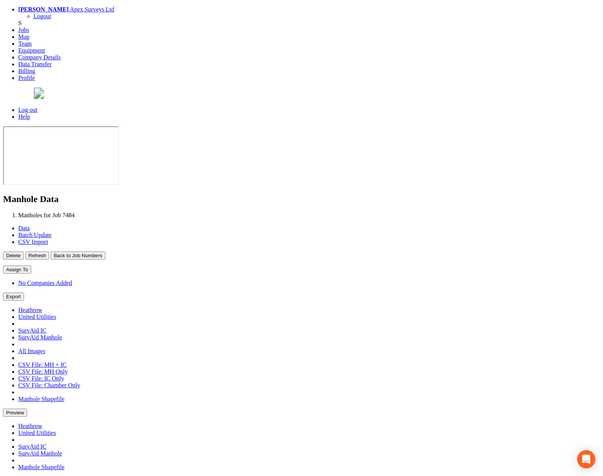
click at [105, 252] on button "Back to Job Numbers" at bounding box center [78, 256] width 54 height 8
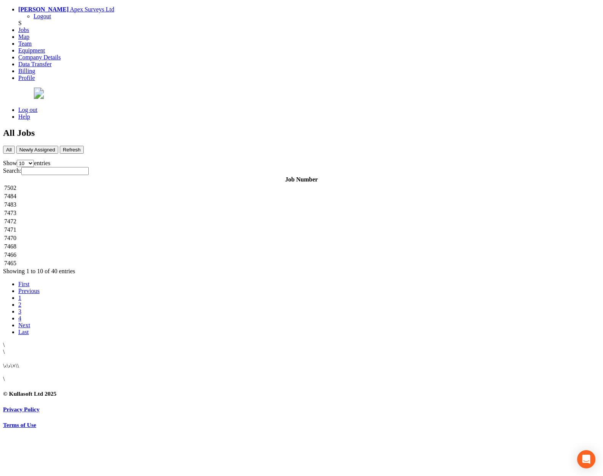
click at [169, 201] on td "7483" at bounding box center [301, 205] width 595 height 8
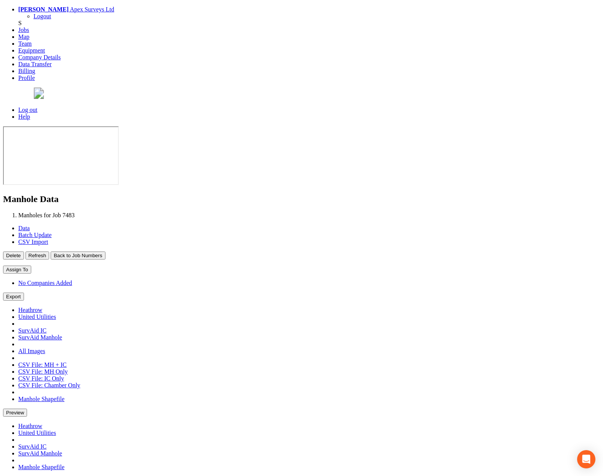
click at [105, 252] on button "Back to Job Numbers" at bounding box center [78, 256] width 54 height 8
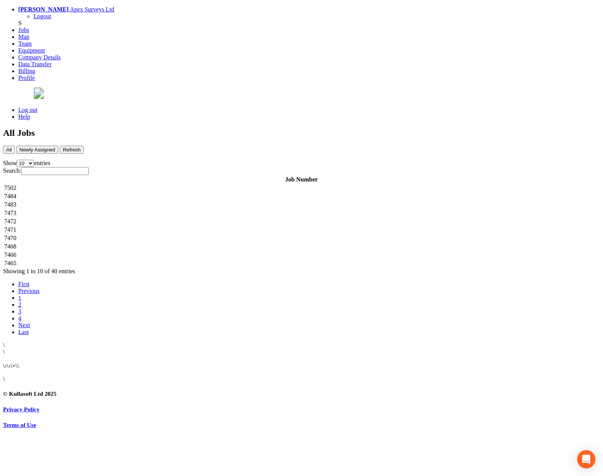
click at [163, 209] on td "7473" at bounding box center [301, 213] width 595 height 8
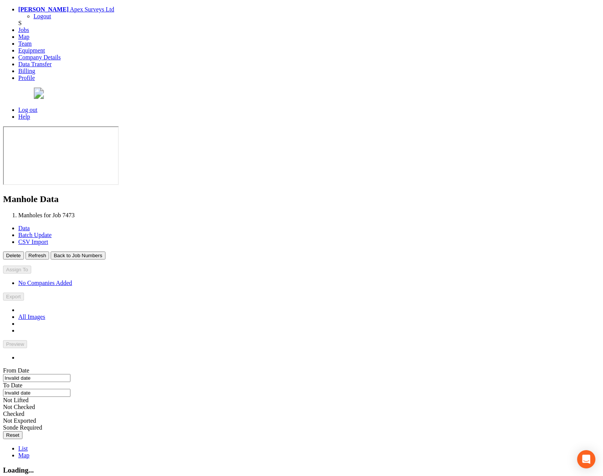
type input "[DATE]"
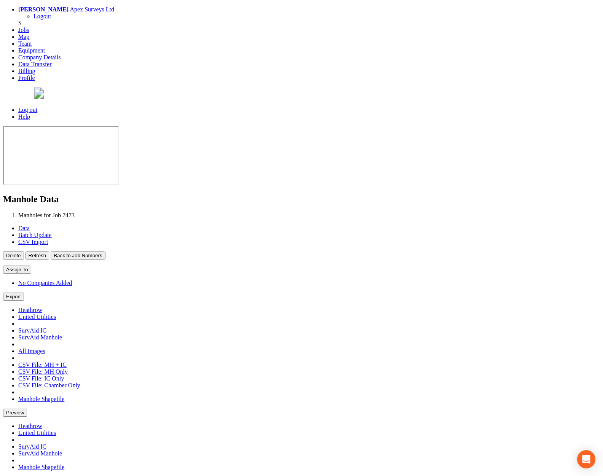
click at [105, 252] on button "Back to Job Numbers" at bounding box center [78, 256] width 54 height 8
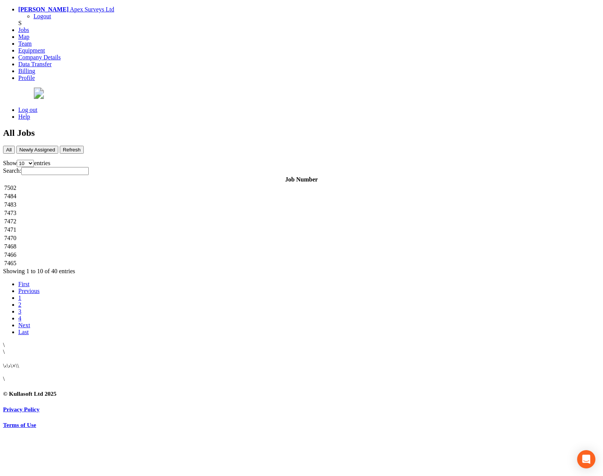
click at [160, 218] on td "7472" at bounding box center [301, 222] width 595 height 8
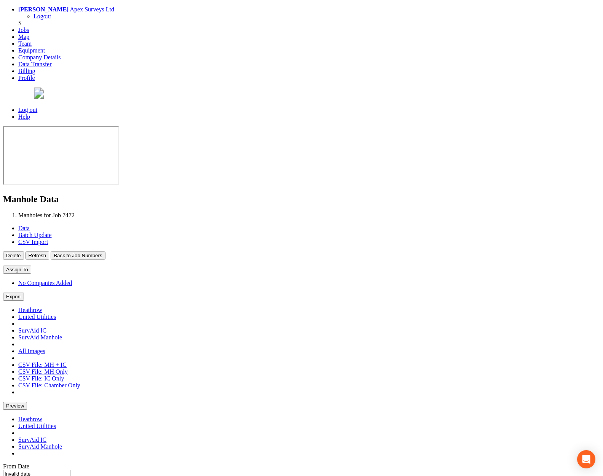
type input "[DATE]"
click at [105, 252] on button "Back to Job Numbers" at bounding box center [78, 256] width 54 height 8
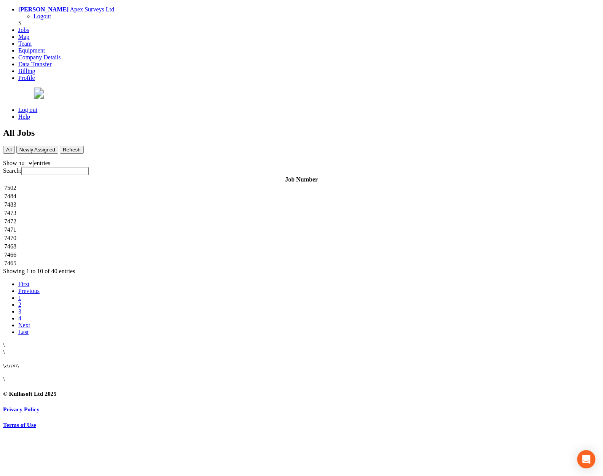
click at [160, 226] on td "7471" at bounding box center [301, 230] width 595 height 8
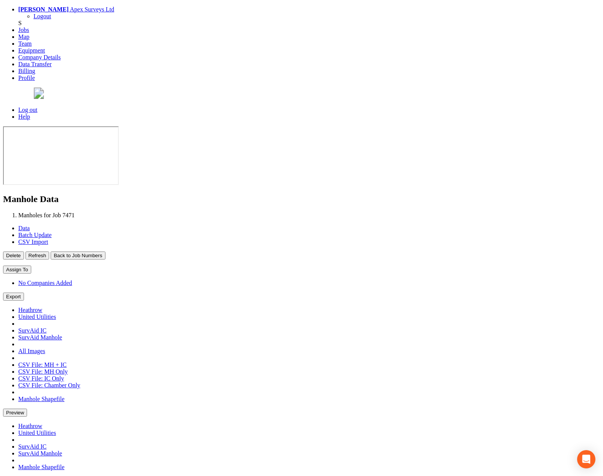
type input "[DATE]"
click at [105, 252] on button "Back to Job Numbers" at bounding box center [78, 256] width 54 height 8
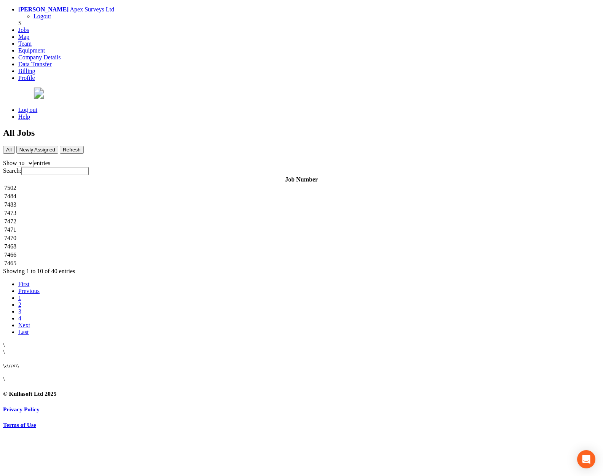
click at [160, 235] on td "7470" at bounding box center [301, 239] width 595 height 8
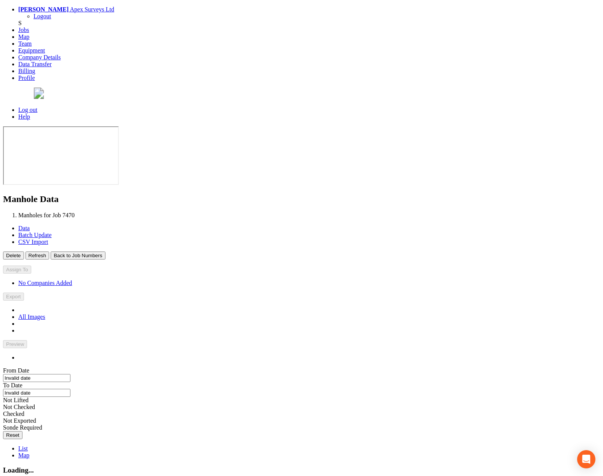
type input "[DATE]"
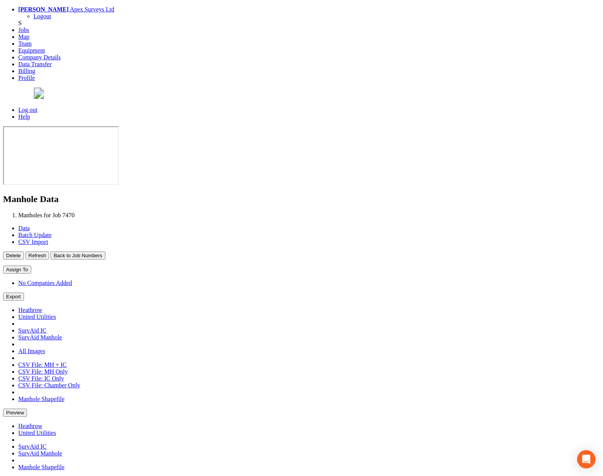
click at [105, 252] on button "Back to Job Numbers" at bounding box center [78, 256] width 54 height 8
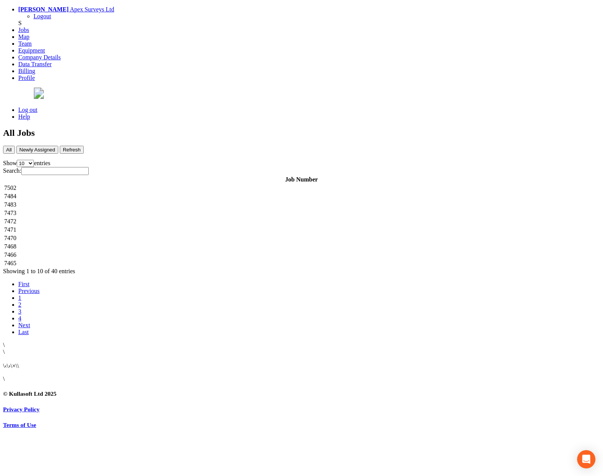
click at [161, 251] on td "7466" at bounding box center [301, 255] width 595 height 8
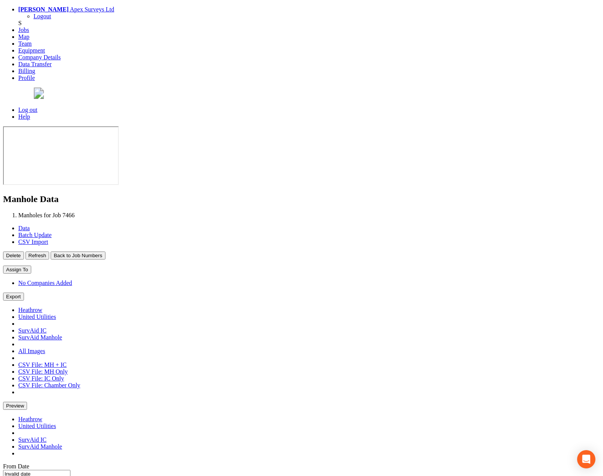
type input "[DATE]"
click at [105, 252] on button "Back to Job Numbers" at bounding box center [78, 256] width 54 height 8
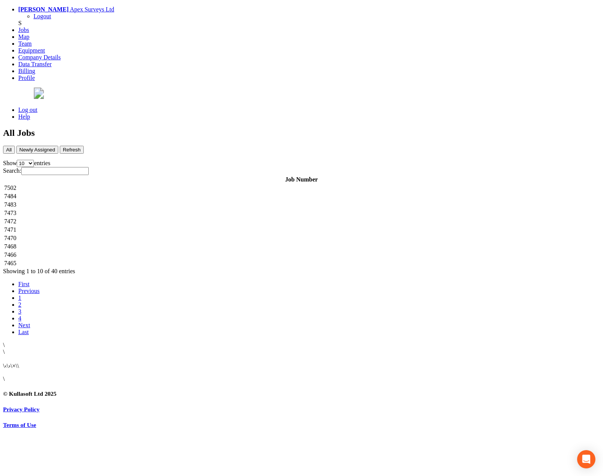
click at [166, 260] on td "7465" at bounding box center [301, 264] width 595 height 8
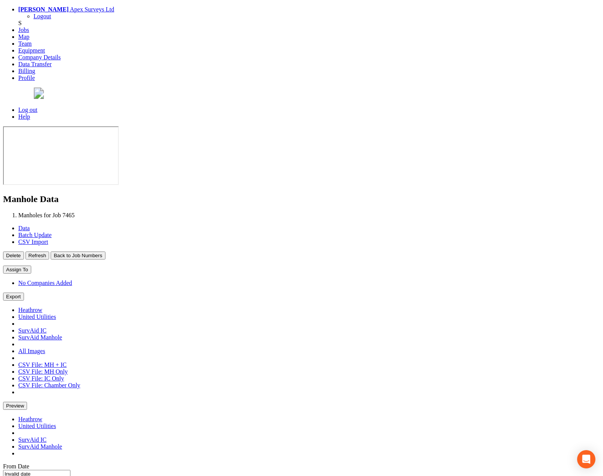
type input "[DATE]"
click at [105, 252] on button "Back to Job Numbers" at bounding box center [78, 256] width 54 height 8
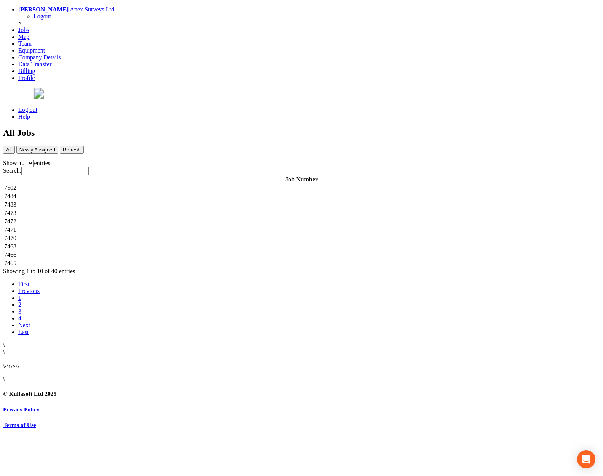
click at [172, 251] on td "7466" at bounding box center [301, 255] width 595 height 8
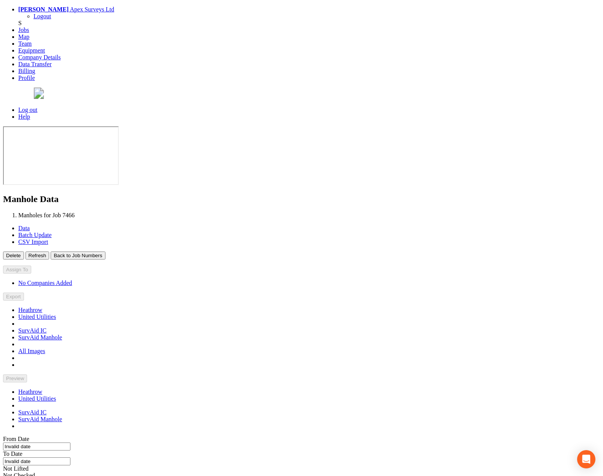
type input "[DATE]"
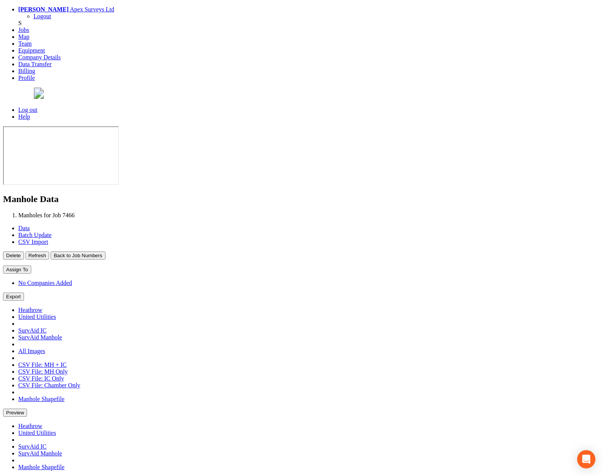
click at [105, 252] on button "Back to Job Numbers" at bounding box center [78, 256] width 54 height 8
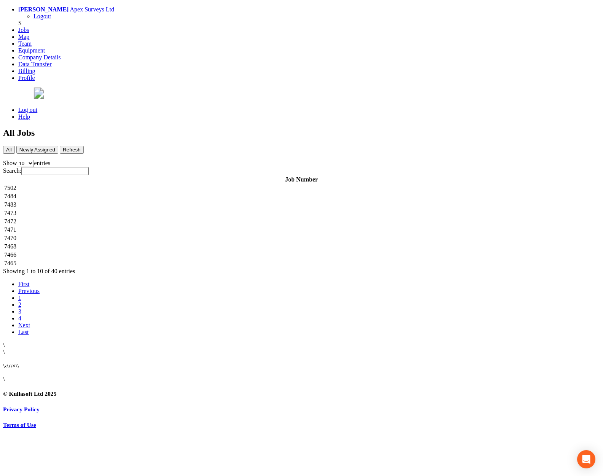
click at [152, 260] on td "7465" at bounding box center [301, 264] width 595 height 8
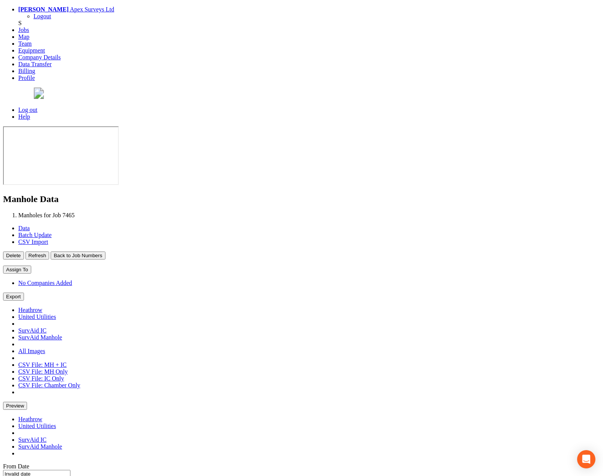
type input "[DATE]"
click at [105, 252] on button "Back to Job Numbers" at bounding box center [78, 256] width 54 height 8
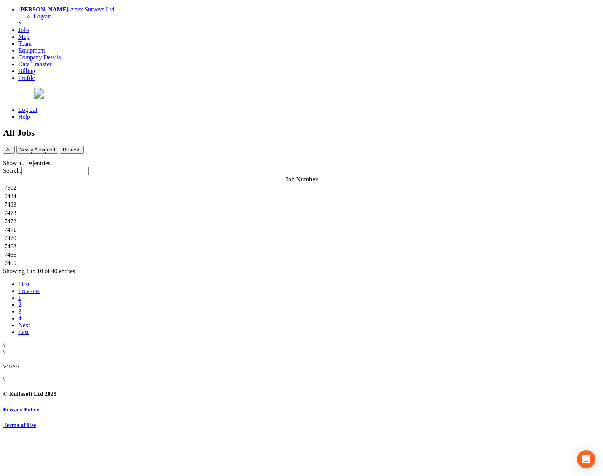
click at [174, 243] on td "7468" at bounding box center [301, 247] width 595 height 8
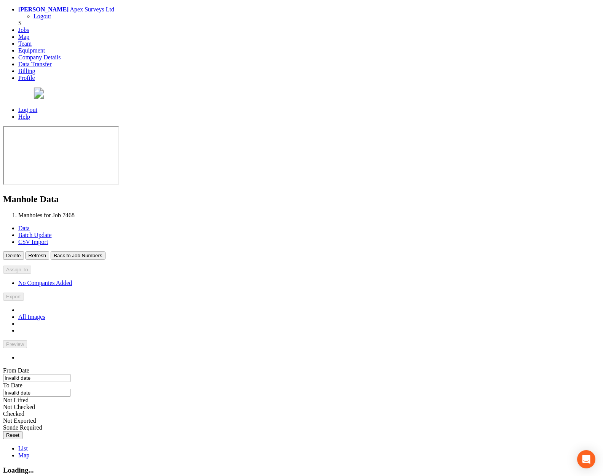
type input "[DATE]"
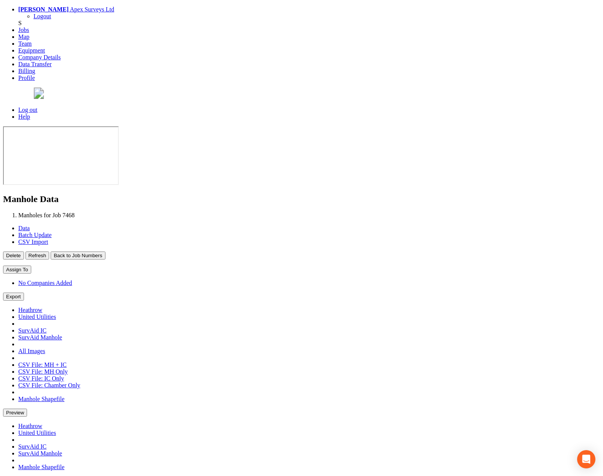
click at [105, 252] on button "Back to Job Numbers" at bounding box center [78, 256] width 54 height 8
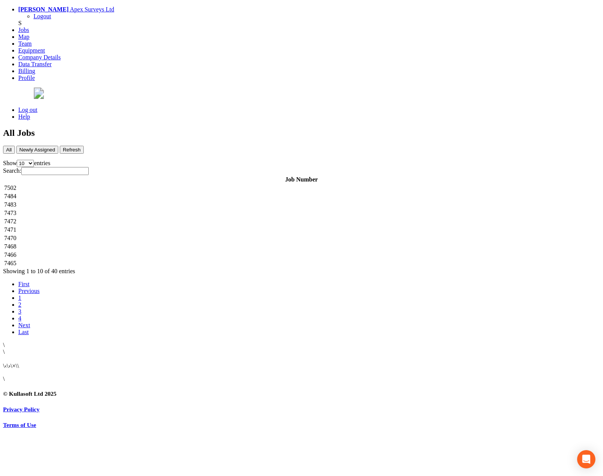
click at [141, 226] on td "7471" at bounding box center [301, 230] width 595 height 8
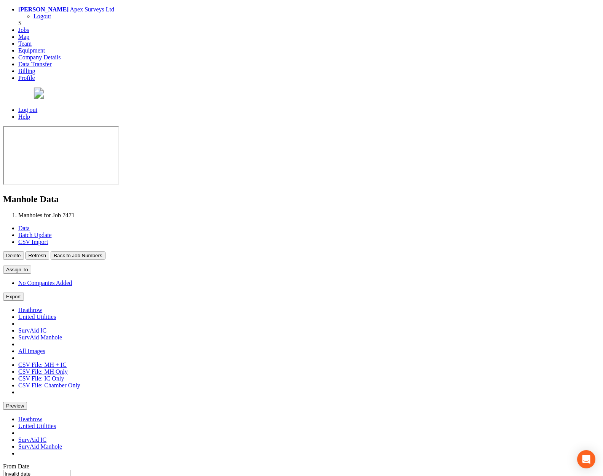
type input "[DATE]"
